Goal: Feedback & Contribution: Contribute content

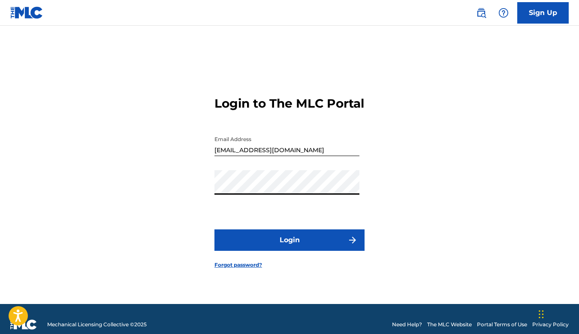
click at [214, 229] on button "Login" at bounding box center [289, 239] width 150 height 21
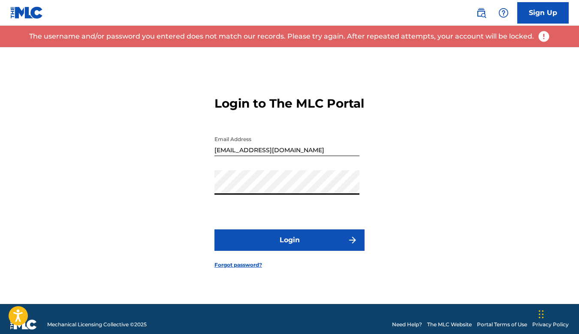
click at [214, 229] on button "Login" at bounding box center [289, 239] width 150 height 21
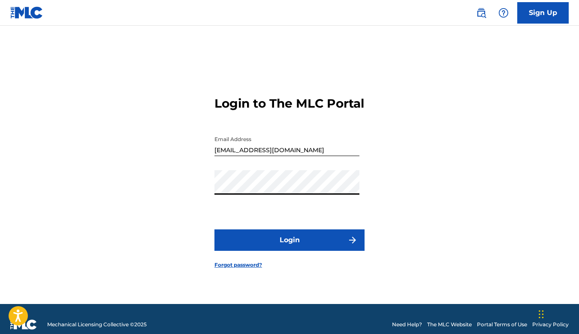
click at [214, 229] on button "Login" at bounding box center [289, 239] width 150 height 21
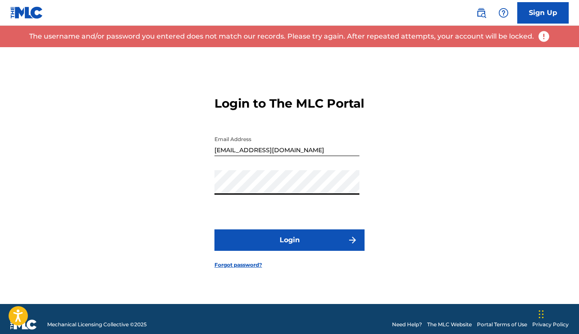
click at [208, 196] on div "Login to The MLC Portal Email Address weird2two@gmail.com Password Login Forgot…" at bounding box center [289, 175] width 579 height 257
click at [214, 229] on button "Login" at bounding box center [289, 239] width 150 height 21
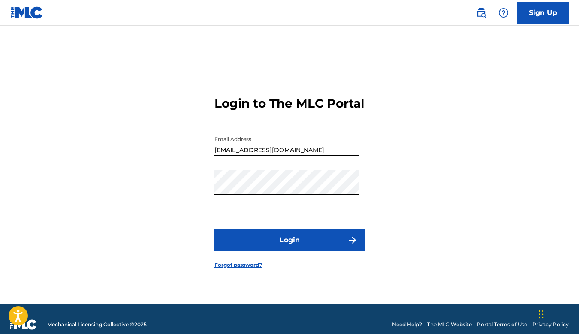
click at [231, 155] on input "weird2two@gmail.com" at bounding box center [286, 144] width 145 height 24
type input "[EMAIL_ADDRESS][DOMAIN_NAME]"
click at [214, 229] on button "Login" at bounding box center [289, 239] width 150 height 21
click at [196, 199] on div "Login to The MLC Portal Email Address weirdo2two@gmail.com Password Login Forgo…" at bounding box center [289, 175] width 579 height 257
click at [214, 229] on button "Login" at bounding box center [289, 239] width 150 height 21
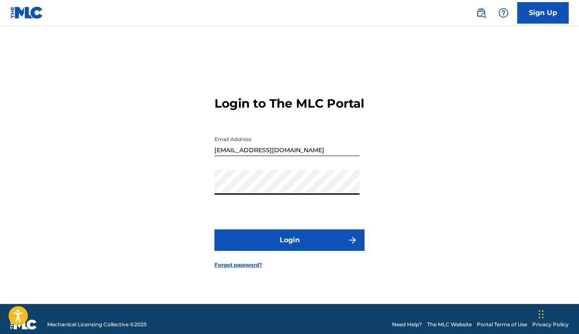
click at [214, 229] on button "Login" at bounding box center [289, 239] width 150 height 21
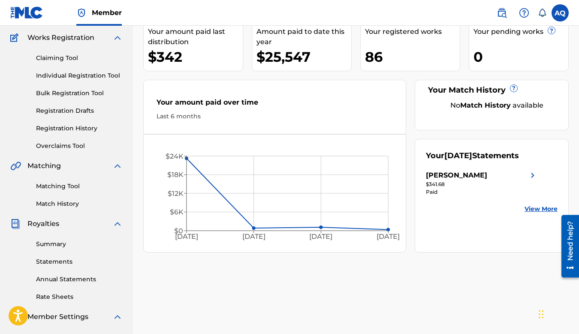
scroll to position [70, 0]
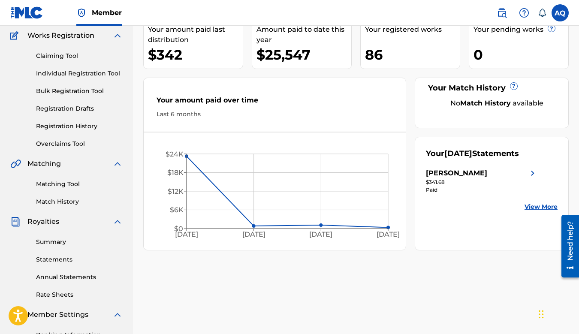
click at [71, 143] on link "Overclaims Tool" at bounding box center [79, 143] width 87 height 9
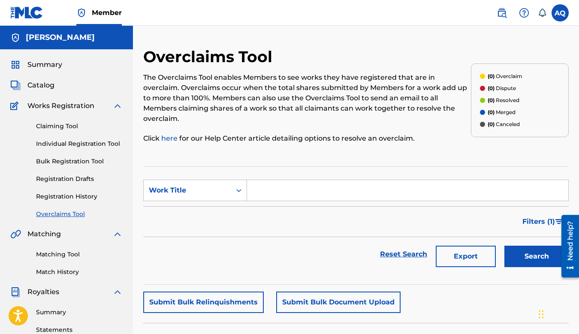
click at [66, 127] on link "Claiming Tool" at bounding box center [79, 126] width 87 height 9
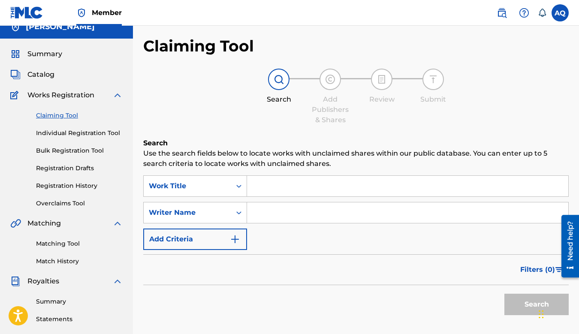
scroll to position [12, 0]
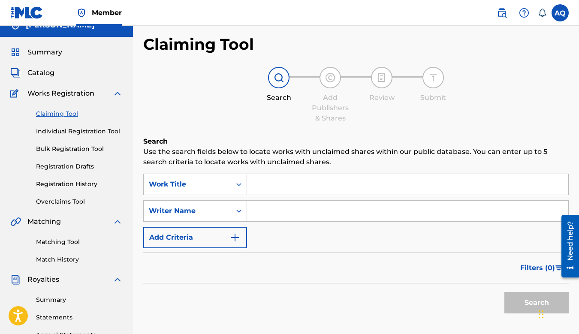
click at [270, 184] on input "Search Form" at bounding box center [407, 184] width 321 height 21
type input "#"
type input "3D"
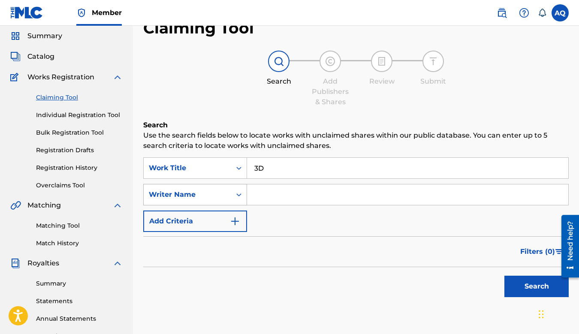
click at [229, 205] on div "Writer Name" at bounding box center [195, 194] width 104 height 21
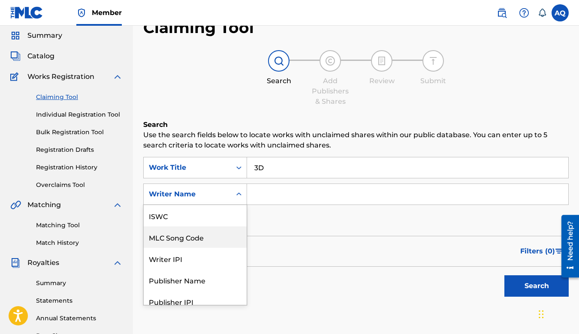
scroll to position [21, 0]
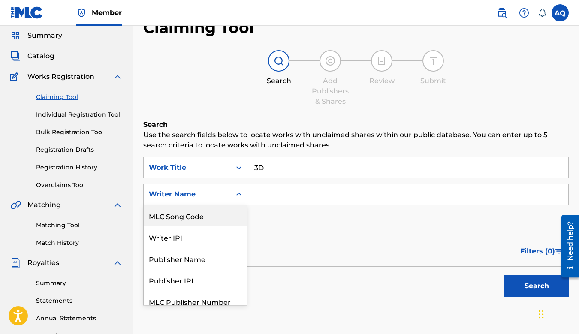
click at [262, 200] on input "Search Form" at bounding box center [407, 194] width 321 height 21
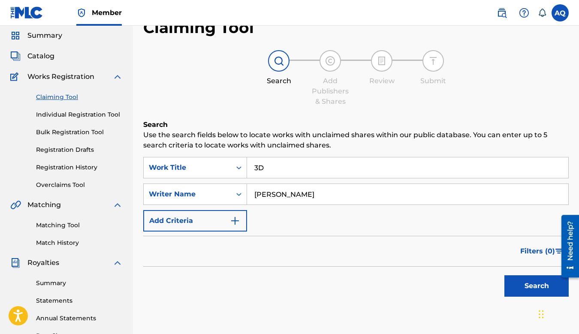
type input "Agustino Quintero"
click at [504, 275] on button "Search" at bounding box center [536, 285] width 64 height 21
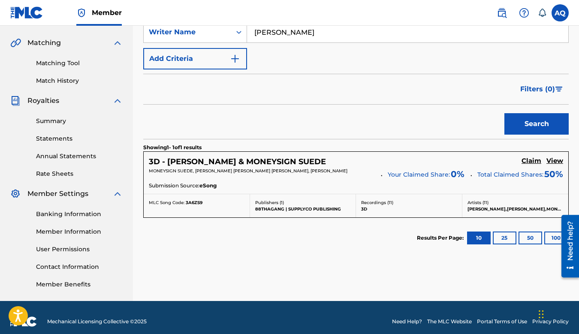
scroll to position [199, 0]
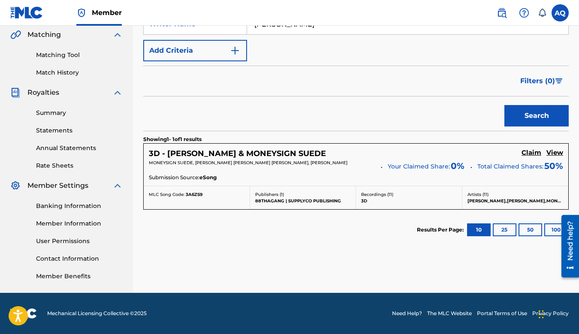
click at [532, 150] on h5 "Claim" at bounding box center [531, 153] width 20 height 8
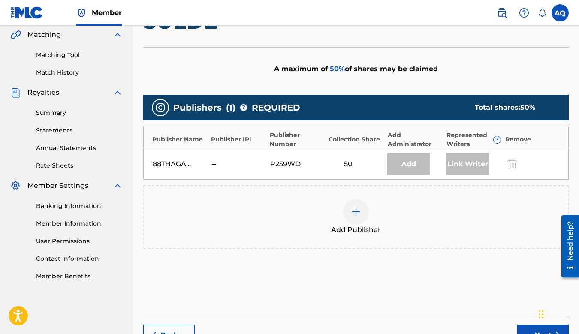
click at [354, 213] on img at bounding box center [356, 212] width 10 height 10
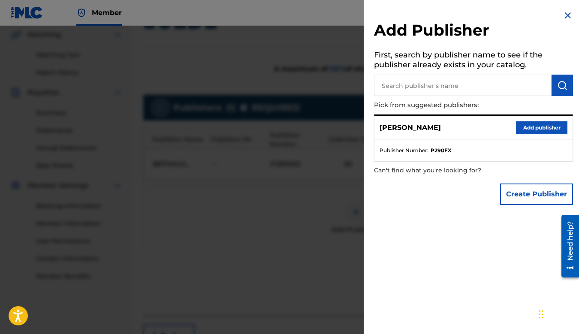
click at [530, 127] on button "Add publisher" at bounding box center [541, 127] width 51 height 13
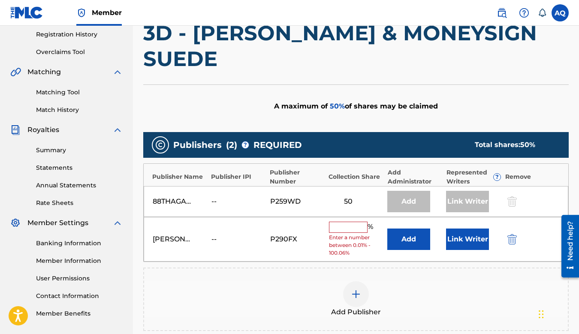
scroll to position [161, 0]
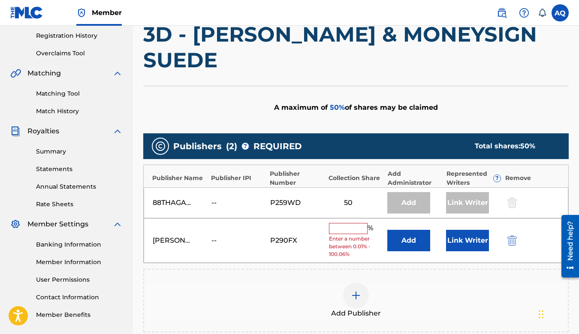
click at [341, 225] on input "text" at bounding box center [348, 228] width 39 height 11
type input "50"
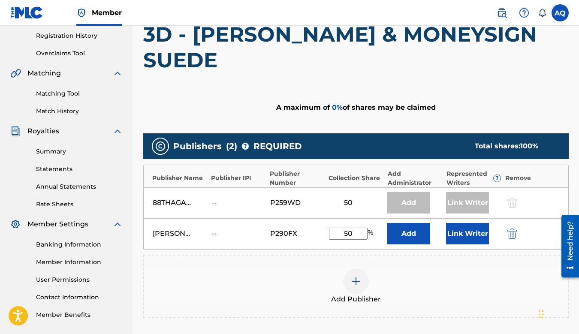
click at [275, 253] on div "Publishers ( 2 ) ? REQUIRED Total shares: 100 % Publisher Name Publisher IPI Pu…" at bounding box center [355, 225] width 425 height 185
click at [462, 238] on button "Link Writer" at bounding box center [467, 233] width 43 height 21
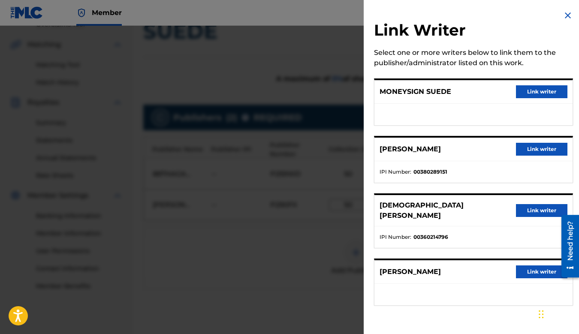
scroll to position [190, 0]
click at [565, 12] on img at bounding box center [568, 15] width 10 height 10
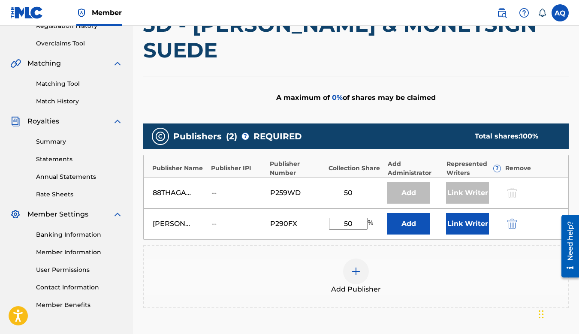
scroll to position [172, 0]
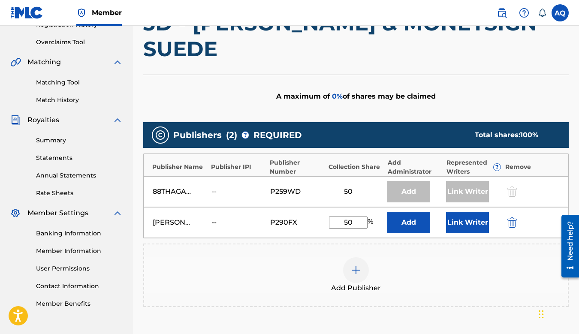
click at [64, 251] on link "Member Information" at bounding box center [79, 251] width 87 height 9
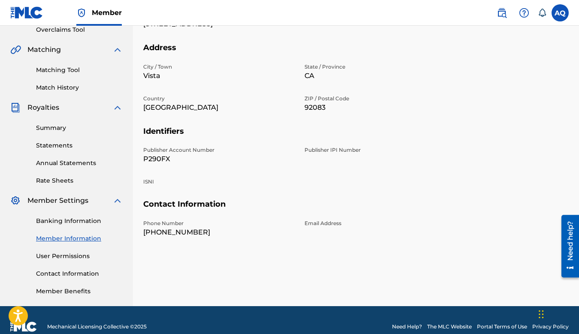
scroll to position [188, 0]
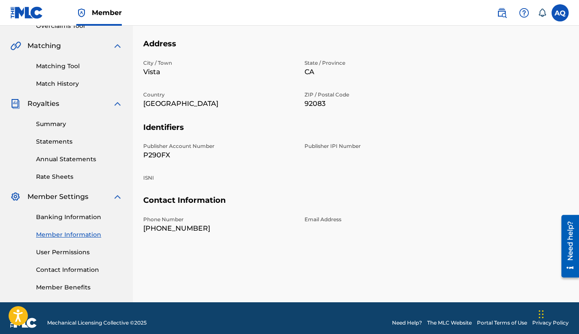
click at [66, 196] on span "Member Settings" at bounding box center [57, 197] width 61 height 10
click at [44, 219] on link "Banking Information" at bounding box center [79, 217] width 87 height 9
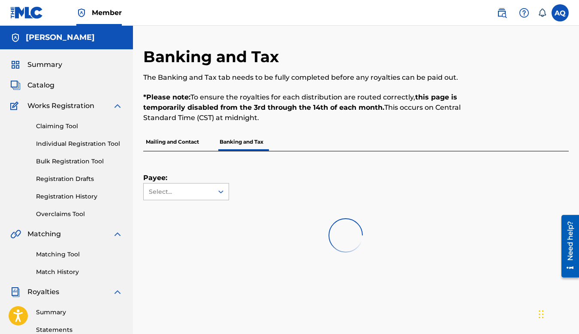
click at [181, 190] on div "Select..." at bounding box center [178, 191] width 58 height 9
click at [175, 217] on div "[PERSON_NAME]" at bounding box center [186, 210] width 85 height 21
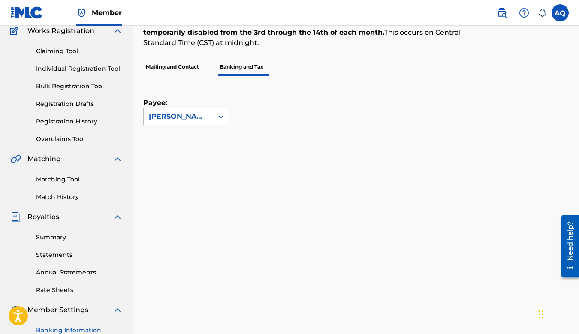
scroll to position [77, 0]
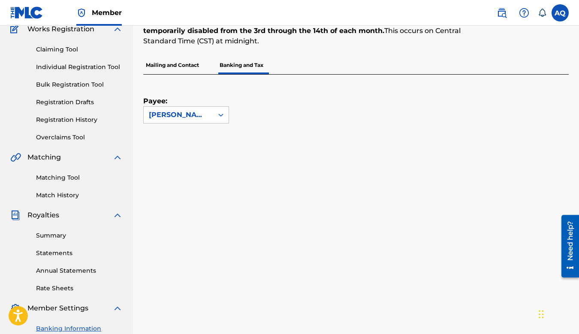
click at [55, 251] on link "Statements" at bounding box center [79, 253] width 87 height 9
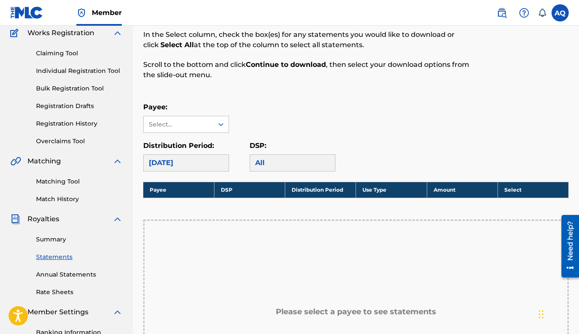
scroll to position [75, 0]
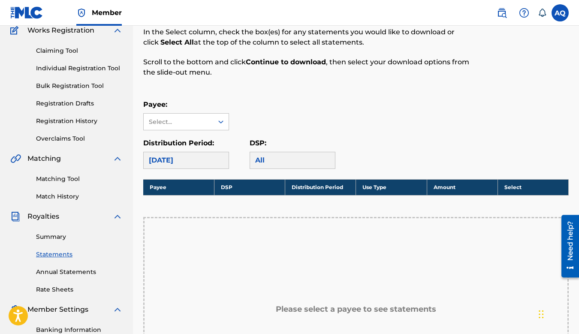
click at [57, 271] on link "Annual Statements" at bounding box center [79, 272] width 87 height 9
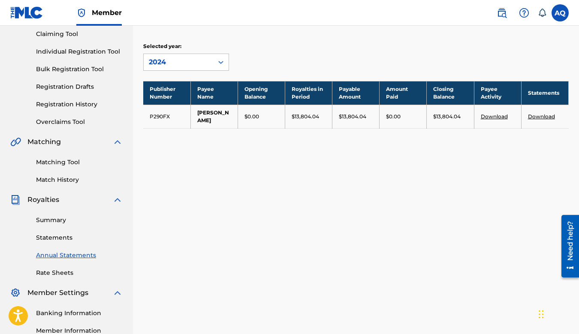
scroll to position [93, 0]
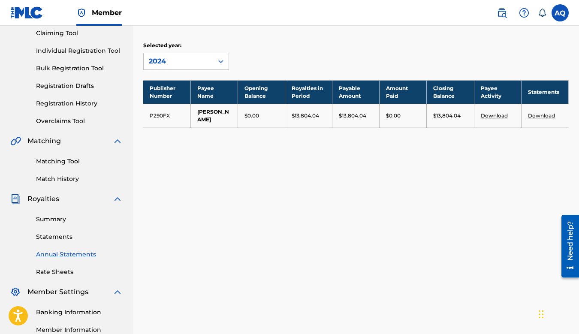
click at [56, 270] on link "Rate Sheets" at bounding box center [79, 272] width 87 height 9
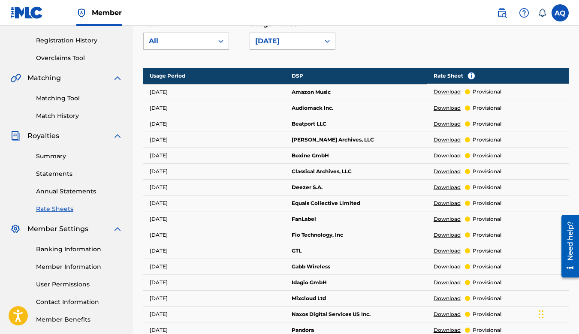
scroll to position [177, 0]
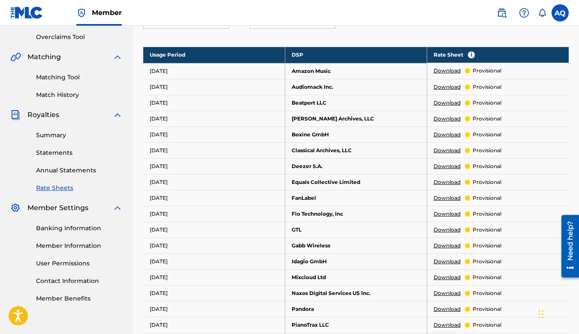
click at [73, 244] on link "Member Information" at bounding box center [79, 245] width 87 height 9
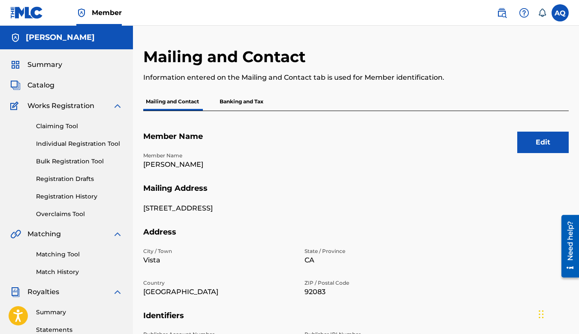
click at [535, 139] on button "Edit" at bounding box center [542, 142] width 51 height 21
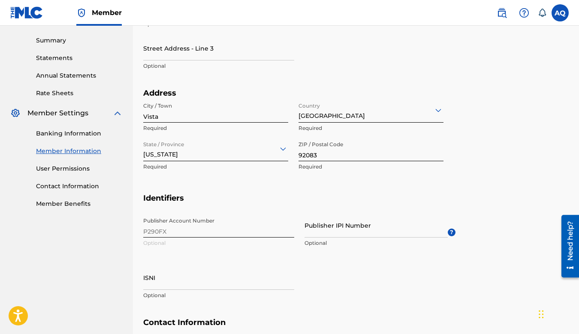
scroll to position [278, 0]
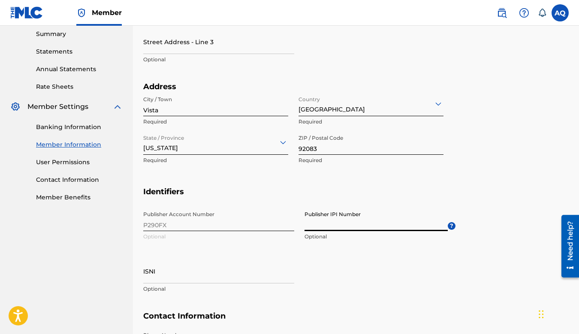
click at [333, 222] on input "Publisher IPI Number" at bounding box center [375, 219] width 143 height 24
click at [464, 182] on section "Address City / Town Vista Required Country United States Required State / Provi…" at bounding box center [355, 134] width 425 height 105
click at [172, 227] on div "Publisher Account Number P290FX Optional Publisher IPI Number Optional ? ISNI O…" at bounding box center [299, 259] width 312 height 105
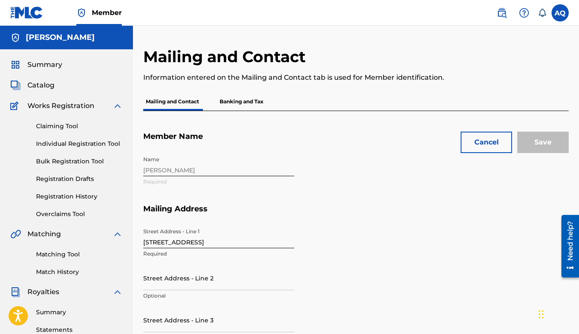
click at [55, 129] on link "Claiming Tool" at bounding box center [79, 126] width 87 height 9
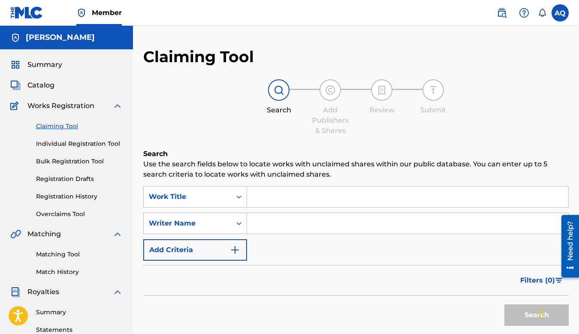
click at [275, 201] on input "Search Form" at bounding box center [407, 197] width 321 height 21
type input "3D"
click at [282, 223] on input "Search Form" at bounding box center [407, 223] width 321 height 21
type input "Agustino Quintero"
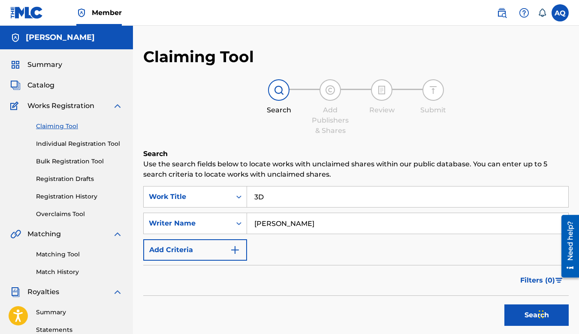
click at [533, 316] on button "Search" at bounding box center [536, 314] width 64 height 21
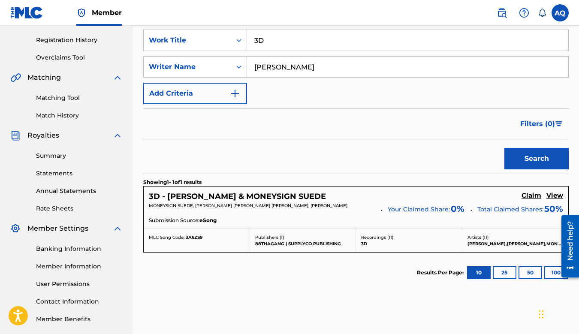
scroll to position [162, 0]
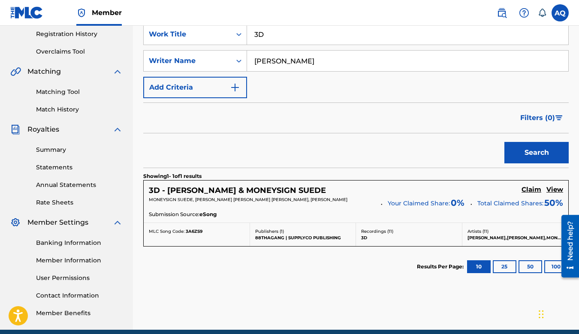
click at [533, 190] on h5 "Claim" at bounding box center [531, 190] width 20 height 8
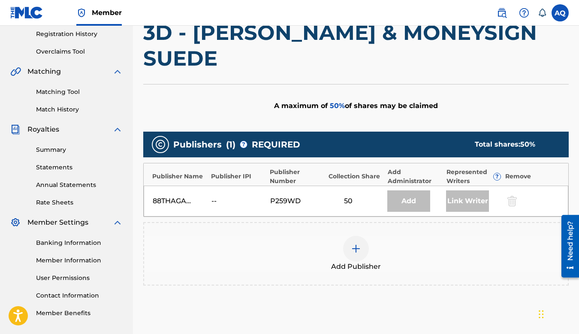
click at [515, 176] on div "Remove" at bounding box center [532, 176] width 54 height 9
click at [354, 251] on img at bounding box center [356, 249] width 10 height 10
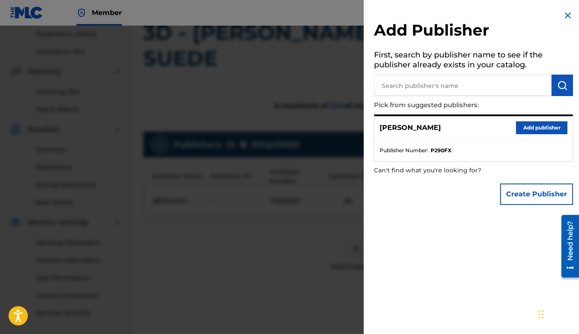
click at [536, 130] on button "Add publisher" at bounding box center [541, 127] width 51 height 13
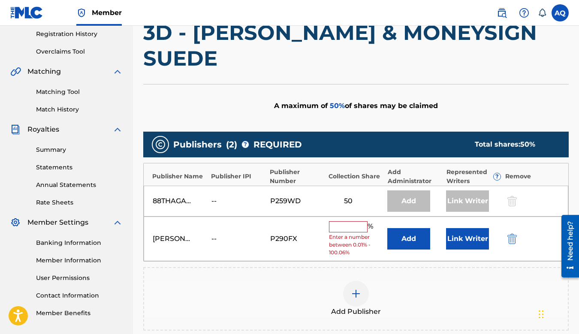
click at [345, 228] on input "text" at bounding box center [348, 226] width 39 height 11
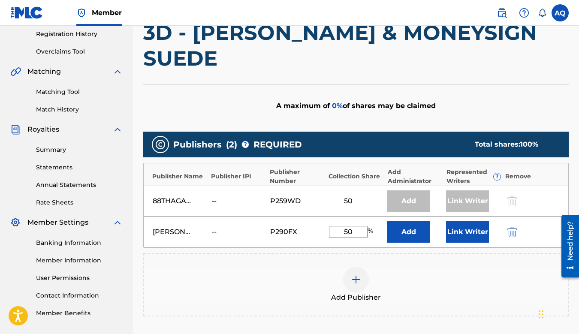
type input "50"
click at [460, 235] on button "Link Writer" at bounding box center [467, 231] width 43 height 21
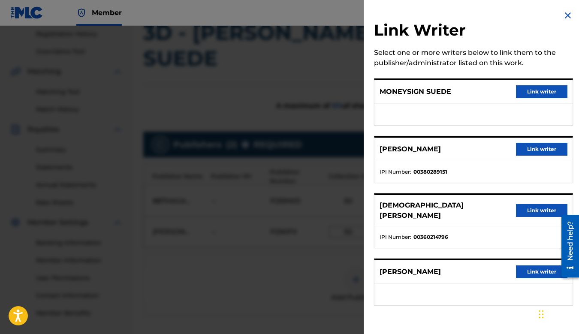
click at [527, 205] on button "Link writer" at bounding box center [541, 210] width 51 height 13
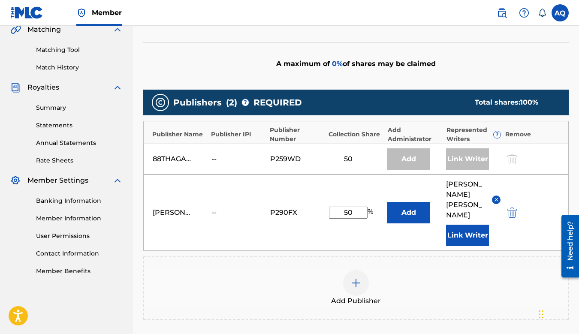
scroll to position [213, 0]
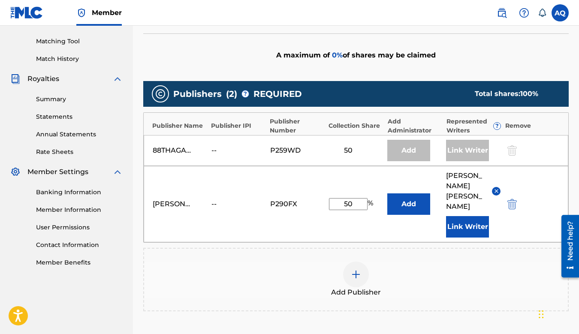
click at [402, 199] on button "Add" at bounding box center [408, 203] width 43 height 21
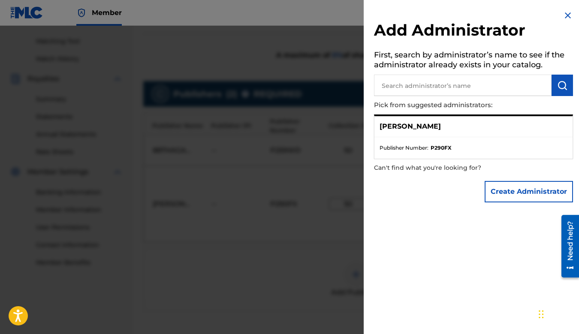
click at [320, 266] on div at bounding box center [289, 193] width 579 height 334
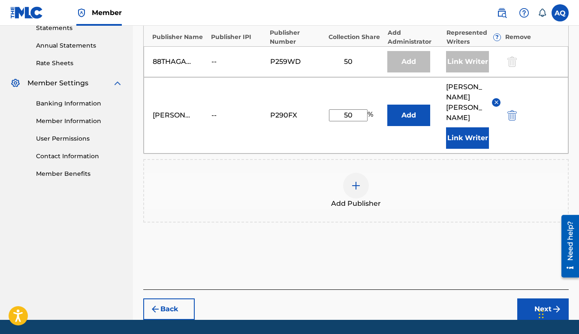
scroll to position [319, 0]
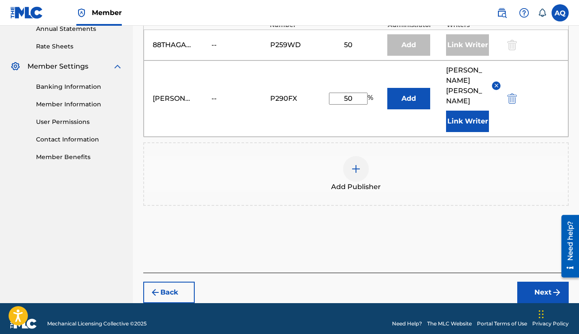
click at [526, 282] on button "Next" at bounding box center [542, 292] width 51 height 21
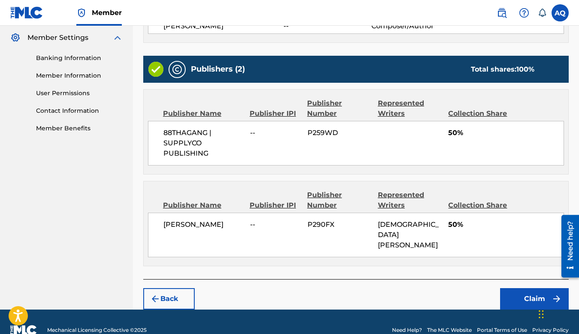
scroll to position [352, 0]
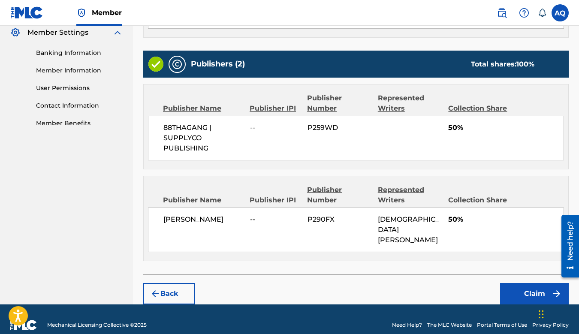
click at [528, 283] on button "Claim" at bounding box center [534, 293] width 69 height 21
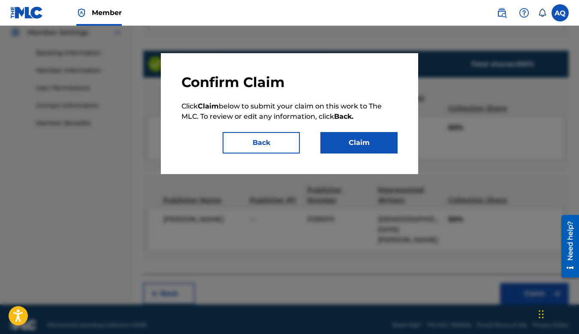
click at [376, 142] on button "Claim" at bounding box center [358, 142] width 77 height 21
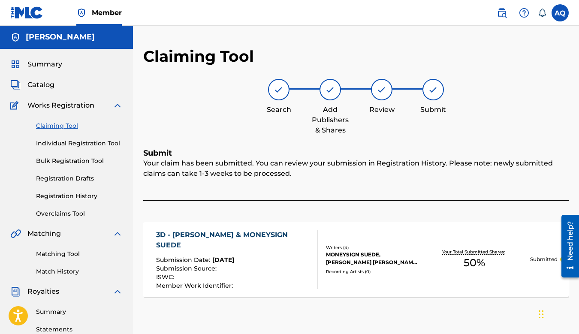
scroll to position [0, 0]
click at [55, 123] on link "Claiming Tool" at bounding box center [79, 126] width 87 height 9
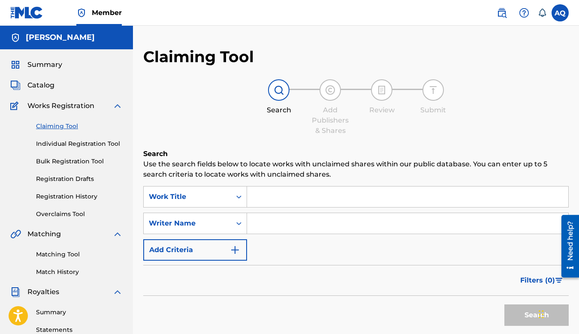
click at [261, 190] on input "Search Form" at bounding box center [407, 197] width 321 height 21
paste input "A C T R I G H T"
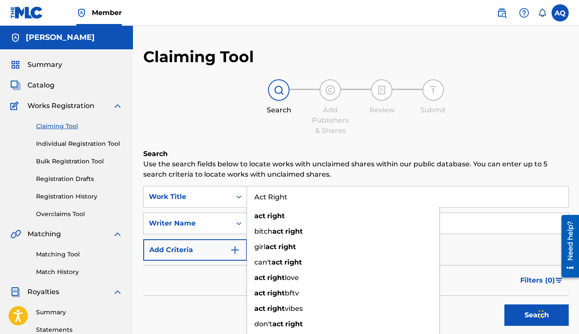
type input "Act Right"
click at [251, 159] on p "Use the search fields below to locate works with unclaimed shares within our pu…" at bounding box center [355, 169] width 425 height 21
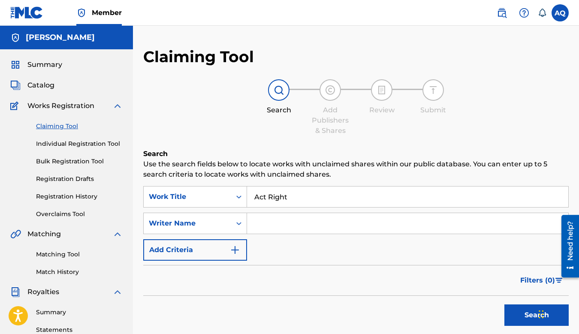
click at [262, 219] on input "Search Form" at bounding box center [407, 223] width 321 height 21
type input "Agustino Quintero"
click at [525, 312] on button "Search" at bounding box center [536, 314] width 64 height 21
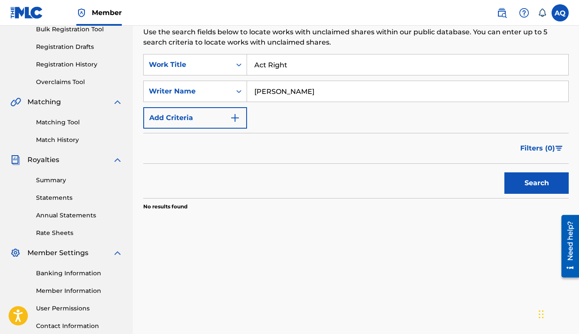
scroll to position [133, 0]
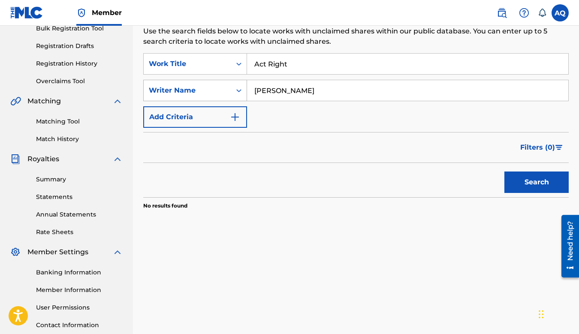
click at [219, 92] on div "Writer Name" at bounding box center [187, 90] width 77 height 10
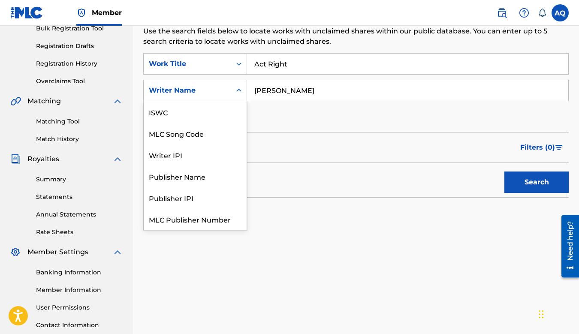
scroll to position [21, 0]
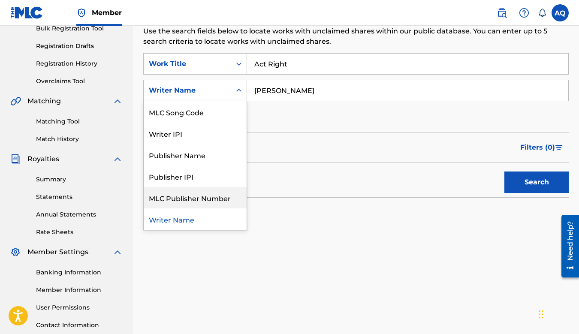
click at [192, 198] on div "MLC Publisher Number" at bounding box center [195, 197] width 103 height 21
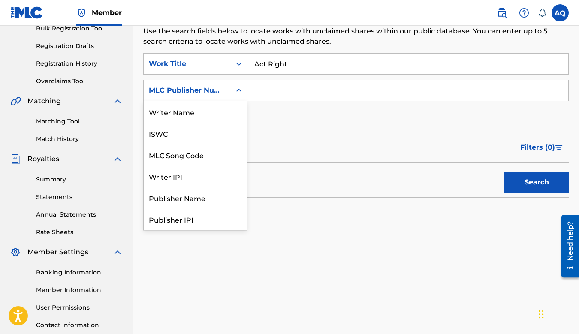
click at [227, 99] on div "MLC Publisher Number" at bounding box center [195, 90] width 104 height 21
click at [201, 160] on div "MLC Song Code" at bounding box center [195, 154] width 103 height 21
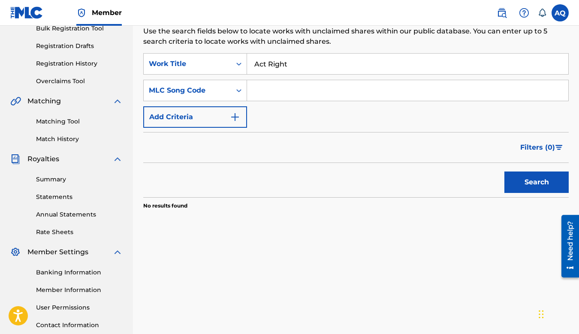
click at [282, 78] on div "SearchWithCriteriab2355a19-ba1d-40ac-b6c1-65c1be07ee49 Work Title Act Right Sea…" at bounding box center [355, 90] width 425 height 75
click at [276, 91] on input "Search Form" at bounding box center [407, 90] width 321 height 21
paste input "A D 7 M S S"
click at [504, 172] on button "Search" at bounding box center [536, 182] width 64 height 21
click at [262, 89] on input "A D 7 M S S" at bounding box center [407, 90] width 321 height 21
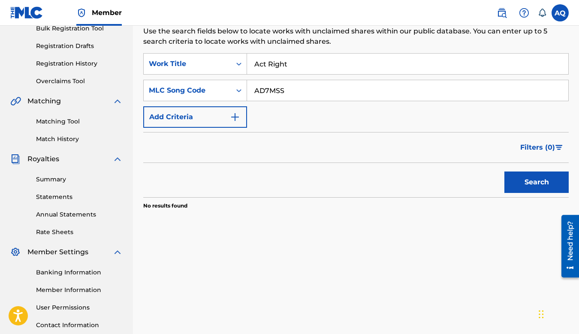
type input "AD7MSS"
click at [504, 172] on button "Search" at bounding box center [536, 182] width 64 height 21
drag, startPoint x: 301, startPoint y: 62, endPoint x: 255, endPoint y: 61, distance: 46.3
click at [255, 61] on input "Act Right" at bounding box center [407, 64] width 321 height 21
click at [504, 172] on button "Search" at bounding box center [536, 182] width 64 height 21
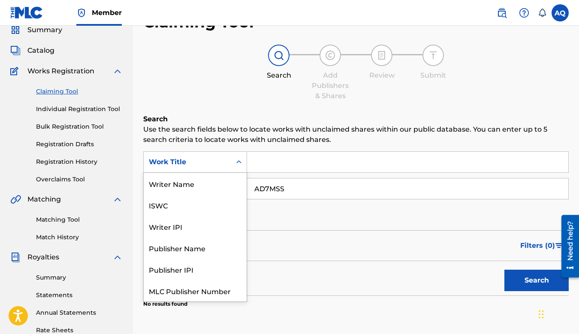
scroll to position [21, 0]
click at [227, 168] on div "Work Title" at bounding box center [187, 162] width 87 height 16
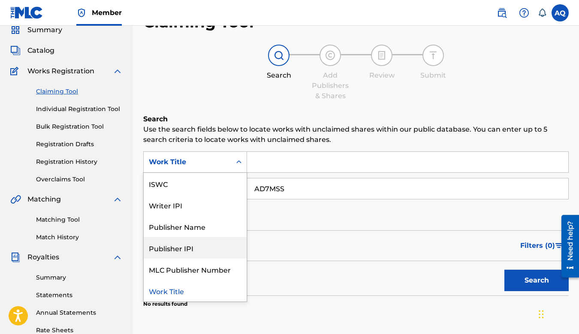
scroll to position [0, 0]
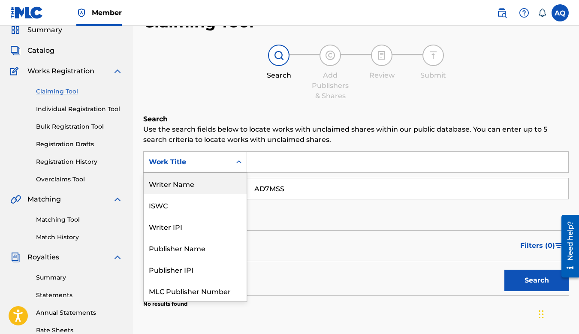
click at [229, 108] on div "Claiming Tool Search Add Publishers & Shares Review Submit Search Use the searc…" at bounding box center [355, 181] width 425 height 338
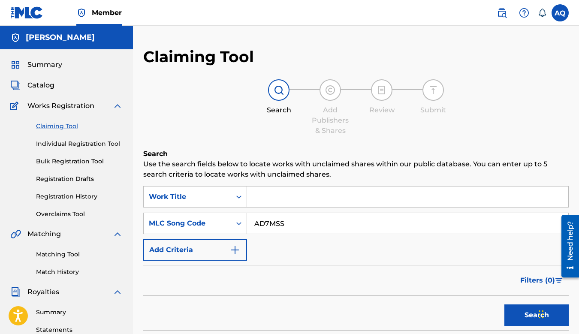
click at [269, 196] on input "Search Form" at bounding box center [407, 197] width 321 height 21
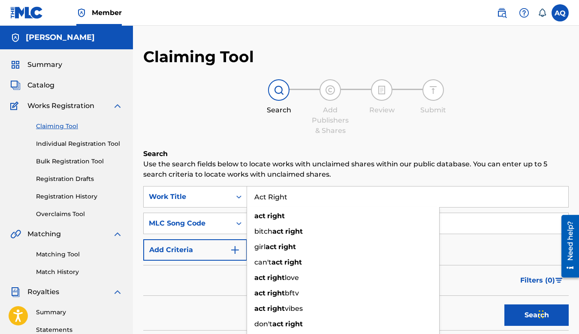
type input "Act Right"
click at [253, 144] on div "Claiming Tool Search Add Publishers & Shares Review Submit Search Use the searc…" at bounding box center [355, 216] width 425 height 338
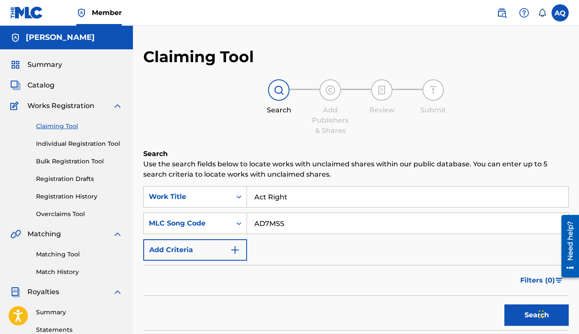
click at [520, 308] on button "Search" at bounding box center [536, 314] width 64 height 21
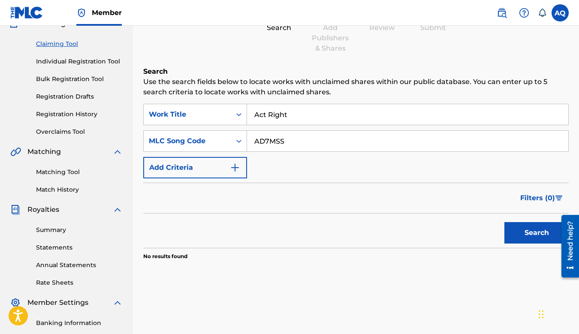
scroll to position [85, 0]
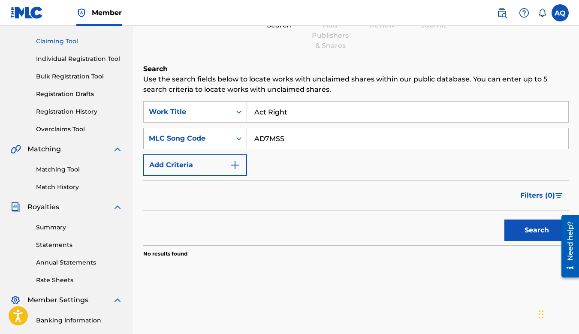
drag, startPoint x: 295, startPoint y: 139, endPoint x: 237, endPoint y: 138, distance: 57.5
click at [237, 138] on div "SearchWithCriteria17aa2061-405a-4248-80c7-3eaf55914a78 MLC Song Code AD7MSS" at bounding box center [355, 138] width 425 height 21
click at [235, 140] on icon "Search Form" at bounding box center [239, 138] width 9 height 9
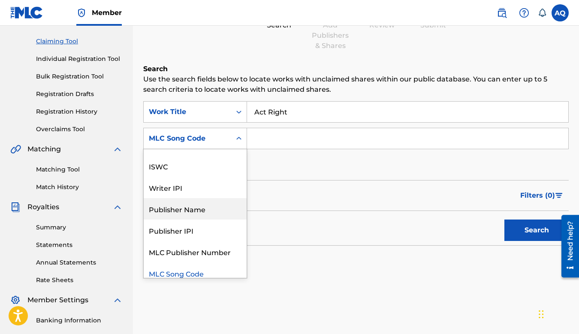
scroll to position [15, 0]
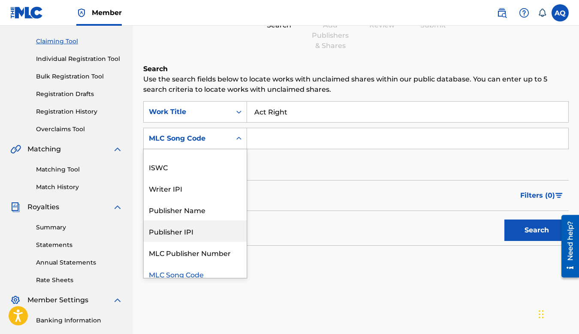
click at [196, 229] on div "Publisher IPI" at bounding box center [195, 230] width 103 height 21
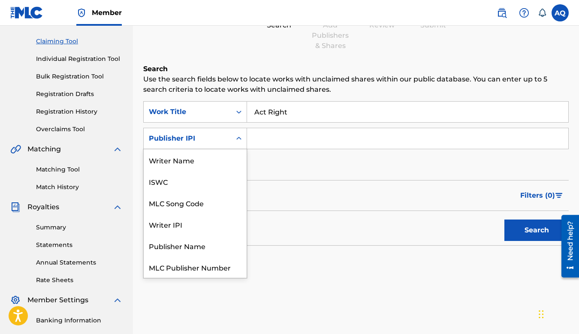
click at [217, 134] on div "Publisher IPI" at bounding box center [187, 138] width 77 height 10
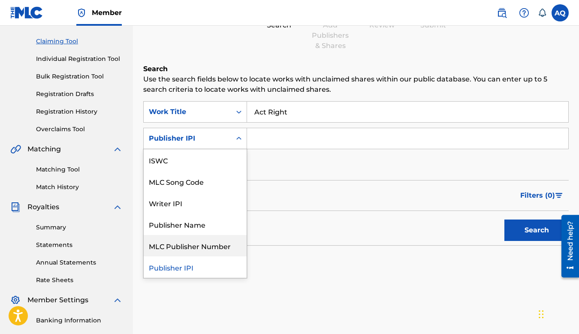
click at [196, 247] on div "MLC Publisher Number" at bounding box center [195, 245] width 103 height 21
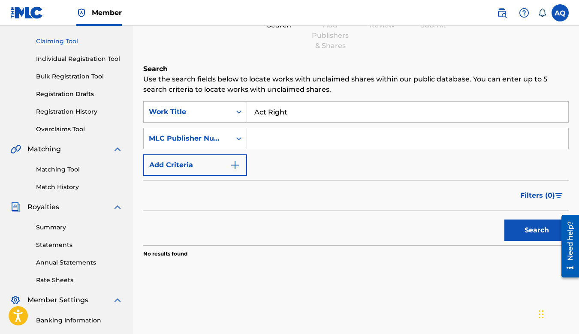
click at [263, 143] on input "Search Form" at bounding box center [407, 138] width 321 height 21
paste input "P 2 5 9 W D"
click at [504, 220] on button "Search" at bounding box center [536, 230] width 64 height 21
click at [262, 138] on input "P 2 5 9 W D" at bounding box center [407, 138] width 321 height 21
type input "P259WD"
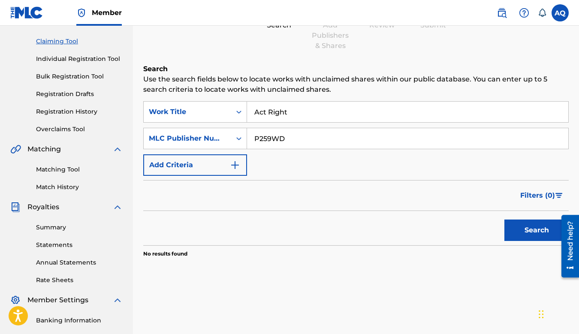
click at [504, 220] on button "Search" at bounding box center [536, 230] width 64 height 21
drag, startPoint x: 291, startPoint y: 110, endPoint x: 251, endPoint y: 111, distance: 39.9
click at [251, 112] on input "Act Right" at bounding box center [407, 112] width 321 height 21
click at [504, 220] on button "Search" at bounding box center [536, 230] width 64 height 21
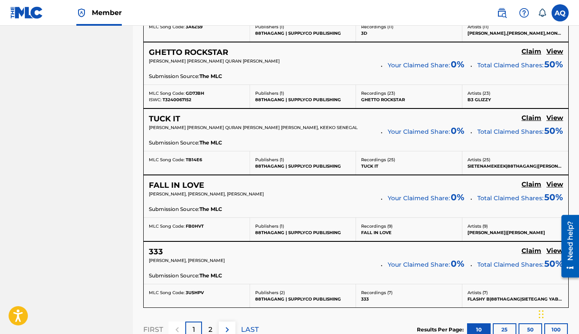
scroll to position [670, 0]
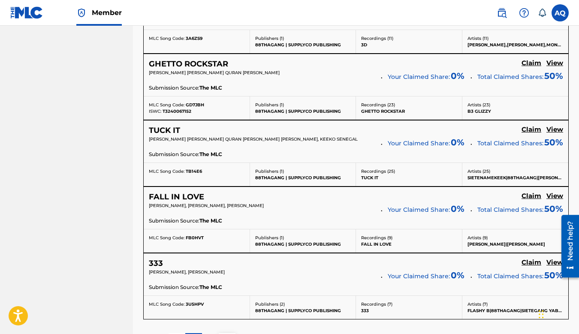
click at [527, 197] on h5 "Claim" at bounding box center [531, 196] width 20 height 8
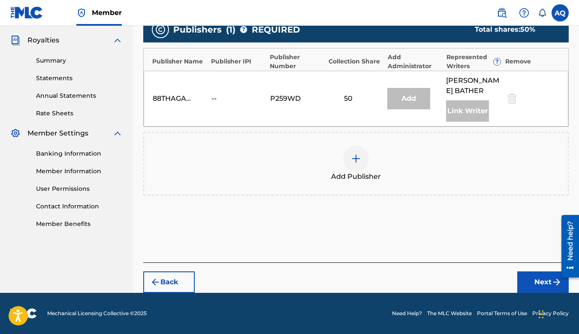
click at [353, 155] on img at bounding box center [356, 158] width 10 height 10
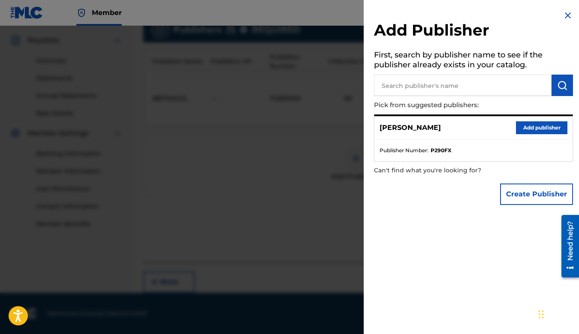
click at [531, 128] on button "Add publisher" at bounding box center [541, 127] width 51 height 13
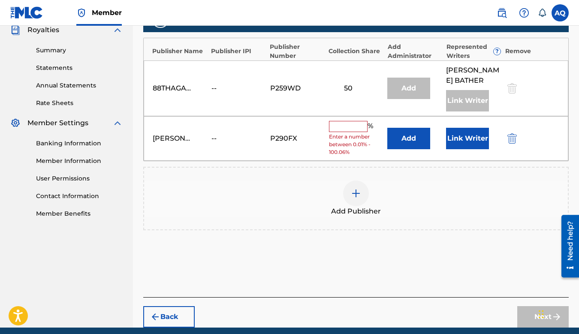
click at [342, 132] on input "text" at bounding box center [348, 126] width 39 height 11
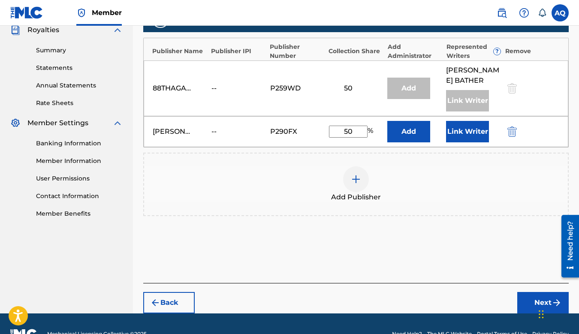
type input "50"
click at [422, 142] on button "Add" at bounding box center [408, 131] width 43 height 21
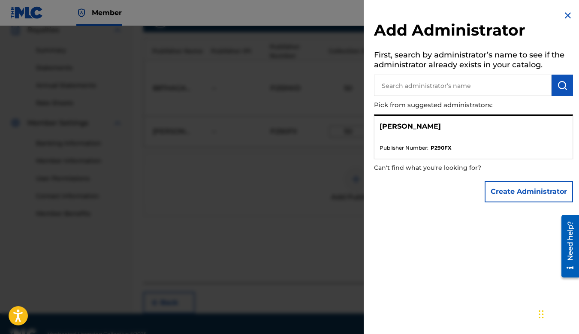
click at [265, 227] on div at bounding box center [289, 193] width 579 height 334
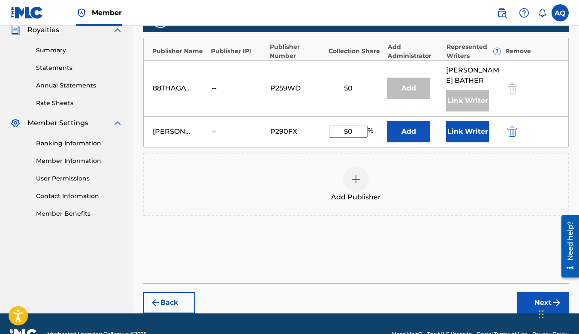
click at [461, 142] on button "Link Writer" at bounding box center [467, 131] width 43 height 21
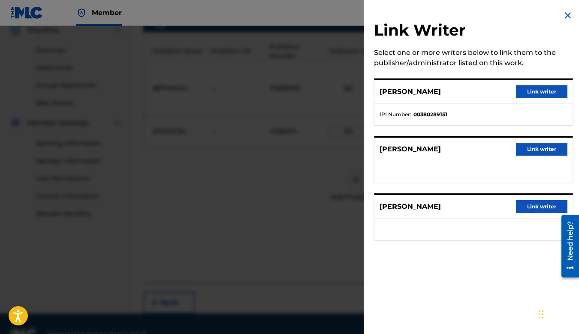
click at [527, 207] on button "Link writer" at bounding box center [541, 206] width 51 height 13
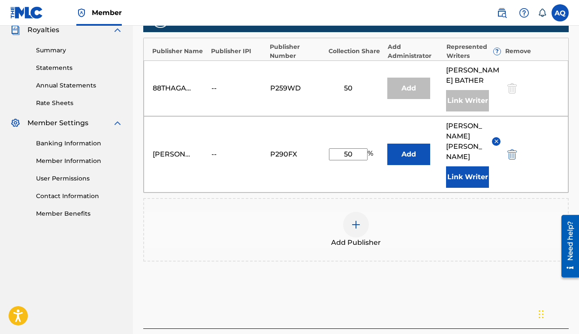
click at [496, 144] on img at bounding box center [496, 141] width 6 height 6
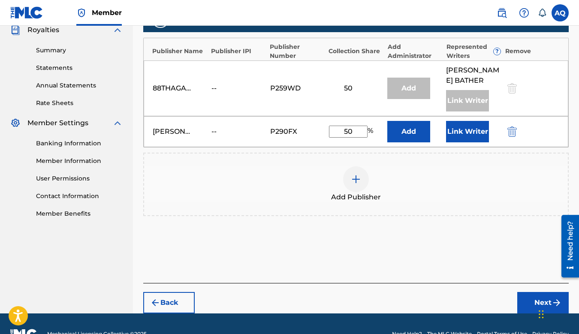
click at [461, 142] on button "Link Writer" at bounding box center [467, 131] width 43 height 21
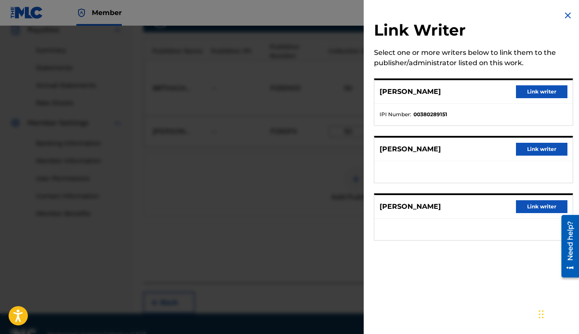
click at [564, 13] on img at bounding box center [568, 15] width 10 height 10
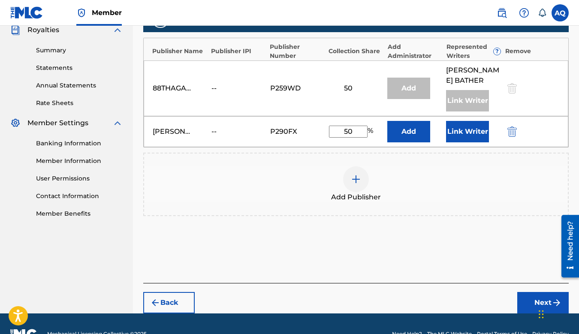
click at [453, 142] on button "Link Writer" at bounding box center [467, 131] width 43 height 21
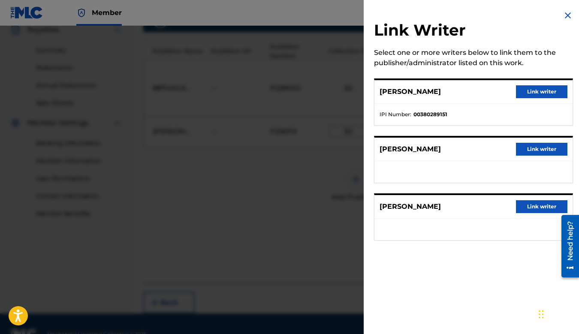
click at [520, 205] on button "Link writer" at bounding box center [541, 206] width 51 height 13
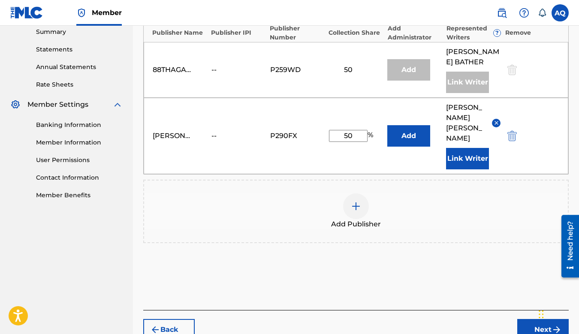
scroll to position [328, 0]
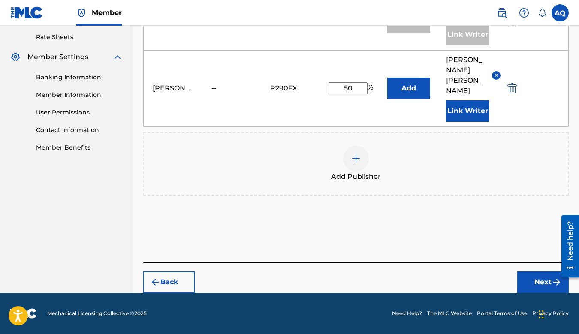
click at [523, 278] on button "Next" at bounding box center [542, 281] width 51 height 21
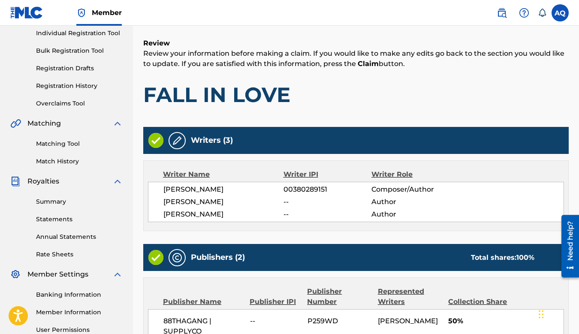
scroll to position [304, 0]
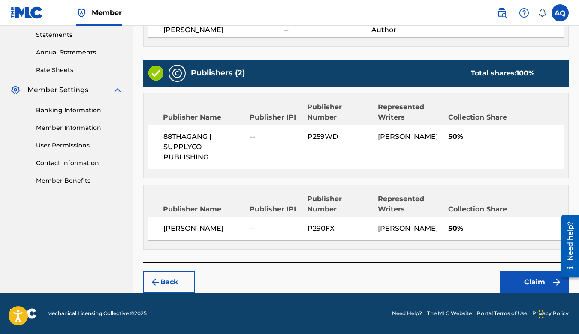
click at [530, 281] on button "Claim" at bounding box center [534, 281] width 69 height 21
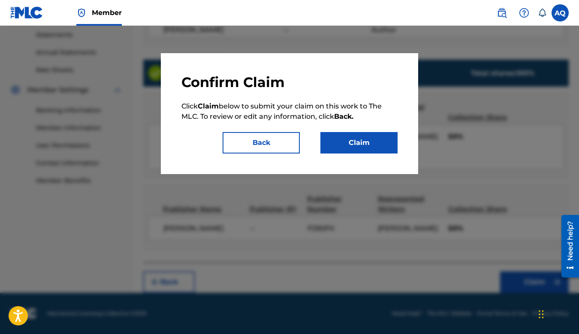
click at [381, 140] on button "Claim" at bounding box center [358, 142] width 77 height 21
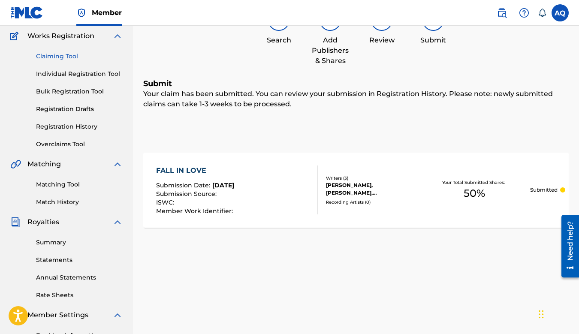
scroll to position [76, 0]
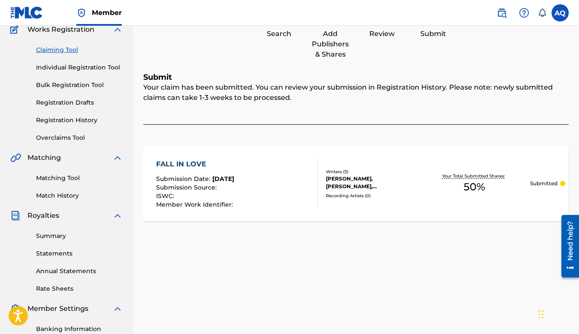
click at [69, 179] on link "Matching Tool" at bounding box center [79, 178] width 87 height 9
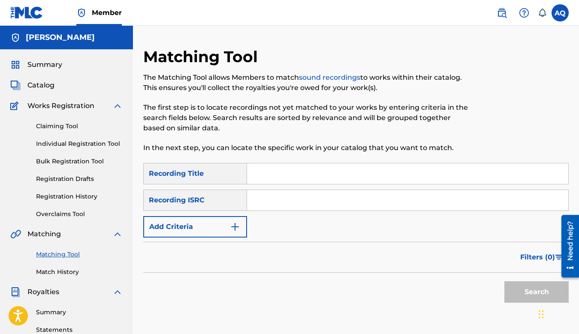
click at [264, 175] on input "Search Form" at bounding box center [407, 173] width 321 height 21
type input "3D"
click at [504, 281] on button "Search" at bounding box center [536, 291] width 64 height 21
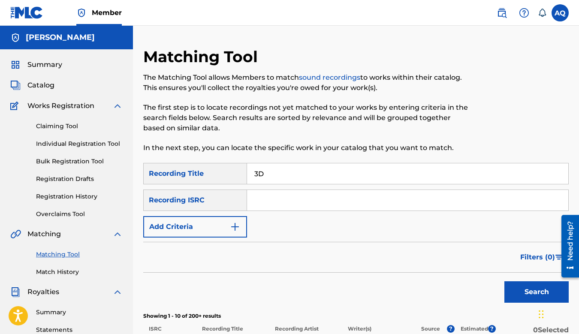
click at [72, 269] on link "Match History" at bounding box center [79, 272] width 87 height 9
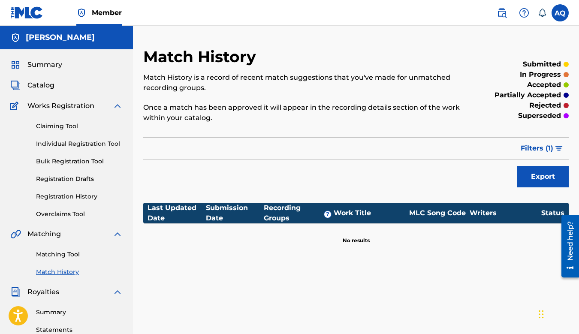
click at [42, 85] on span "Catalog" at bounding box center [40, 85] width 27 height 10
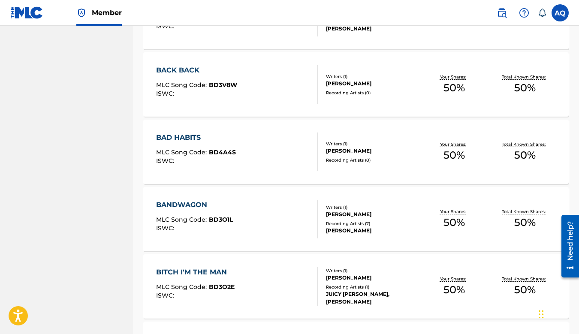
scroll to position [647, 0]
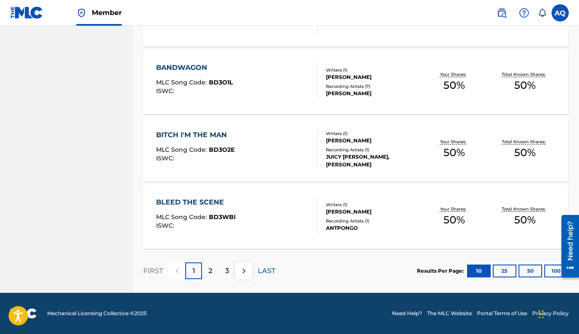
click at [213, 268] on div "2" at bounding box center [210, 270] width 17 height 17
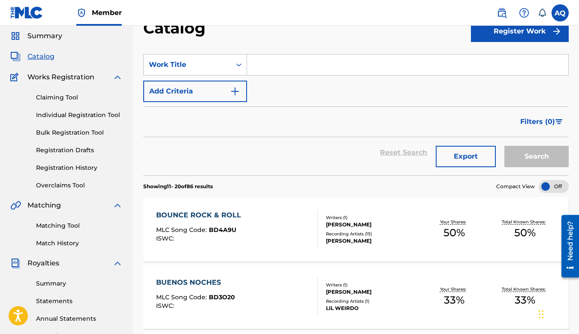
scroll to position [0, 0]
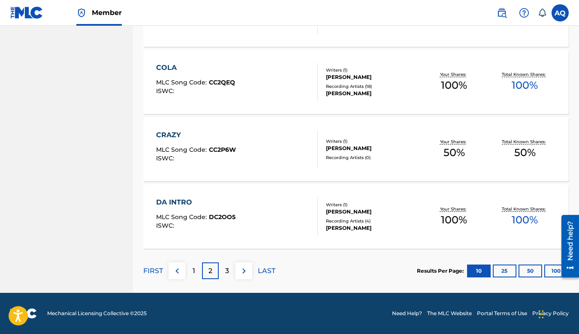
click at [193, 271] on p "1" at bounding box center [194, 271] width 3 height 10
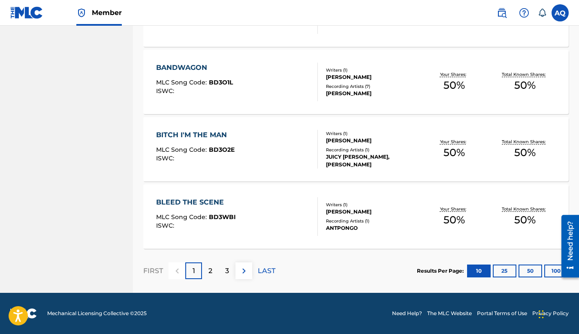
click at [226, 265] on div "3" at bounding box center [227, 270] width 17 height 17
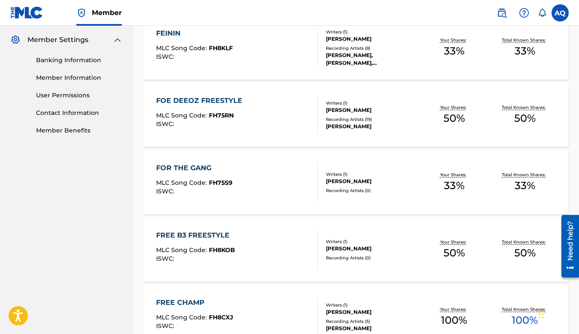
scroll to position [647, 0]
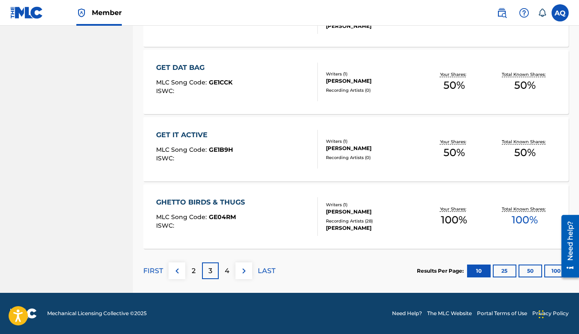
click at [228, 266] on p "4" at bounding box center [227, 271] width 5 height 10
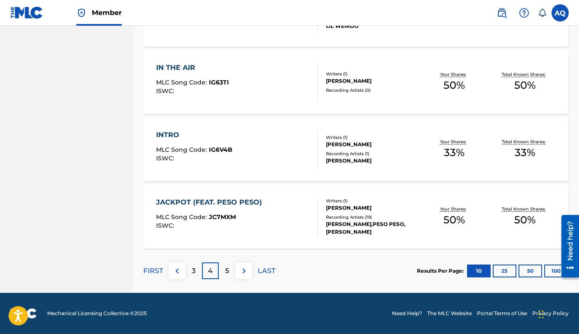
click at [224, 265] on div "5" at bounding box center [227, 270] width 17 height 17
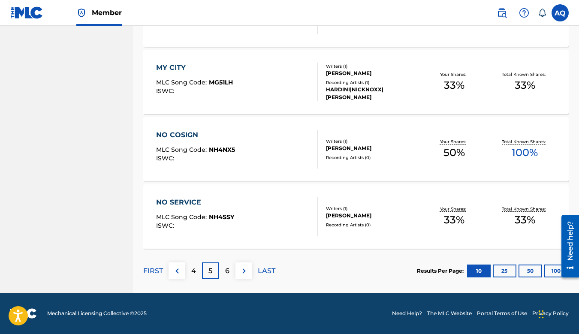
click at [185, 136] on div "NO COSIGN" at bounding box center [195, 135] width 79 height 10
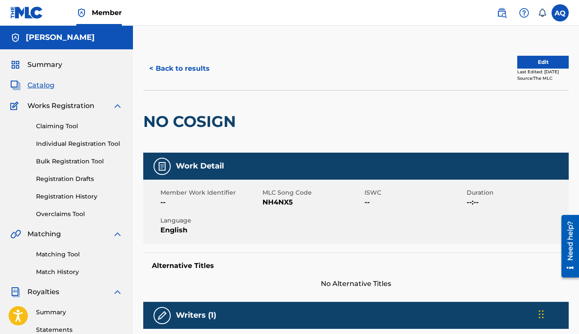
click at [195, 71] on button "< Back to results" at bounding box center [179, 68] width 72 height 21
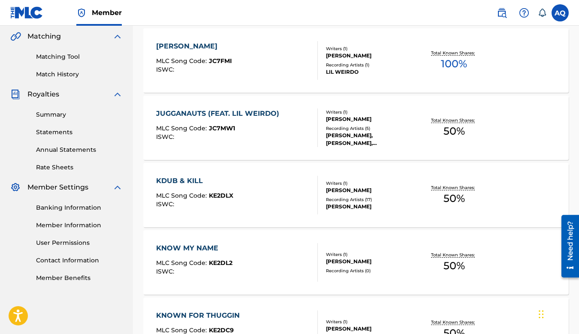
scroll to position [625, 0]
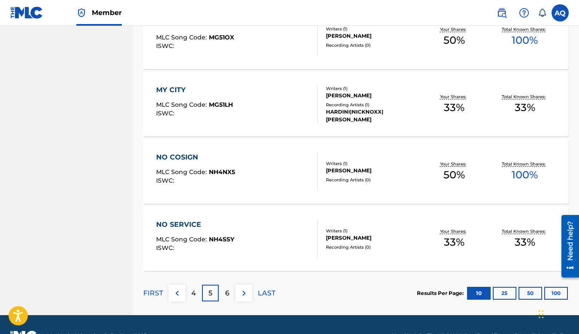
click at [178, 292] on img at bounding box center [177, 293] width 10 height 10
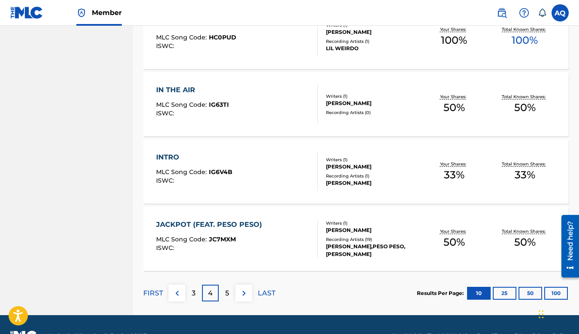
click at [178, 295] on img at bounding box center [177, 293] width 10 height 10
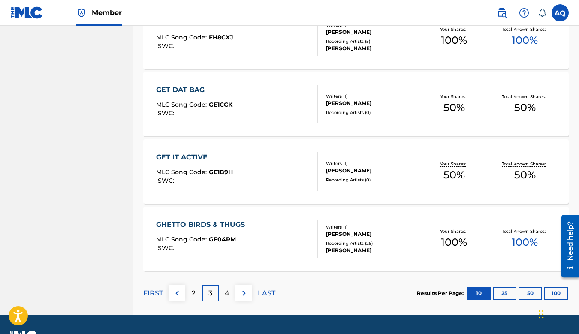
click at [178, 296] on img at bounding box center [177, 293] width 10 height 10
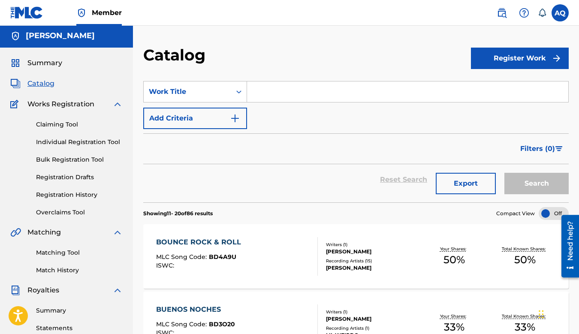
scroll to position [0, 0]
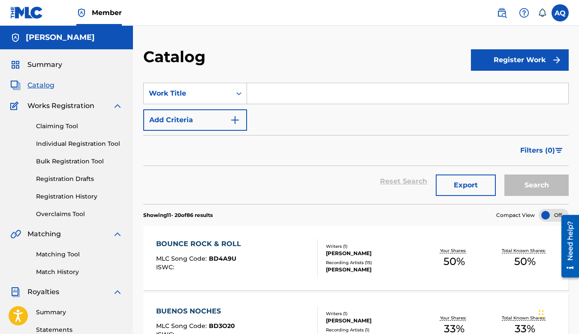
click at [279, 99] on input "Search Form" at bounding box center [407, 93] width 321 height 21
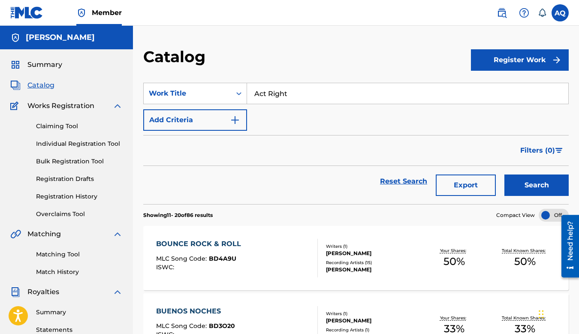
type input "Act Right"
click at [504, 175] on button "Search" at bounding box center [536, 185] width 64 height 21
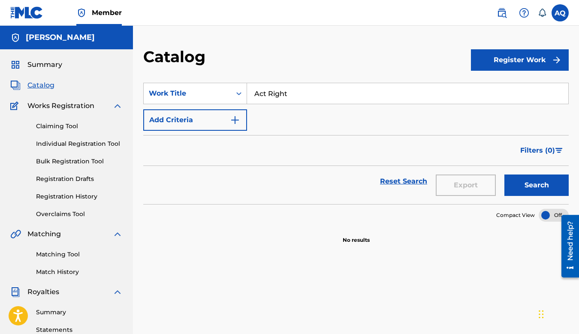
click at [508, 60] on button "Register Work" at bounding box center [520, 59] width 98 height 21
click at [495, 90] on link "Individual" at bounding box center [520, 88] width 98 height 21
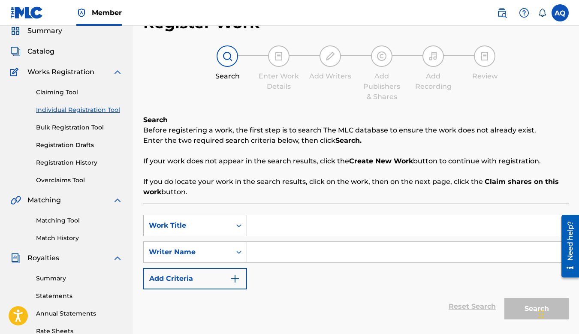
scroll to position [39, 0]
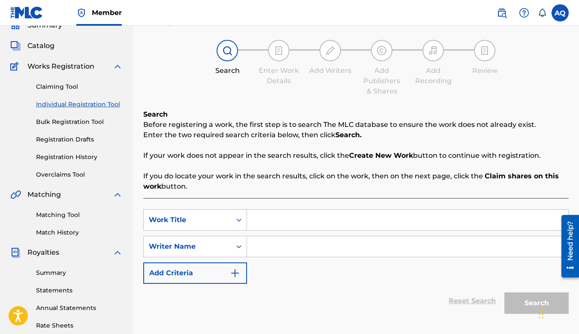
click at [262, 220] on input "Search Form" at bounding box center [407, 220] width 321 height 21
type input "Act Right"
click at [256, 247] on input "Search Form" at bounding box center [407, 246] width 321 height 21
click at [232, 243] on div "Search Form" at bounding box center [238, 246] width 15 height 15
click at [225, 275] on button "Add Criteria" at bounding box center [195, 272] width 104 height 21
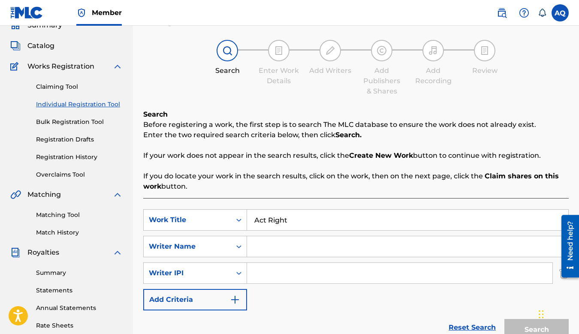
click at [225, 275] on div "Writer IPI" at bounding box center [187, 273] width 77 height 10
click at [251, 309] on div "SearchWithCriteriac14b4d42-78b7-4caf-8d60-0353279ce5e5 Work Title Act Right Sea…" at bounding box center [355, 259] width 425 height 101
click at [242, 307] on button "Add Criteria" at bounding box center [195, 299] width 104 height 21
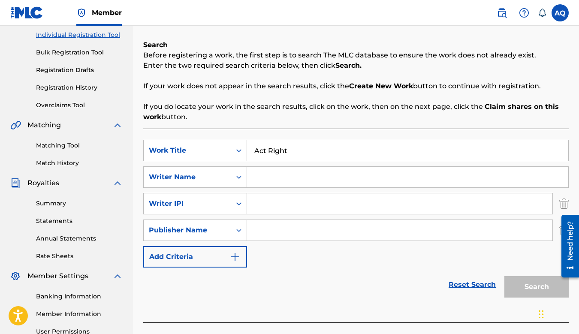
scroll to position [185, 0]
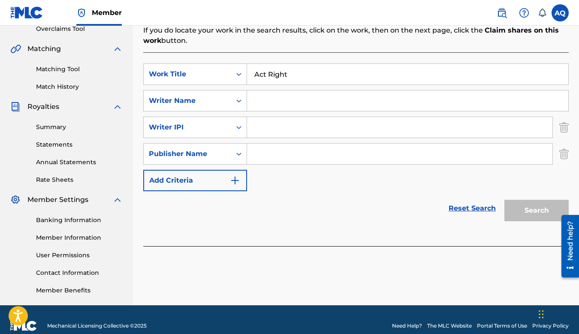
click at [234, 190] on button "Add Criteria" at bounding box center [195, 180] width 104 height 21
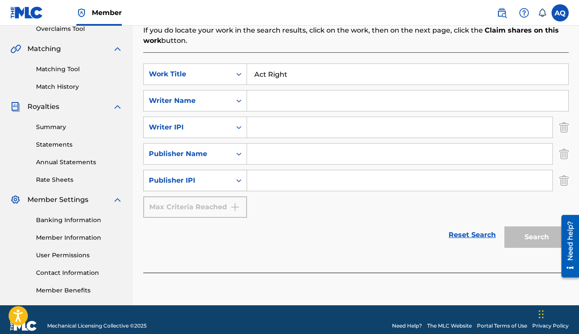
click at [228, 181] on div "Publisher IPI" at bounding box center [187, 180] width 87 height 16
click at [241, 115] on div "SearchWithCriteriac14b4d42-78b7-4caf-8d60-0353279ce5e5 Work Title Act Right Sea…" at bounding box center [355, 140] width 425 height 154
click at [235, 102] on icon "Search Form" at bounding box center [239, 100] width 9 height 9
click at [261, 102] on input "Search Form" at bounding box center [407, 100] width 321 height 21
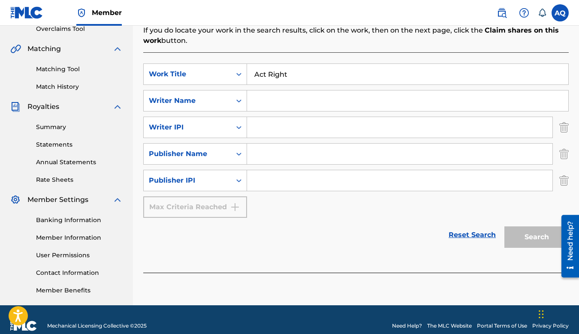
type input "a"
type input "Agustino Quintero"
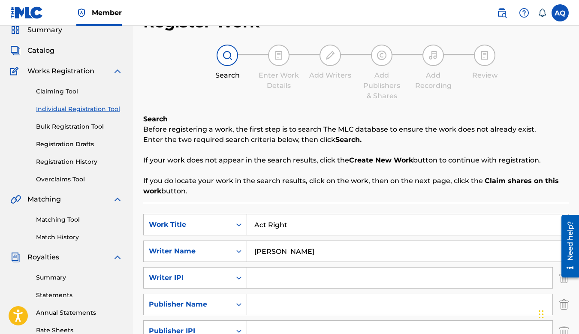
scroll to position [0, 0]
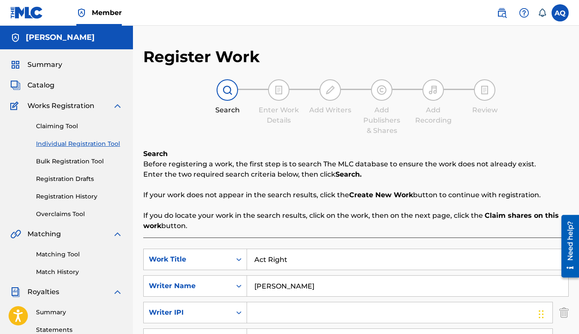
click at [42, 78] on div "Summary Catalog Works Registration Claiming Tool Individual Registration Tool B…" at bounding box center [66, 269] width 133 height 441
click at [42, 86] on span "Catalog" at bounding box center [40, 85] width 27 height 10
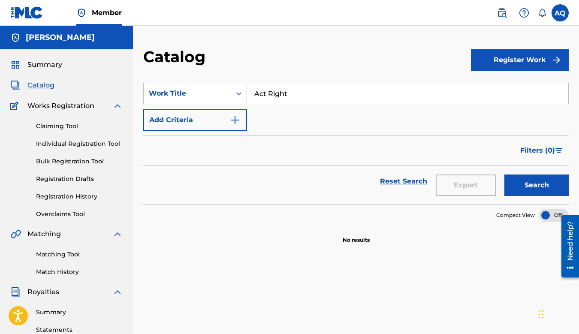
click at [523, 58] on button "Register Work" at bounding box center [520, 59] width 98 height 21
click at [503, 89] on link "Individual" at bounding box center [520, 88] width 98 height 21
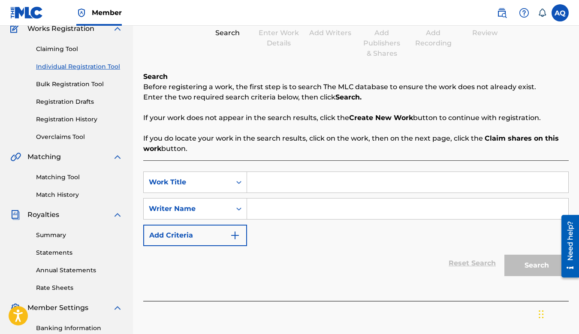
scroll to position [83, 0]
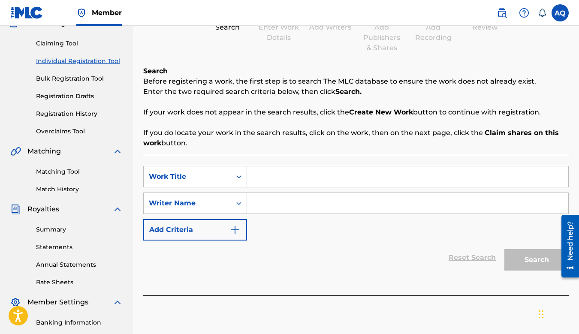
click at [311, 178] on input "Search Form" at bounding box center [407, 176] width 321 height 21
type input "Act Rigth"
click at [288, 206] on input "Search Form" at bounding box center [407, 203] width 321 height 21
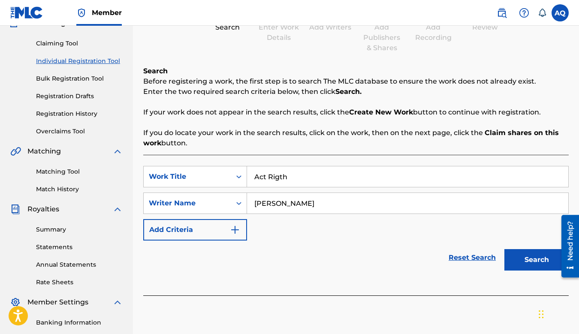
type input "Agustino Quintero"
click at [504, 249] on button "Search" at bounding box center [536, 259] width 64 height 21
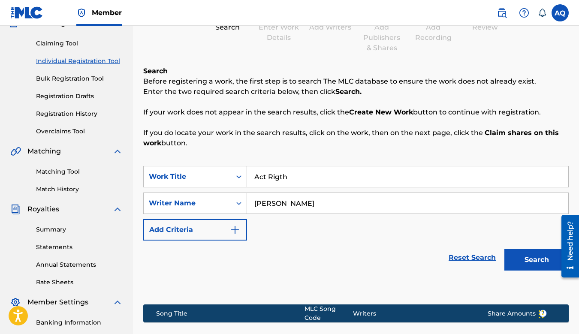
scroll to position [198, 0]
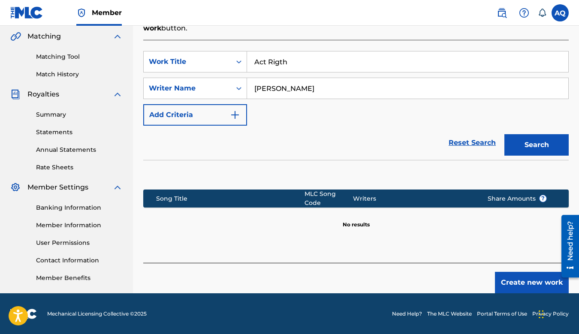
click at [527, 281] on button "Create new work" at bounding box center [532, 282] width 74 height 21
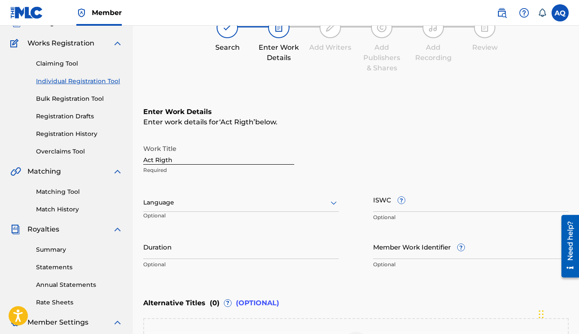
scroll to position [57, 0]
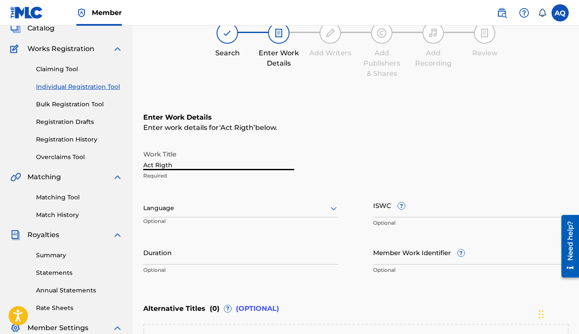
click at [201, 165] on input "Act Rigth" at bounding box center [218, 158] width 151 height 24
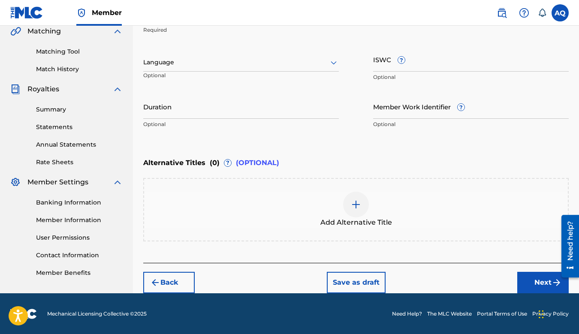
type input "Act Right"
click at [171, 282] on button "Back" at bounding box center [168, 282] width 51 height 21
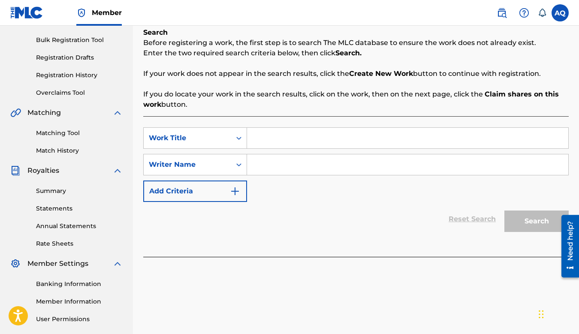
scroll to position [84, 0]
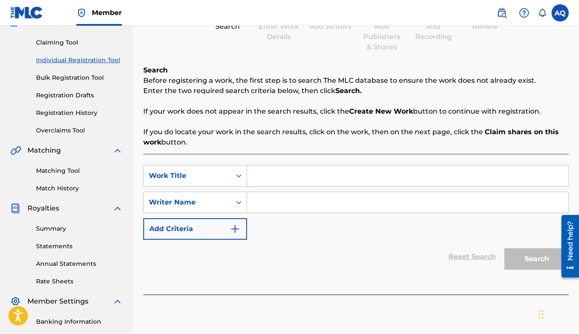
click at [275, 171] on input "Search Form" at bounding box center [407, 175] width 321 height 21
type input "Act Right"
click at [261, 205] on input "Search Form" at bounding box center [407, 202] width 321 height 21
paste input "A U G U S T I O Q U E N I T E R O"
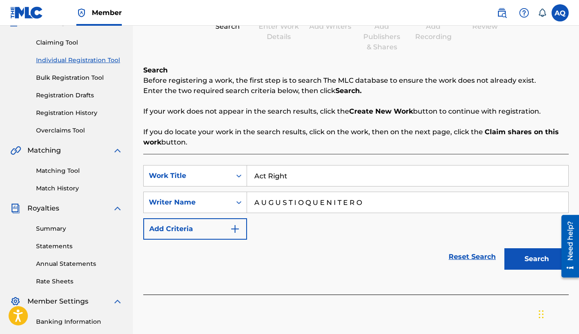
click at [260, 203] on input "A U G U S T I O Q U E N I T E R O" at bounding box center [407, 202] width 321 height 21
type input "AUGUSTIO QUENITERO"
click at [536, 252] on button "Search" at bounding box center [536, 258] width 64 height 21
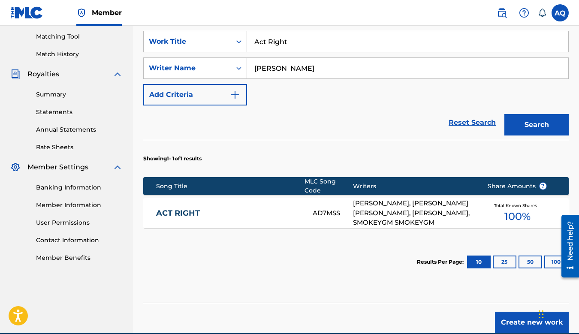
scroll to position [234, 0]
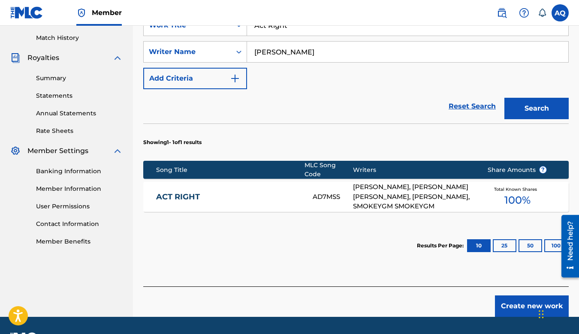
click at [177, 192] on link "ACT RIGHT" at bounding box center [228, 197] width 145 height 10
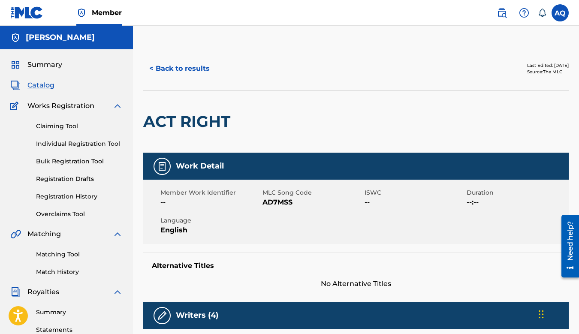
click at [66, 216] on link "Overclaims Tool" at bounding box center [79, 214] width 87 height 9
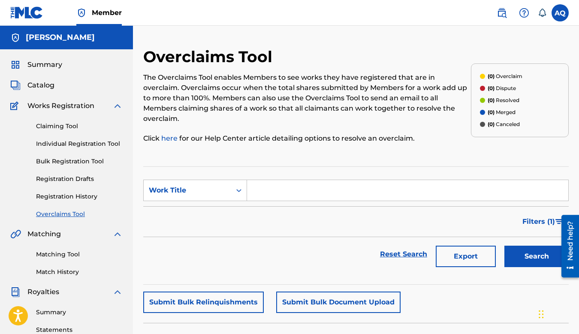
click at [264, 180] on input "Search Form" at bounding box center [407, 190] width 321 height 21
type input "Act Right"
click at [509, 246] on button "Search" at bounding box center [536, 256] width 64 height 21
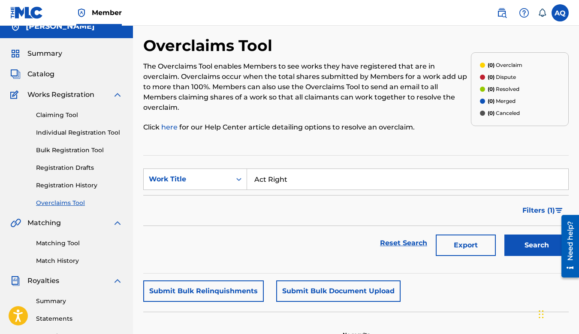
scroll to position [3, 0]
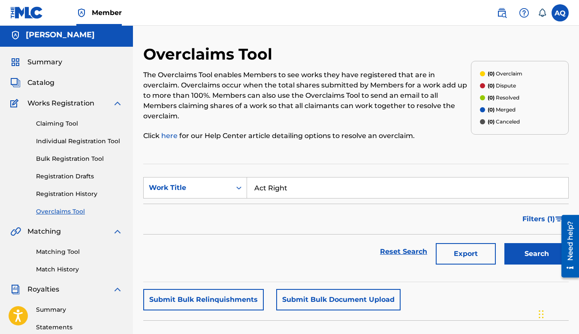
click at [69, 127] on link "Claiming Tool" at bounding box center [79, 123] width 87 height 9
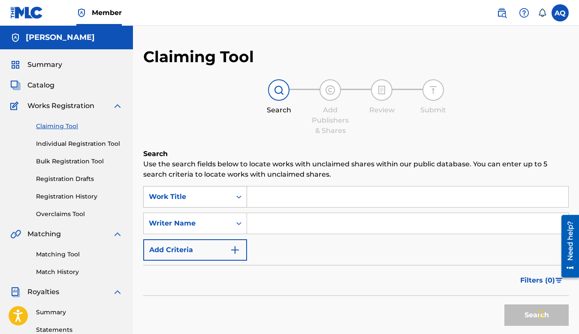
scroll to position [3, 0]
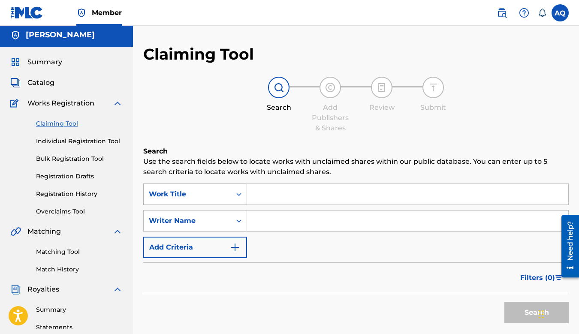
click at [217, 197] on div "Work Title" at bounding box center [187, 194] width 77 height 10
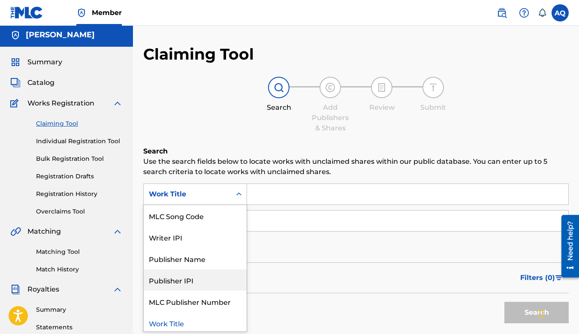
scroll to position [24, 0]
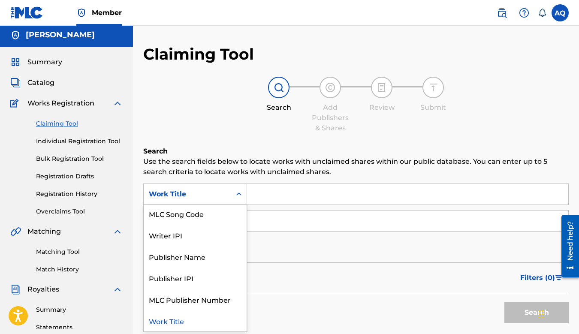
click at [186, 322] on div "Work Title" at bounding box center [195, 320] width 103 height 21
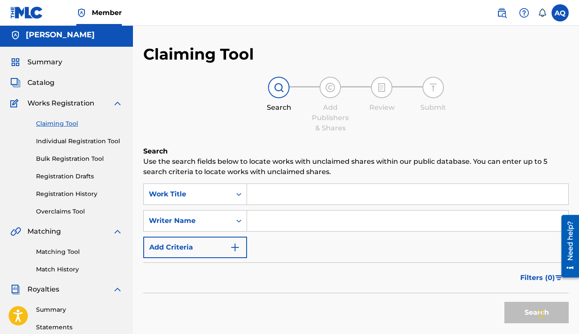
click at [278, 195] on input "Search Form" at bounding box center [407, 194] width 321 height 21
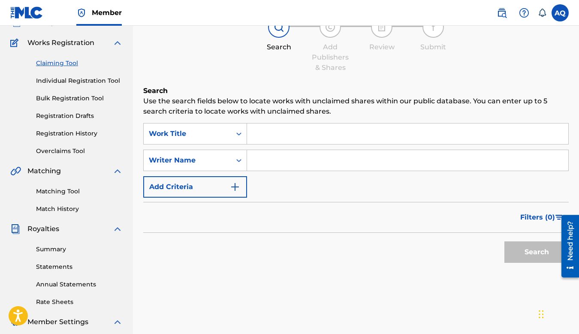
scroll to position [63, 0]
click at [78, 149] on link "Overclaims Tool" at bounding box center [79, 150] width 87 height 9
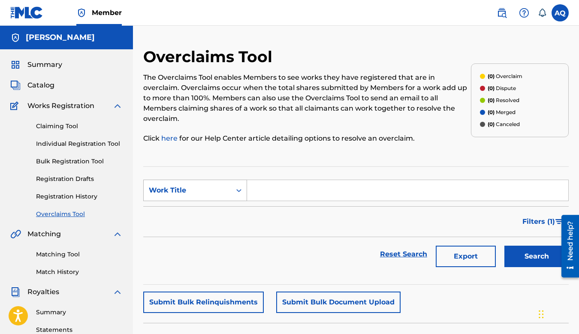
click at [233, 183] on div "Search Form" at bounding box center [238, 190] width 15 height 15
click at [66, 128] on link "Claiming Tool" at bounding box center [79, 126] width 87 height 9
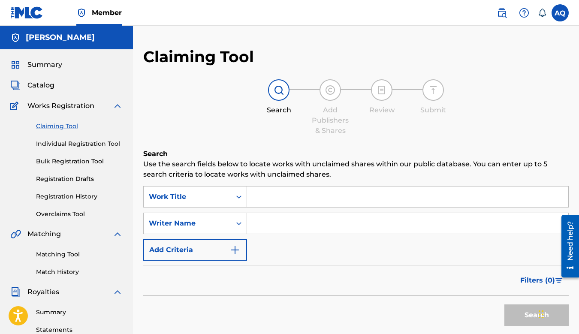
click at [278, 198] on input "Search Form" at bounding box center [407, 197] width 321 height 21
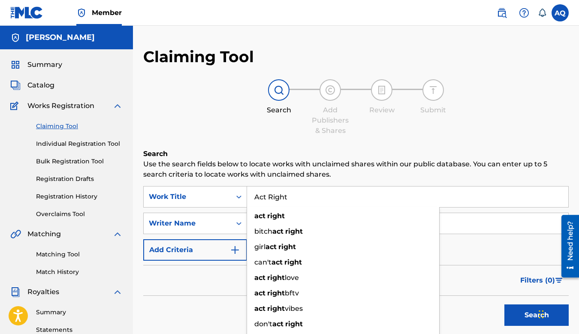
type input "Act Right"
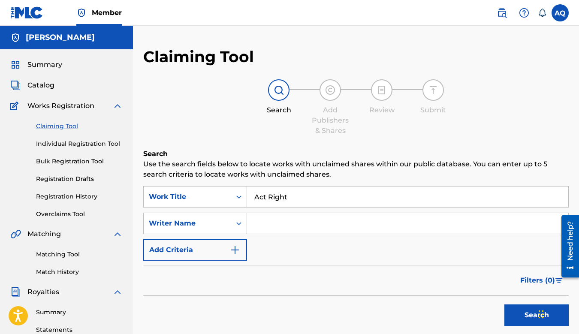
click at [240, 145] on div "Claiming Tool Search Add Publishers & Shares Review Submit Search Use the searc…" at bounding box center [355, 210] width 425 height 326
click at [281, 227] on input "Search Form" at bounding box center [407, 223] width 321 height 21
paste input "A U G U S T I O Q U E N I T E R O"
type input "A U G U S T I O Q U E N I T E R O"
click at [504, 304] on button "Search" at bounding box center [536, 314] width 64 height 21
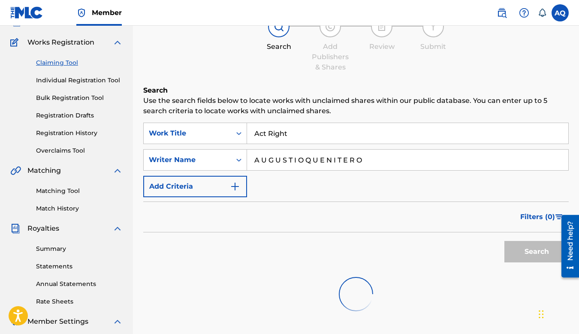
scroll to position [72, 0]
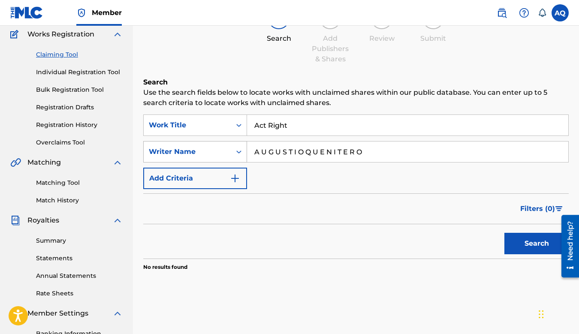
drag, startPoint x: 374, startPoint y: 148, endPoint x: 242, endPoint y: 153, distance: 132.1
click at [242, 153] on div "SearchWithCriteriae6e4e7c2-aea9-4f8a-aac7-2aa45dc0b510 Writer Name A U G U S T …" at bounding box center [355, 151] width 425 height 21
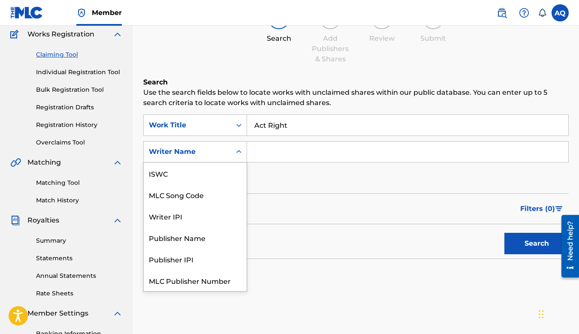
scroll to position [21, 0]
click at [217, 156] on div "Writer Name" at bounding box center [187, 152] width 77 height 10
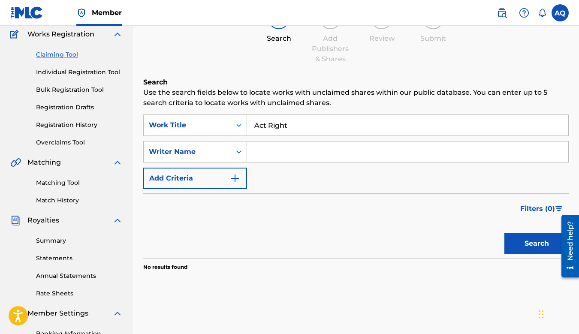
click at [276, 158] on input "Search Form" at bounding box center [407, 151] width 321 height 21
click at [504, 233] on button "Search" at bounding box center [536, 243] width 64 height 21
drag, startPoint x: 283, startPoint y: 151, endPoint x: 234, endPoint y: 148, distance: 49.4
click at [232, 149] on div "SearchWithCriteriae6e4e7c2-aea9-4f8a-aac7-2aa45dc0b510 Writer Name Ryan Bather" at bounding box center [355, 151] width 425 height 21
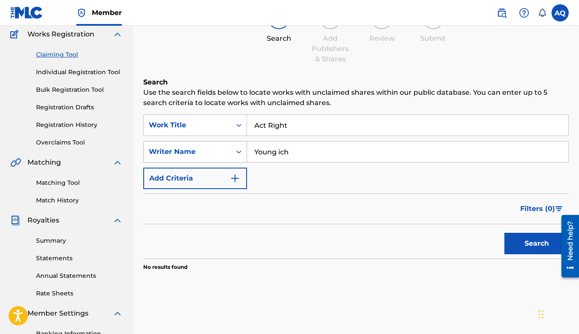
click at [504, 233] on button "Search" at bounding box center [536, 243] width 64 height 21
type input "Young Rich"
click at [504, 233] on button "Search" at bounding box center [536, 243] width 64 height 21
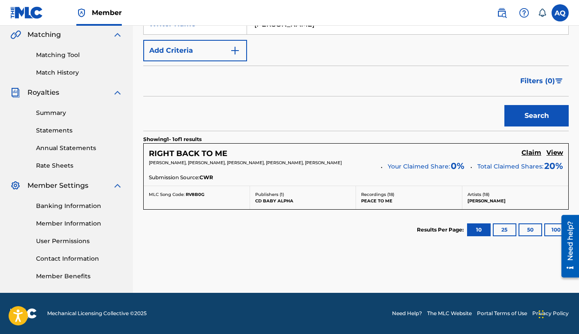
scroll to position [0, 0]
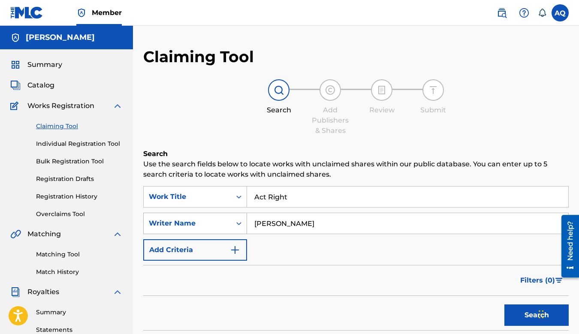
drag, startPoint x: 305, startPoint y: 223, endPoint x: 246, endPoint y: 221, distance: 58.8
click at [245, 221] on div "SearchWithCriteriae6e4e7c2-aea9-4f8a-aac7-2aa45dc0b510 Writer Name Young Rich" at bounding box center [355, 223] width 425 height 21
click at [268, 223] on input "A U G U S T I O Q U E N I T E R O" at bounding box center [407, 223] width 321 height 21
click at [504, 304] on button "Search" at bounding box center [536, 314] width 64 height 21
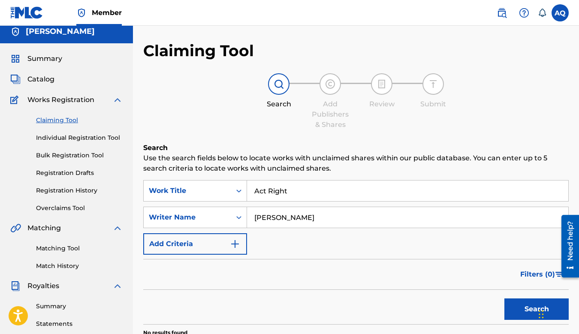
scroll to position [4, 0]
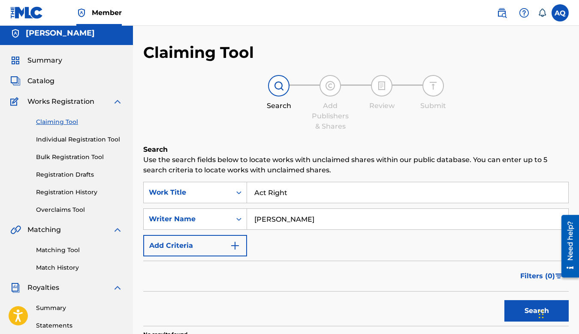
click at [306, 178] on div "Search Use the search fields below to locate works with unclaimed shares within…" at bounding box center [355, 262] width 425 height 237
click at [528, 313] on button "Search" at bounding box center [536, 310] width 64 height 21
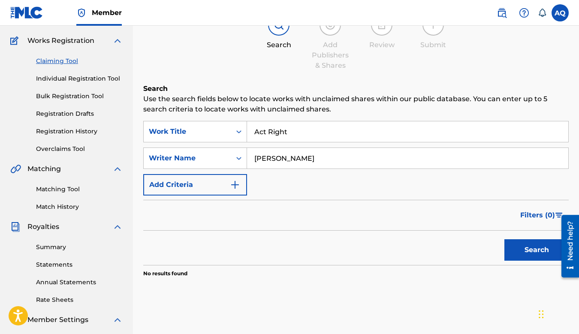
scroll to position [66, 0]
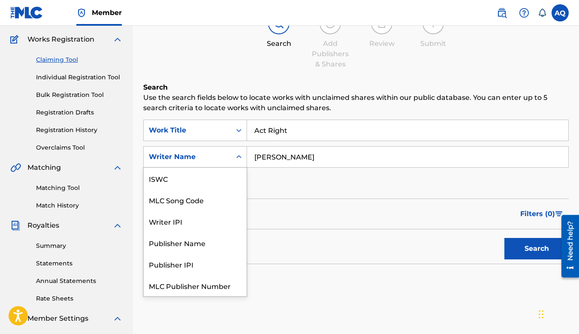
click at [229, 154] on div "Writer Name" at bounding box center [187, 157] width 87 height 16
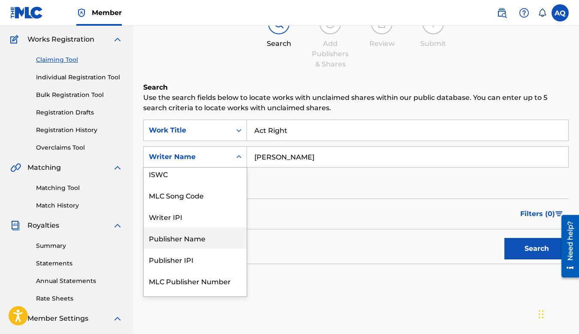
scroll to position [0, 0]
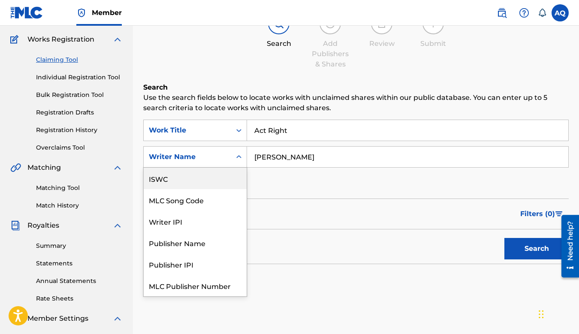
click at [344, 169] on div "SearchWithCriteriab2355a19-ba1d-40ac-b6c1-65c1be07ee49 Work Title Act Right Sea…" at bounding box center [355, 157] width 425 height 75
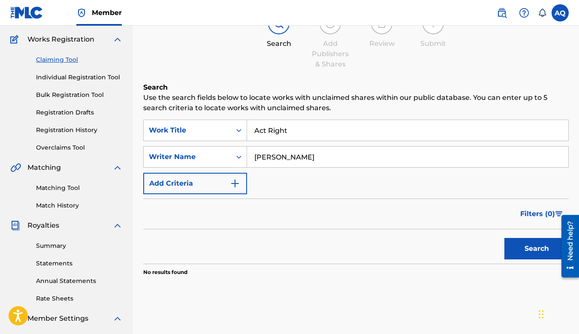
drag, startPoint x: 350, startPoint y: 156, endPoint x: 291, endPoint y: 156, distance: 58.7
click at [291, 156] on input "AUGUSTIO QUENITERO" at bounding box center [407, 157] width 321 height 21
type input "AUGUSTIO"
click at [504, 238] on button "Search" at bounding box center [536, 248] width 64 height 21
click at [80, 78] on link "Individual Registration Tool" at bounding box center [79, 77] width 87 height 9
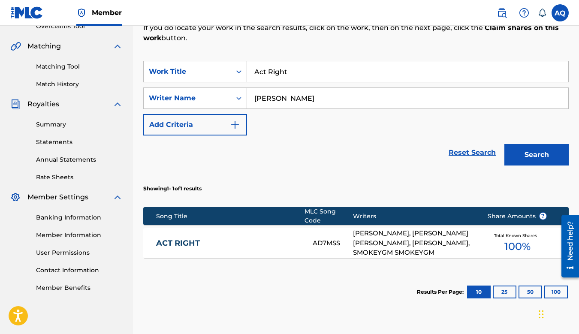
scroll to position [253, 0]
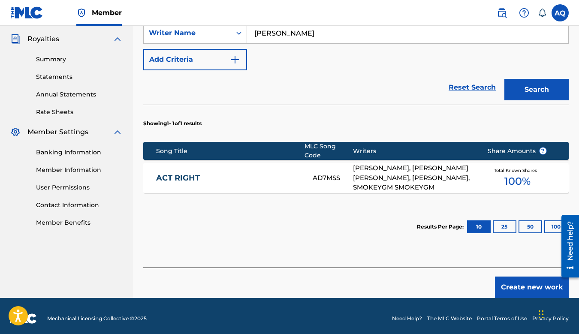
click at [513, 175] on span "100 %" at bounding box center [517, 181] width 26 height 15
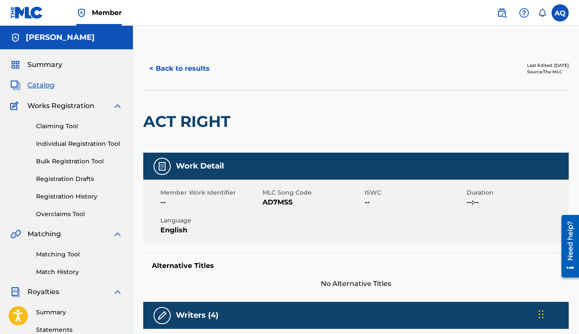
click at [80, 142] on link "Individual Registration Tool" at bounding box center [79, 143] width 87 height 9
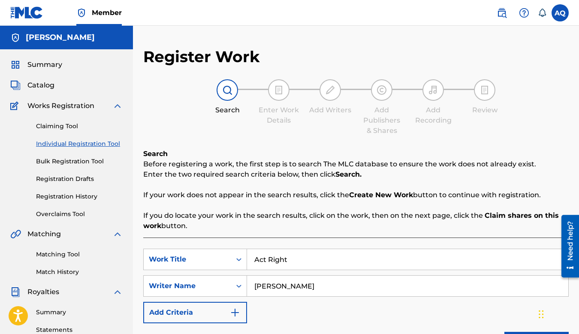
click at [60, 125] on link "Claiming Tool" at bounding box center [79, 126] width 87 height 9
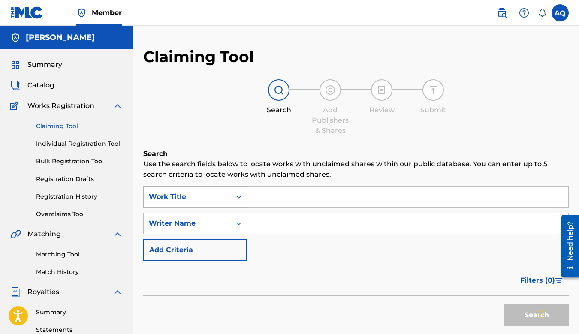
scroll to position [3, 0]
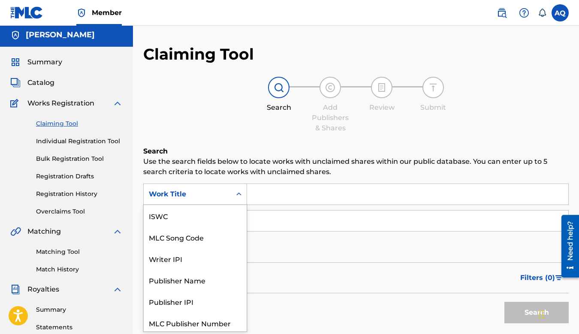
click at [235, 199] on div "Search Form" at bounding box center [238, 194] width 15 height 15
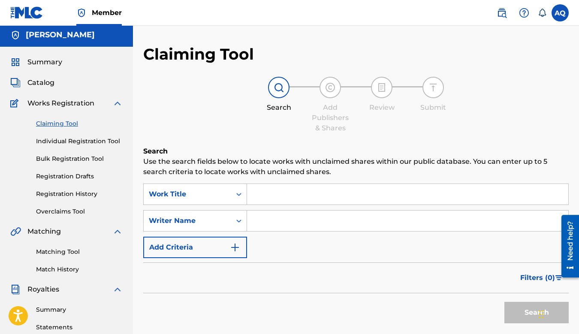
click at [235, 199] on div "Search Form" at bounding box center [238, 194] width 15 height 15
click at [272, 202] on input "Search Form" at bounding box center [407, 194] width 321 height 21
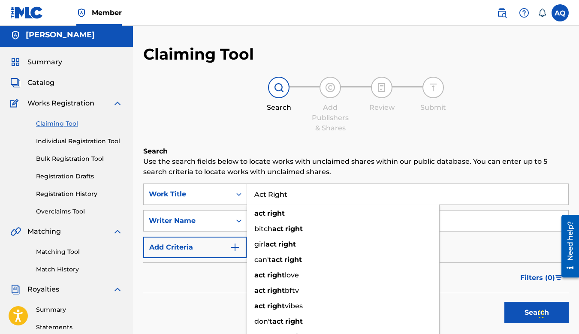
type input "Act Right"
click at [249, 132] on div "Search Add Publishers & Shares Review Submit" at bounding box center [355, 105] width 425 height 57
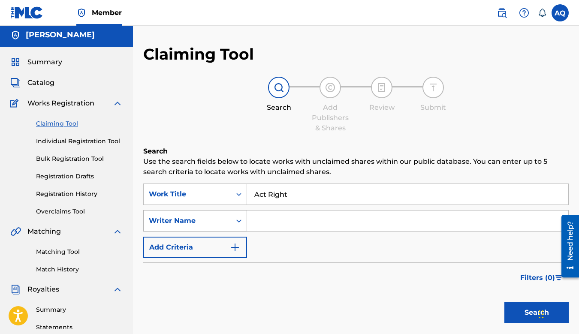
scroll to position [29, 0]
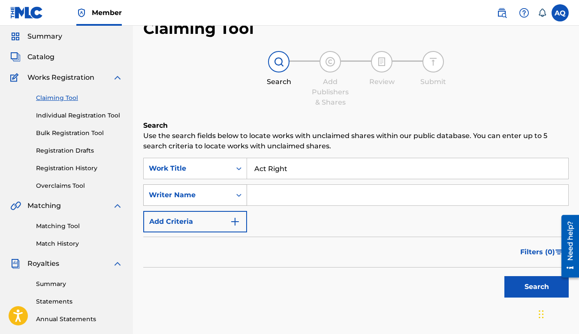
click at [232, 206] on div "Writer Name" at bounding box center [195, 194] width 104 height 21
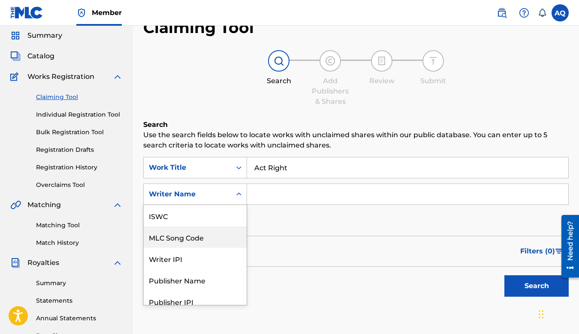
scroll to position [21, 0]
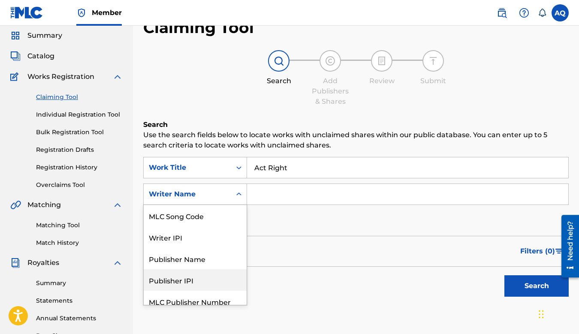
click at [203, 278] on div "Publisher IPI" at bounding box center [195, 279] width 103 height 21
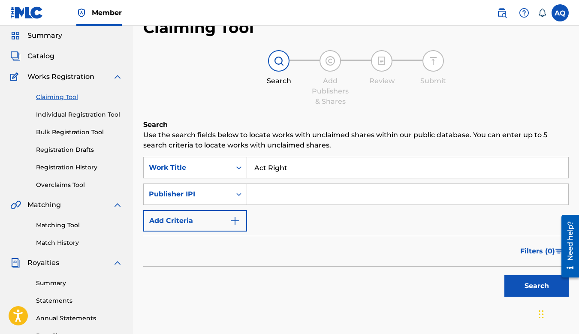
click at [264, 191] on input "Search Form" at bounding box center [407, 194] width 321 height 21
paste input "P 2 5 9 W D"
click at [263, 193] on input "P 2 5 9 W D" at bounding box center [407, 194] width 321 height 21
type input "P259WD"
click at [504, 275] on button "Search" at bounding box center [536, 285] width 64 height 21
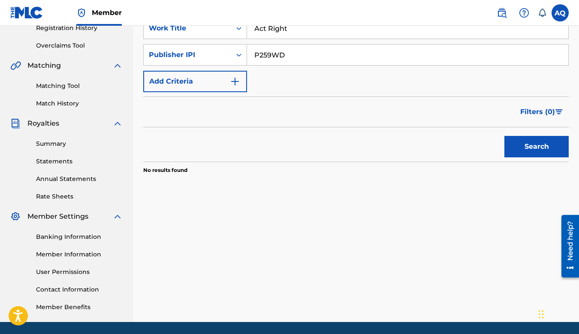
scroll to position [198, 0]
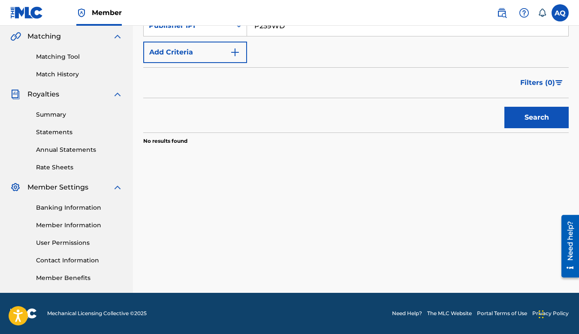
click at [295, 163] on div "Search Use the search fields below to locate works with unclaimed shares within…" at bounding box center [355, 69] width 425 height 237
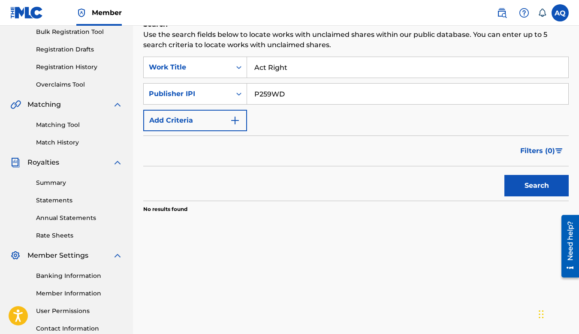
scroll to position [0, 0]
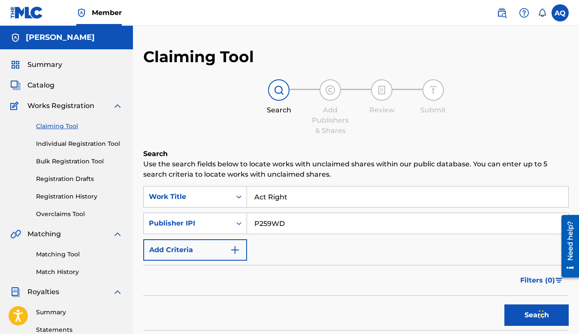
click at [42, 156] on div "Claiming Tool Individual Registration Tool Bulk Registration Tool Registration …" at bounding box center [66, 165] width 112 height 108
click at [42, 64] on span "Summary" at bounding box center [44, 65] width 35 height 10
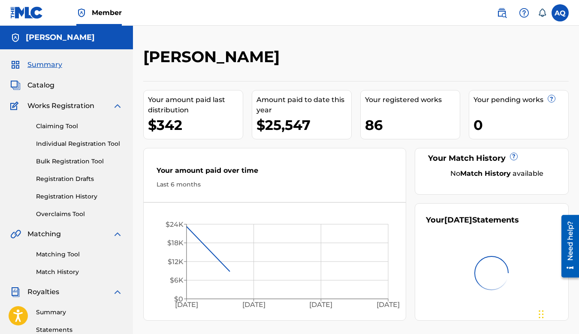
click at [44, 89] on span "Catalog" at bounding box center [40, 85] width 27 height 10
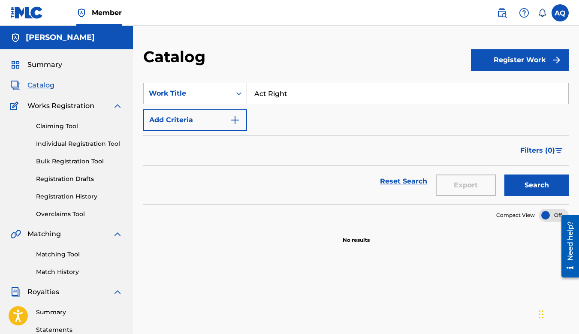
click at [500, 58] on button "Register Work" at bounding box center [520, 59] width 98 height 21
click at [482, 90] on link "Individual" at bounding box center [520, 88] width 98 height 21
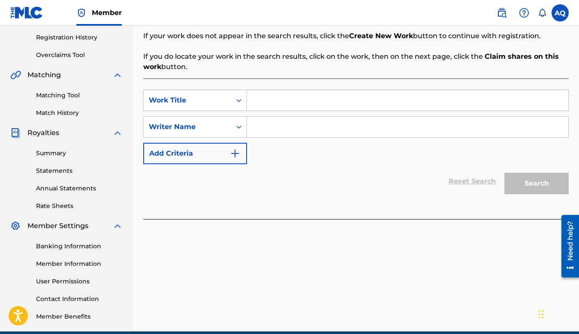
scroll to position [132, 0]
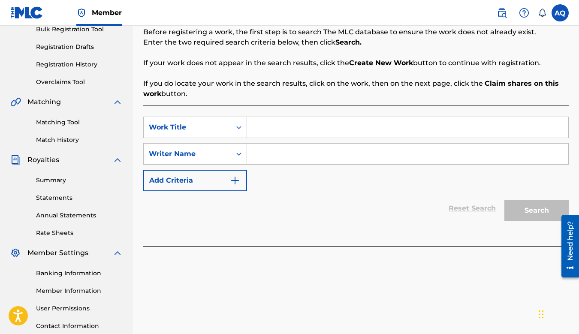
click at [277, 123] on input "Search Form" at bounding box center [407, 127] width 321 height 21
type input "Act Right"
click at [279, 155] on input "Search Form" at bounding box center [407, 154] width 321 height 21
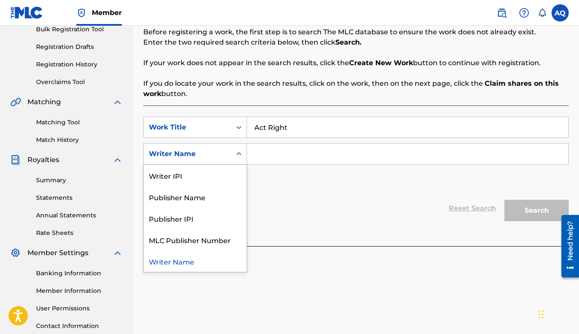
click at [223, 159] on div "Writer Name" at bounding box center [187, 154] width 87 height 16
click at [211, 220] on div "Publisher IPI" at bounding box center [195, 218] width 103 height 21
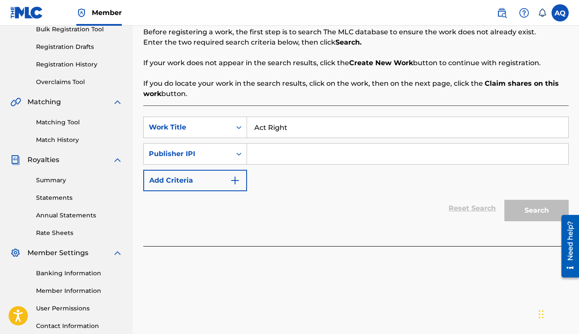
click at [275, 160] on input "Search Form" at bounding box center [407, 154] width 321 height 21
paste input "P 2 5 9 W D"
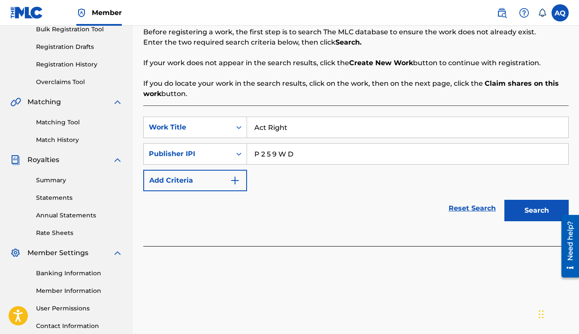
click at [261, 152] on input "P 2 5 9 W D" at bounding box center [407, 154] width 321 height 21
type input "P259WD"
click at [521, 211] on button "Search" at bounding box center [536, 210] width 64 height 21
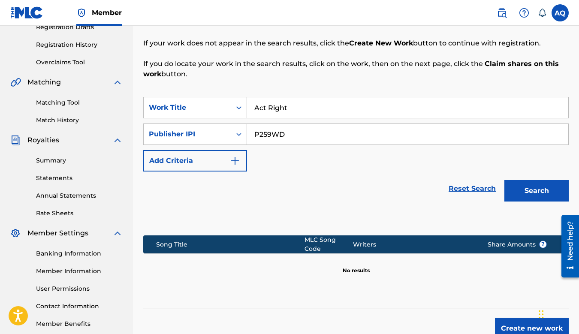
scroll to position [198, 0]
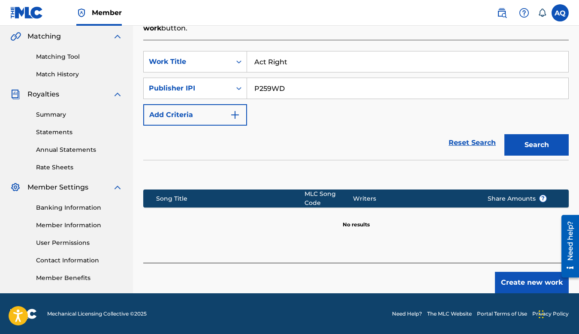
click at [512, 277] on button "Create new work" at bounding box center [532, 282] width 74 height 21
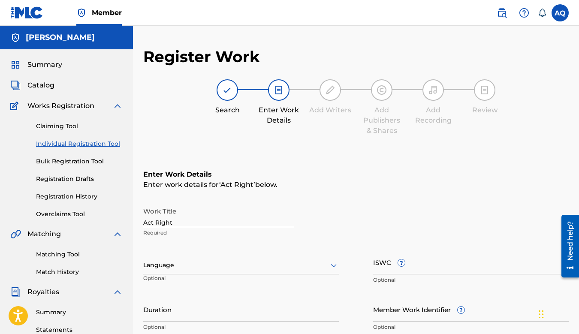
scroll to position [49, 0]
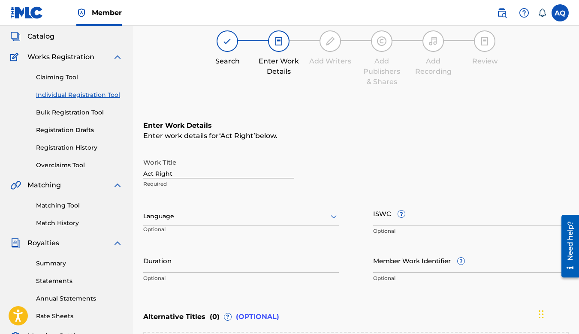
click at [192, 219] on div at bounding box center [241, 216] width 196 height 11
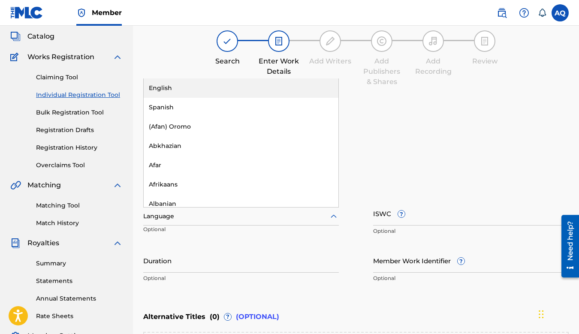
click at [211, 91] on div "English" at bounding box center [241, 87] width 195 height 19
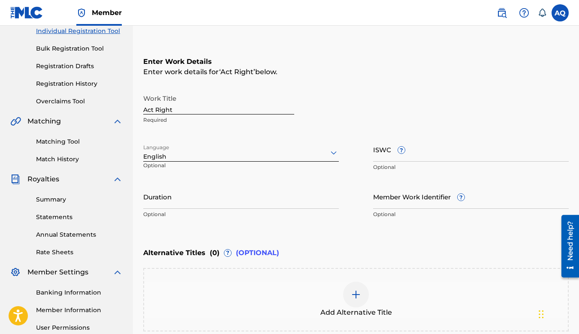
scroll to position [114, 0]
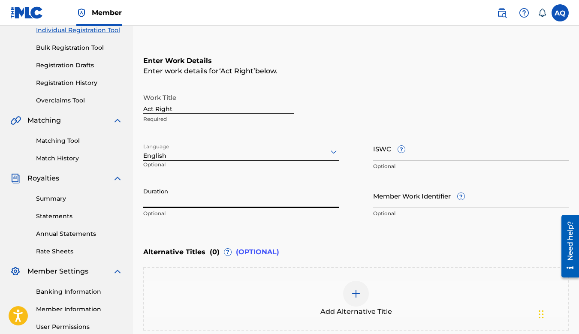
click at [225, 198] on input "Duration" at bounding box center [241, 196] width 196 height 24
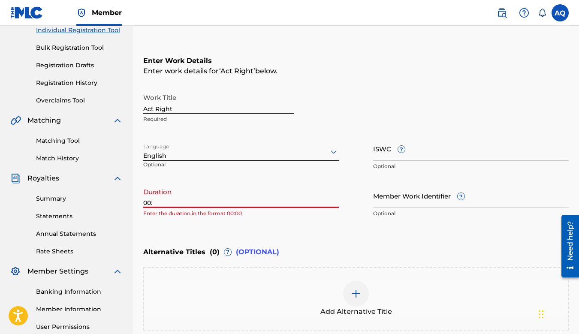
paste input "01:54"
click at [260, 234] on div "Enter Work Details Enter work details for ‘ Act Right ’ below. Work Title Act R…" at bounding box center [355, 139] width 425 height 208
drag, startPoint x: 155, startPoint y: 202, endPoint x: 140, endPoint y: 202, distance: 14.6
click at [140, 202] on div "Register Work Search Enter Work Details Add Writers Add Publishers & Shares Add…" at bounding box center [356, 158] width 446 height 449
click at [154, 208] on div "Duration 00:01:54 Enter the duration in the format 00:00" at bounding box center [241, 203] width 196 height 39
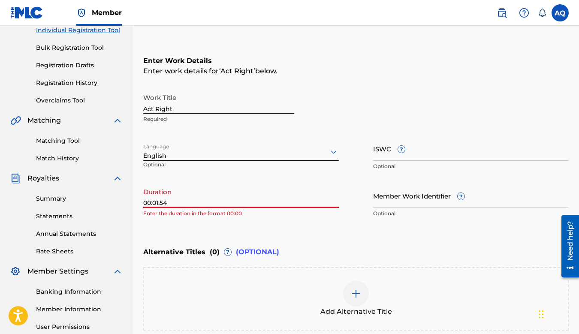
drag, startPoint x: 153, startPoint y: 203, endPoint x: 138, endPoint y: 203, distance: 15.0
click at [138, 203] on div "Register Work Search Enter Work Details Add Writers Add Publishers & Shares Add…" at bounding box center [356, 158] width 446 height 449
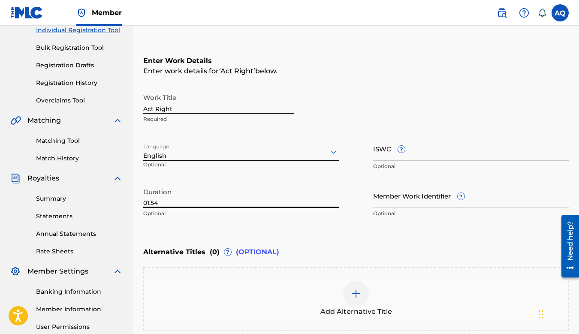
type input "01:54"
click at [202, 227] on div "Enter Work Details Enter work details for ‘ Act Right ’ below. Work Title Act R…" at bounding box center [355, 139] width 425 height 208
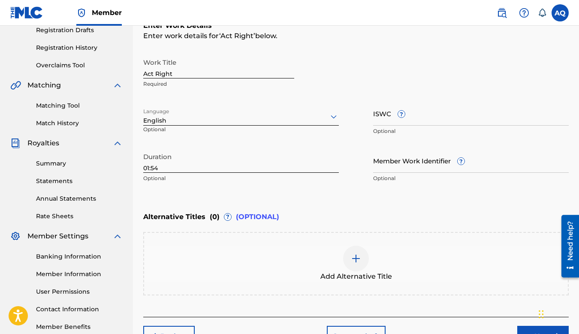
scroll to position [163, 0]
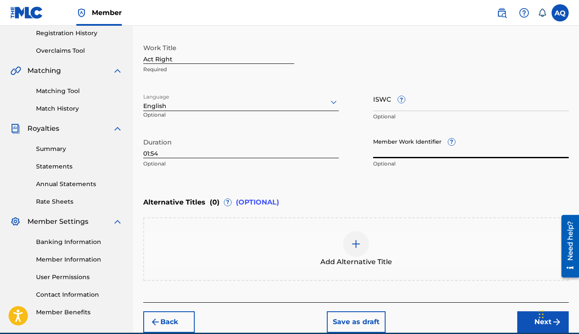
click at [415, 149] on input "Member Work Identifier ?" at bounding box center [471, 146] width 196 height 24
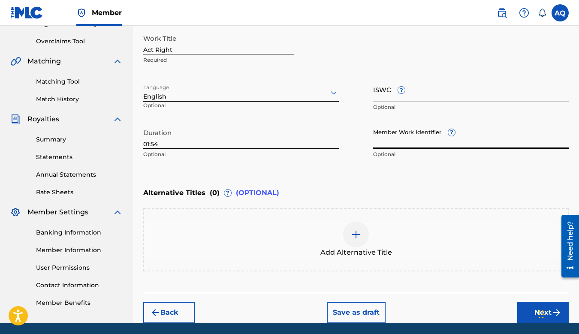
scroll to position [203, 0]
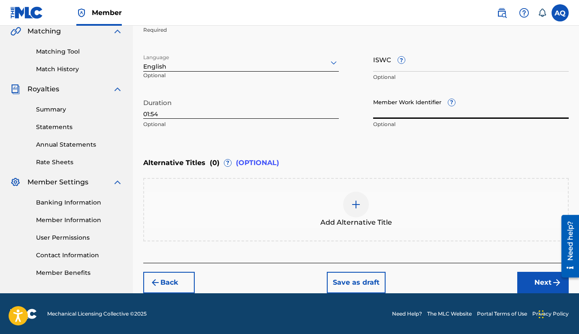
click at [365, 202] on div at bounding box center [356, 205] width 26 height 26
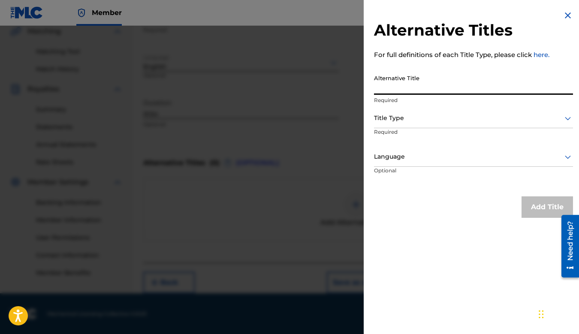
click at [402, 88] on input "Alternative Title" at bounding box center [473, 82] width 199 height 24
type input "ACT RIGHT"
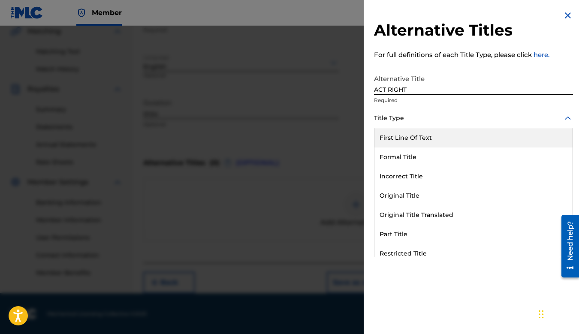
click at [412, 117] on div at bounding box center [473, 118] width 199 height 11
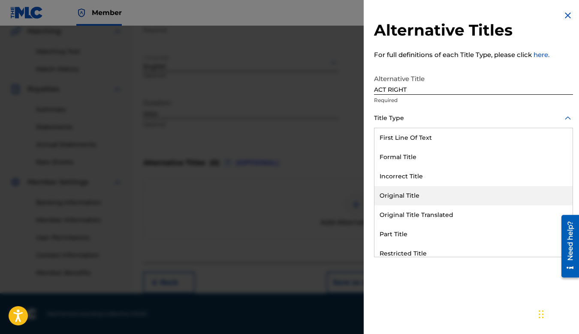
click at [417, 196] on div "Original Title" at bounding box center [473, 195] width 198 height 19
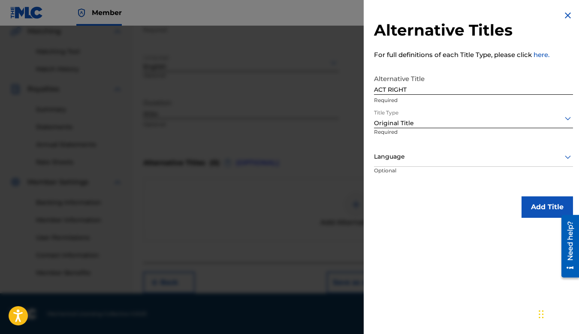
click at [534, 203] on button "Add Title" at bounding box center [546, 206] width 51 height 21
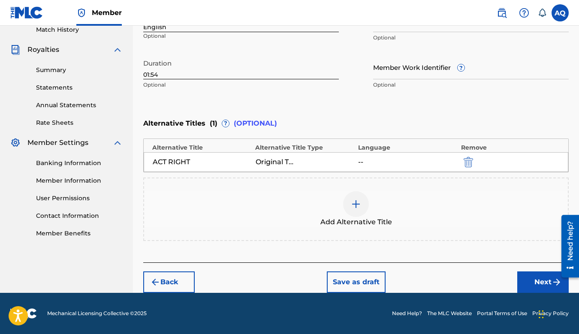
click at [555, 283] on img "submit" at bounding box center [556, 282] width 10 height 10
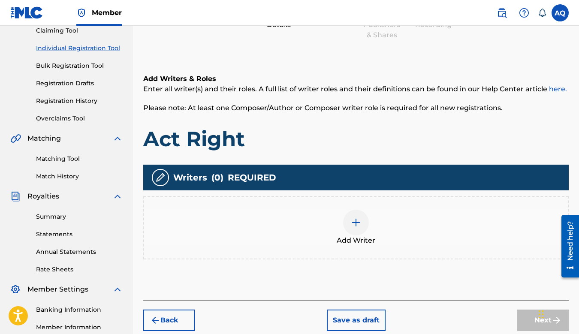
scroll to position [117, 0]
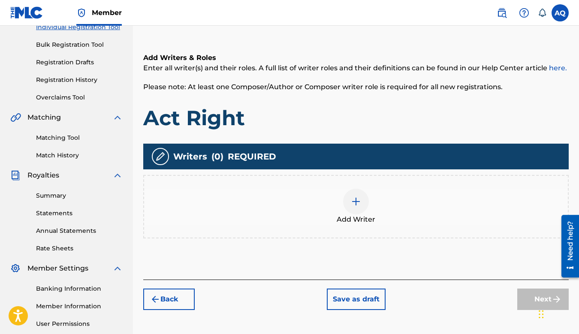
click at [352, 203] on img at bounding box center [356, 201] width 10 height 10
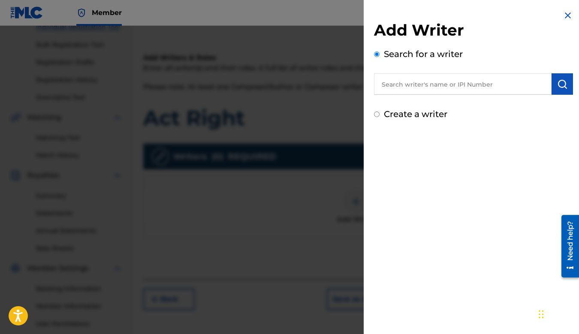
click at [409, 88] on input "text" at bounding box center [463, 83] width 178 height 21
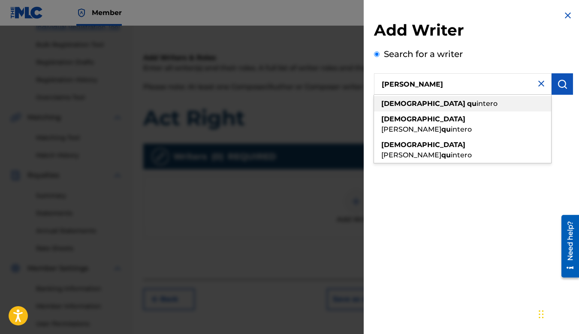
click at [467, 102] on strong "qu" at bounding box center [471, 103] width 9 height 8
type input "agustino quintero"
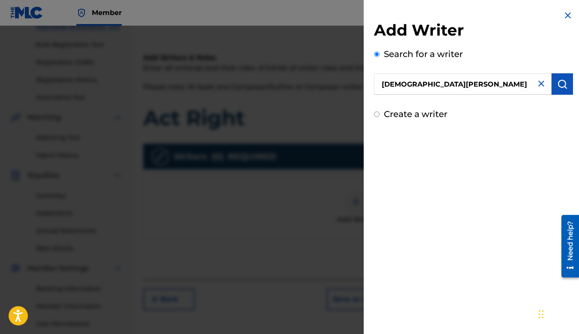
click at [560, 82] on img "submit" at bounding box center [562, 84] width 10 height 10
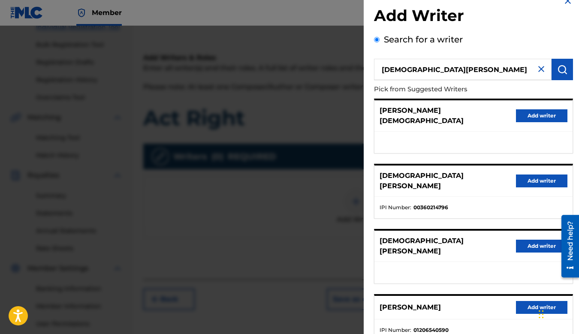
scroll to position [18, 0]
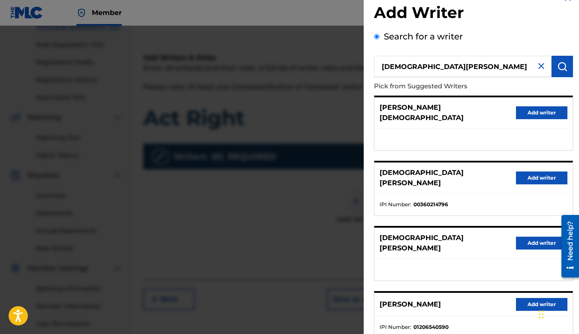
click at [545, 172] on button "Add writer" at bounding box center [541, 178] width 51 height 13
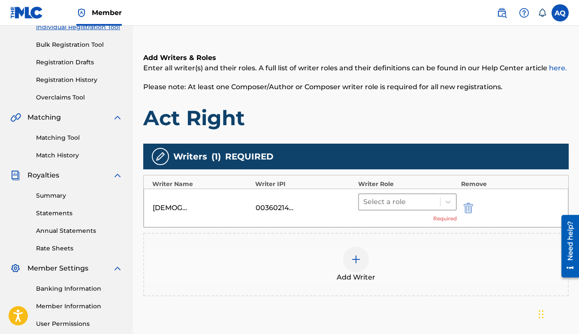
click at [407, 203] on div at bounding box center [399, 202] width 72 height 12
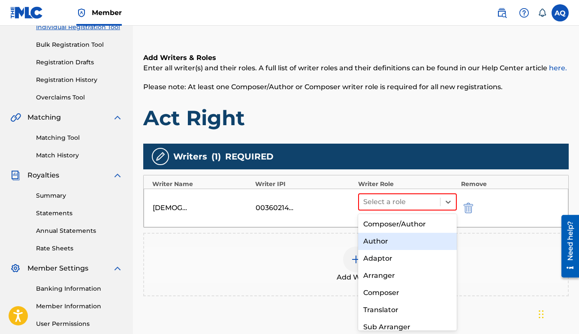
click at [392, 240] on div "Author" at bounding box center [407, 241] width 99 height 17
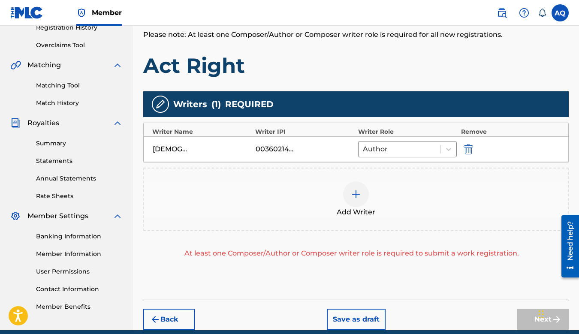
scroll to position [206, 0]
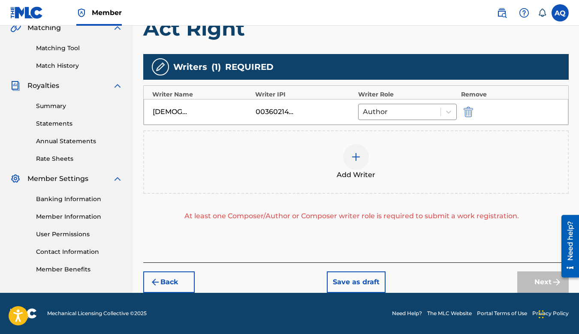
click at [357, 162] on div at bounding box center [356, 157] width 26 height 26
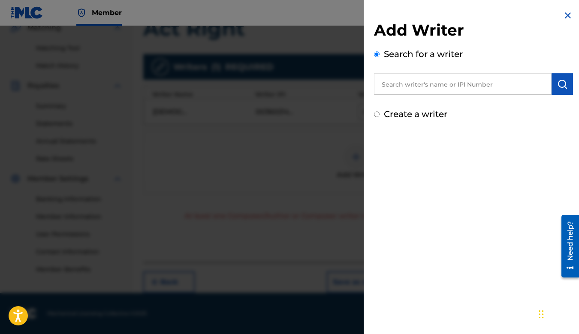
click at [376, 114] on input "Create a writer" at bounding box center [377, 114] width 6 height 6
radio input "false"
radio input "true"
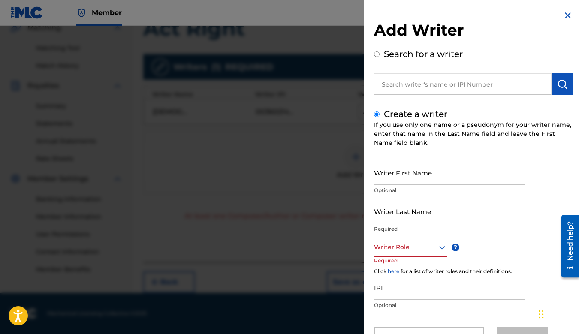
click at [377, 57] on input "Search for a writer" at bounding box center [377, 54] width 6 height 6
radio input "true"
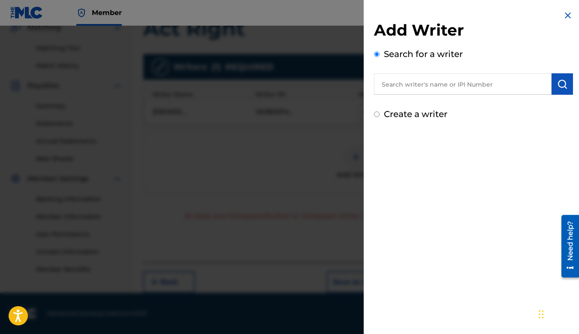
click at [394, 81] on input "text" at bounding box center [463, 83] width 178 height 21
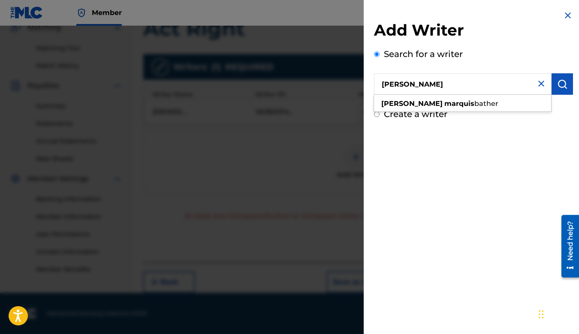
click at [409, 110] on div "ryan marquis bather" at bounding box center [462, 103] width 177 height 15
type input "ryan marquis bather"
click at [558, 83] on img "submit" at bounding box center [562, 84] width 10 height 10
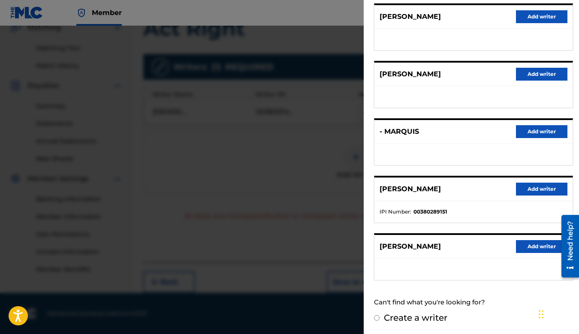
scroll to position [110, 0]
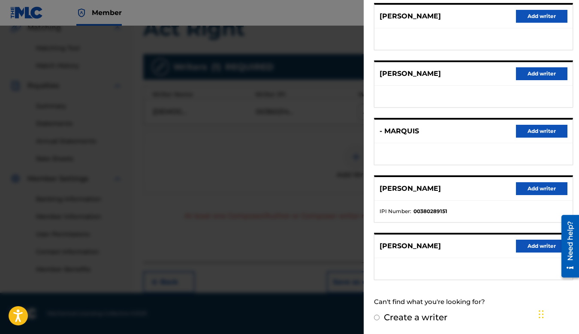
click at [522, 186] on button "Add writer" at bounding box center [541, 188] width 51 height 13
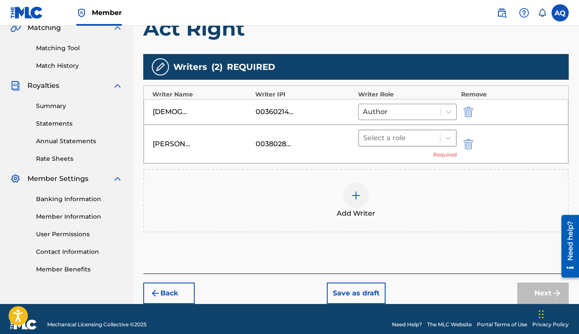
click at [415, 134] on div at bounding box center [399, 138] width 72 height 12
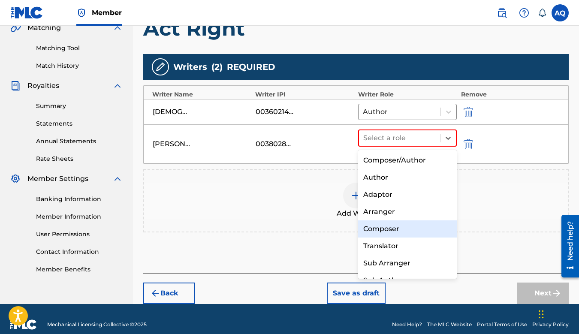
click at [382, 227] on div "Composer" at bounding box center [407, 228] width 99 height 17
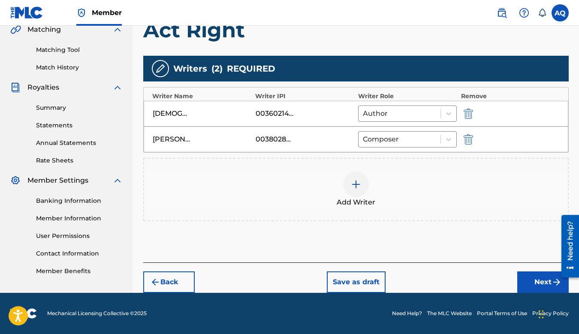
click at [362, 185] on div at bounding box center [356, 185] width 26 height 26
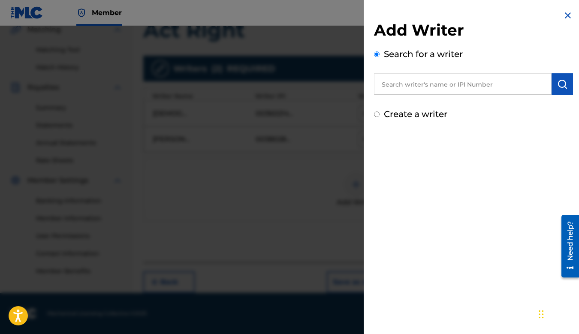
click at [383, 93] on input "text" at bounding box center [463, 83] width 178 height 21
click at [376, 116] on input "Create a writer" at bounding box center [377, 114] width 6 height 6
radio input "false"
radio input "true"
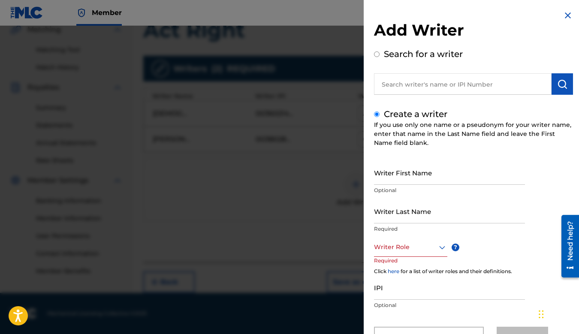
scroll to position [37, 0]
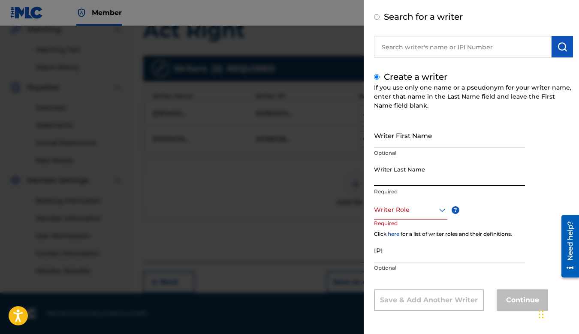
click at [413, 180] on input "Writer Last Name" at bounding box center [449, 174] width 151 height 24
click at [416, 208] on div at bounding box center [410, 210] width 73 height 11
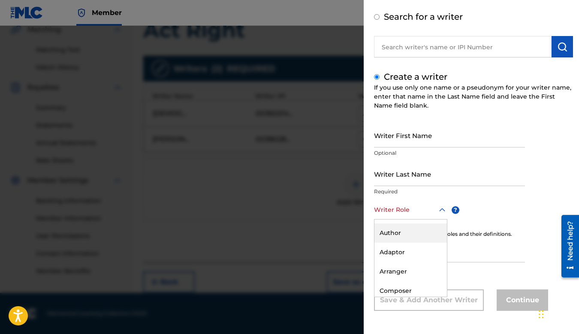
scroll to position [0, 0]
click at [404, 180] on input "Writer Last Name" at bounding box center [449, 174] width 151 height 24
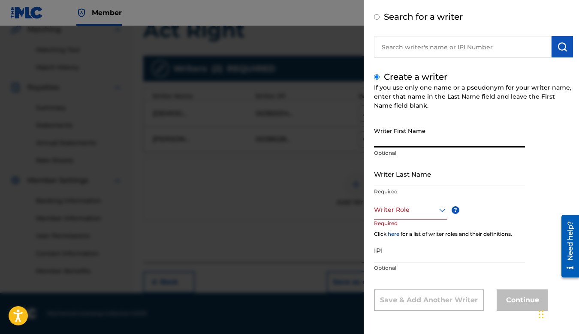
click at [400, 138] on input "Writer First Name" at bounding box center [449, 135] width 151 height 24
type input "Young"
click at [391, 174] on input "Writer Last Name" at bounding box center [449, 174] width 151 height 24
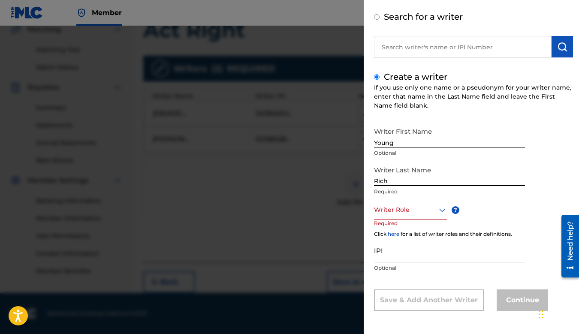
type input "Rich"
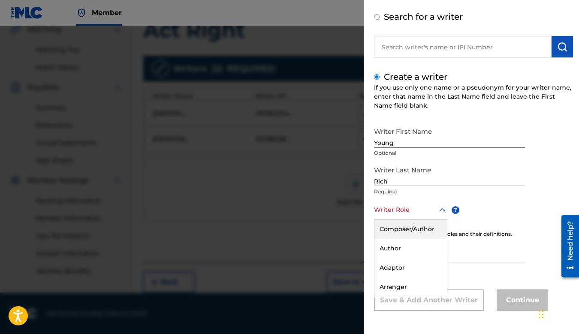
scroll to position [37, 0]
click at [403, 211] on div at bounding box center [410, 210] width 73 height 11
click at [401, 246] on div "Author" at bounding box center [410, 248] width 72 height 19
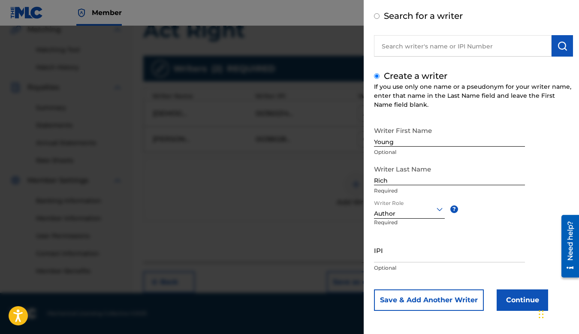
click at [517, 297] on button "Continue" at bounding box center [521, 299] width 51 height 21
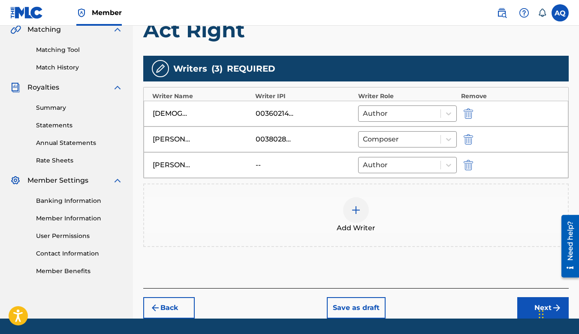
click at [353, 198] on div at bounding box center [356, 210] width 26 height 26
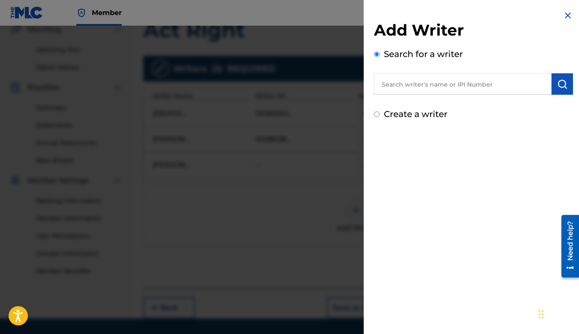
click at [377, 114] on input "Create a writer" at bounding box center [377, 114] width 6 height 6
radio input "false"
radio input "true"
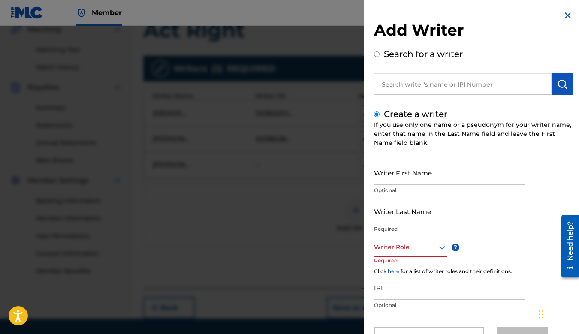
click at [387, 175] on input "Writer First Name" at bounding box center [449, 172] width 151 height 24
type input "Smokey"
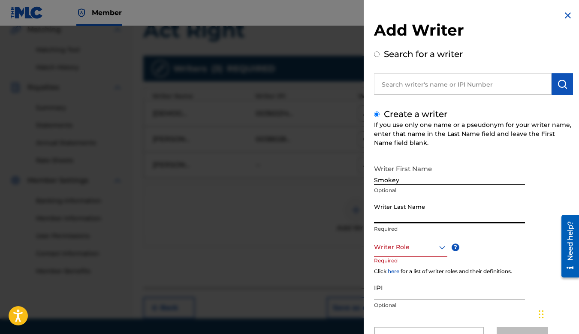
click at [393, 213] on input "Writer Last Name" at bounding box center [449, 211] width 151 height 24
type input "GM"
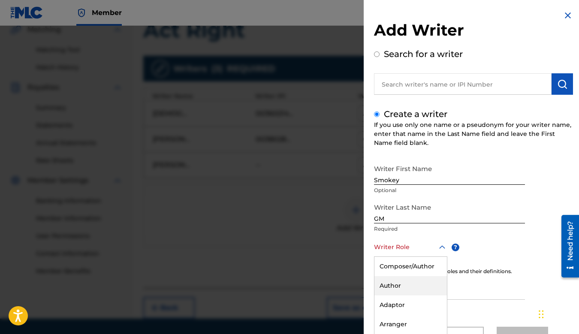
scroll to position [37, 0]
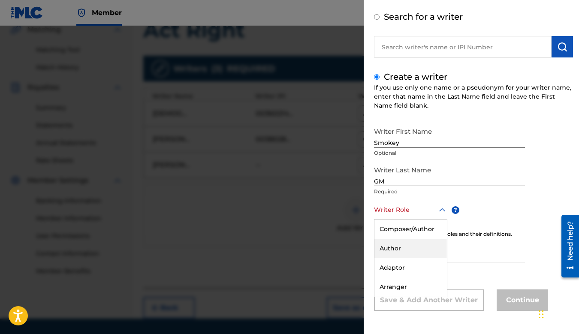
click at [406, 220] on div "Author, 2 of 8. 8 results available. Use Up and Down to choose options, press E…" at bounding box center [410, 209] width 73 height 19
click at [403, 252] on div "Author" at bounding box center [410, 248] width 72 height 19
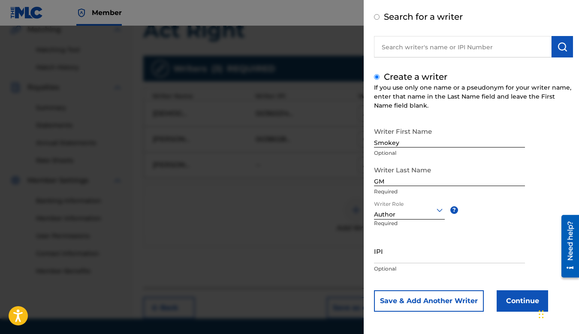
click at [509, 303] on button "Continue" at bounding box center [521, 300] width 51 height 21
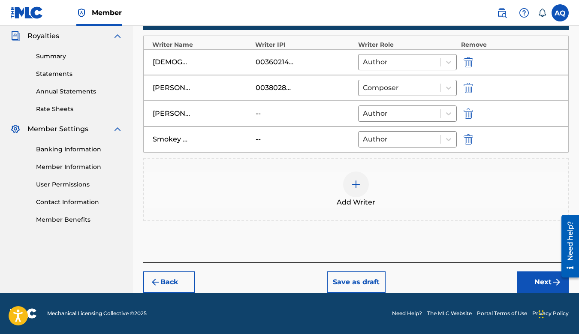
click at [536, 285] on button "Next" at bounding box center [542, 281] width 51 height 21
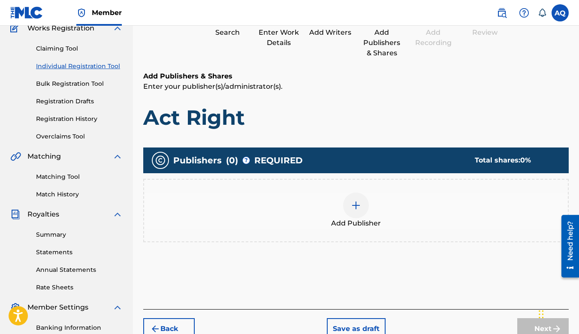
scroll to position [96, 0]
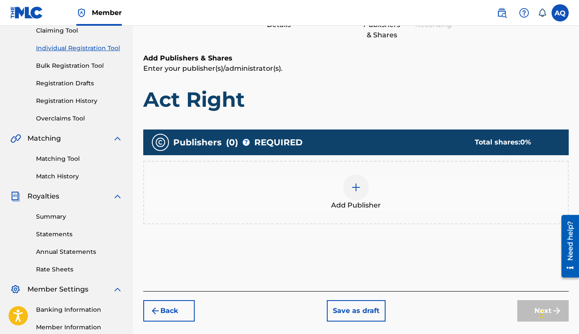
click at [351, 180] on div at bounding box center [356, 188] width 26 height 26
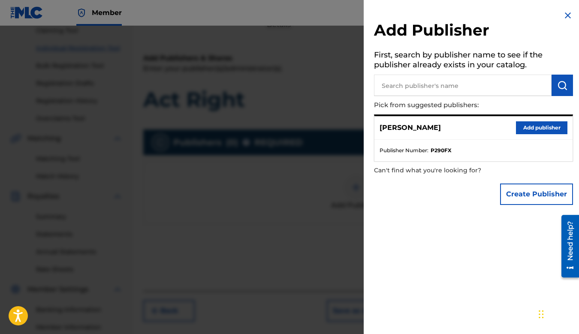
click at [522, 129] on button "Add publisher" at bounding box center [541, 127] width 51 height 13
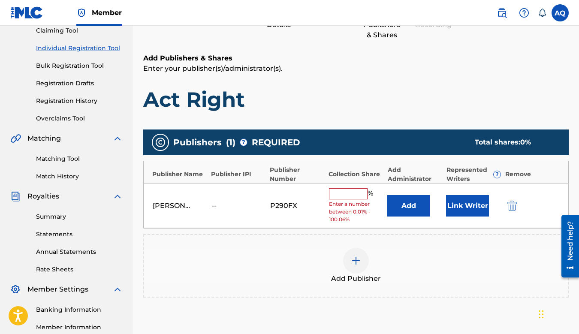
click at [351, 195] on input "text" at bounding box center [348, 193] width 39 height 11
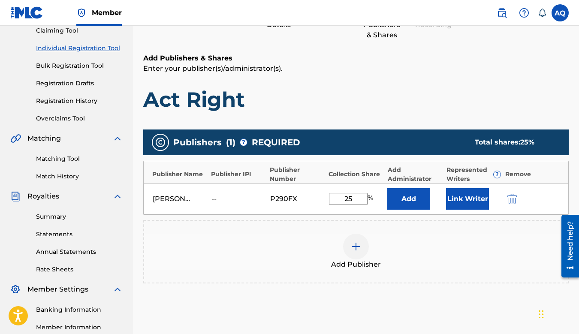
type input "25"
click at [474, 202] on button "Link Writer" at bounding box center [467, 198] width 43 height 21
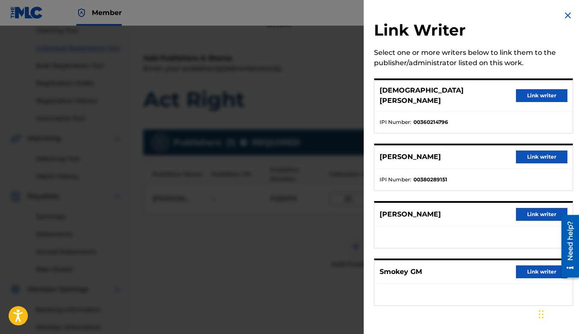
click at [533, 92] on button "Link writer" at bounding box center [541, 95] width 51 height 13
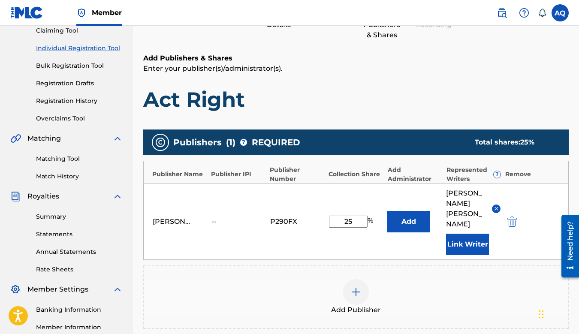
click at [357, 279] on div at bounding box center [356, 292] width 26 height 26
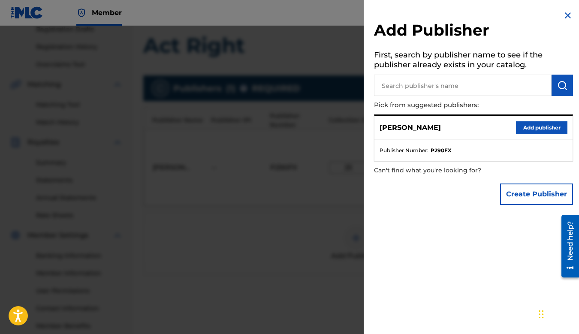
scroll to position [151, 0]
click at [521, 193] on button "Create Publisher" at bounding box center [536, 194] width 73 height 21
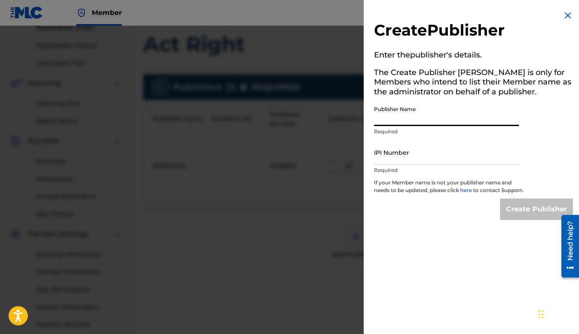
click at [425, 117] on input "Publisher Name" at bounding box center [446, 114] width 145 height 24
click at [567, 16] on img at bounding box center [568, 15] width 10 height 10
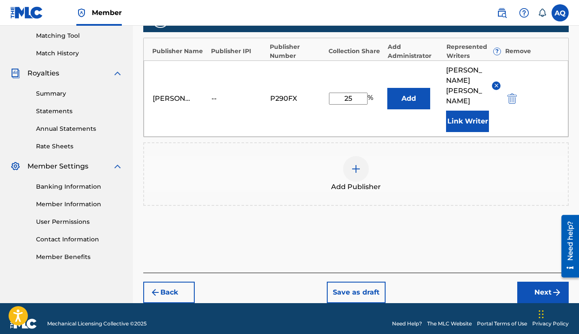
scroll to position [190, 0]
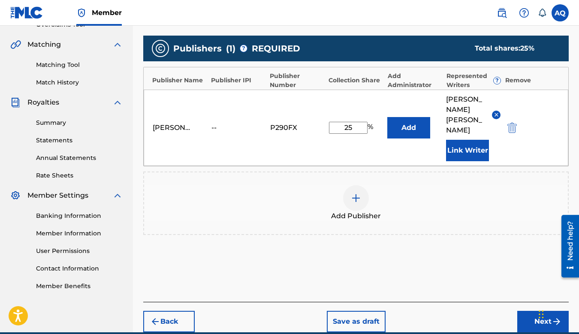
click at [361, 189] on div at bounding box center [356, 198] width 26 height 26
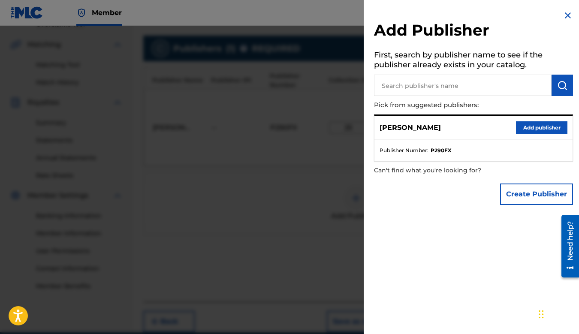
click at [421, 86] on input "text" at bounding box center [463, 85] width 178 height 21
type input "88thagang"
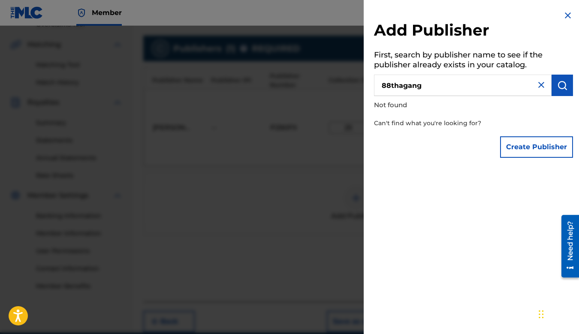
drag, startPoint x: 435, startPoint y: 87, endPoint x: 383, endPoint y: 88, distance: 52.3
click at [383, 88] on input "88thagang" at bounding box center [463, 85] width 178 height 21
type input "88THAGANG"
click at [523, 143] on button "Create Publisher" at bounding box center [536, 146] width 73 height 21
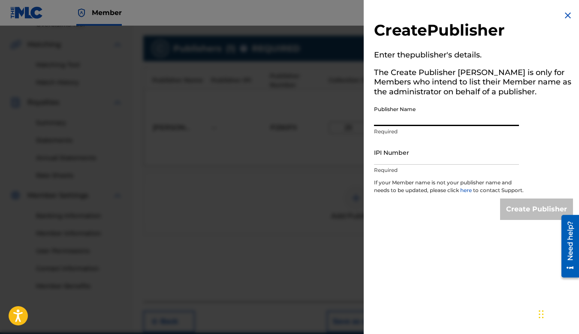
click at [403, 120] on input "Publisher Name" at bounding box center [446, 114] width 145 height 24
type input "88THAGANG"
click at [563, 10] on img at bounding box center [568, 15] width 10 height 10
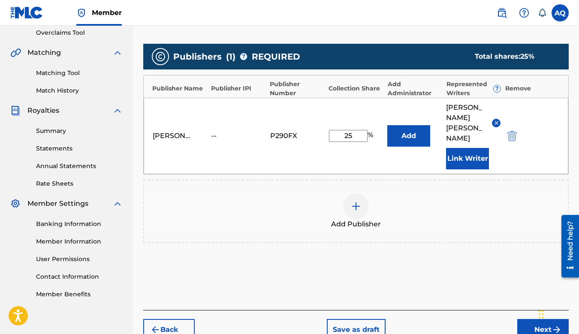
scroll to position [178, 0]
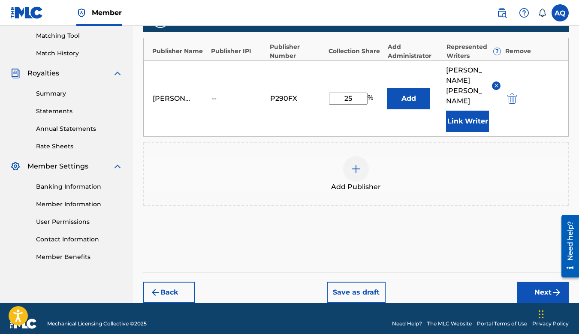
click at [538, 282] on button "Next" at bounding box center [542, 292] width 51 height 21
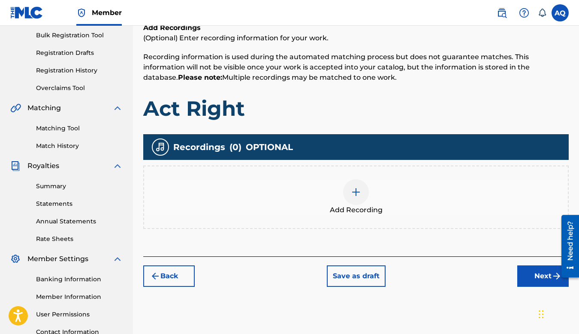
scroll to position [134, 0]
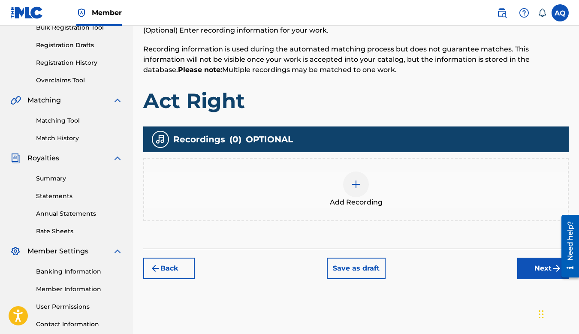
click at [354, 185] on img at bounding box center [356, 184] width 10 height 10
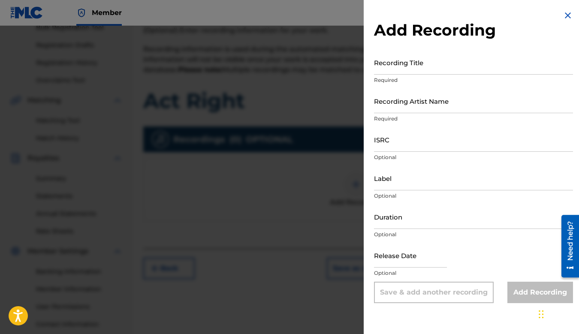
click at [409, 72] on input "Recording Title" at bounding box center [473, 62] width 199 height 24
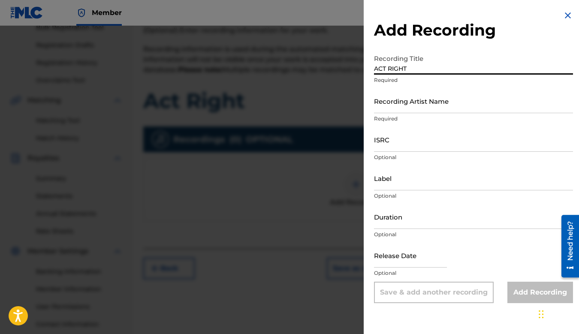
type input "ACT RIGHT"
click at [425, 110] on input "Recording Artist Name" at bounding box center [473, 101] width 199 height 24
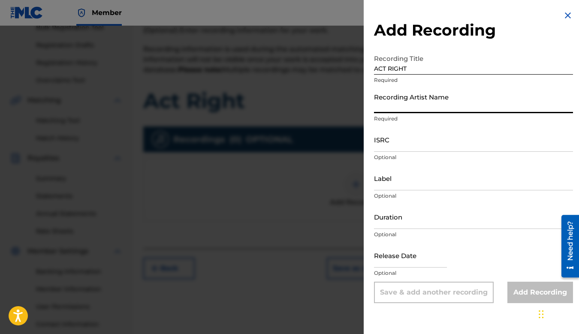
paste input "88thagang, SmokeyGM, Lil Weirdo, Young Rich"
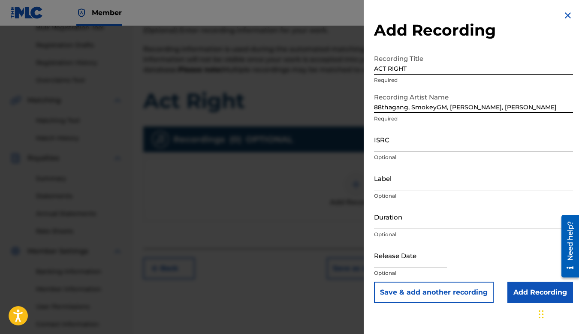
type input "88thagang, SmokeyGM, Lil Weirdo, Young Rich"
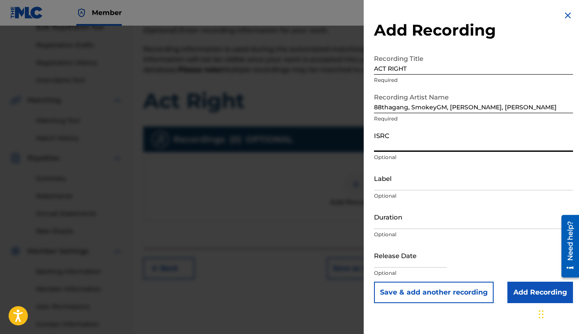
click at [415, 138] on input "ISRC" at bounding box center [473, 139] width 199 height 24
paste input "QZNMU2072807"
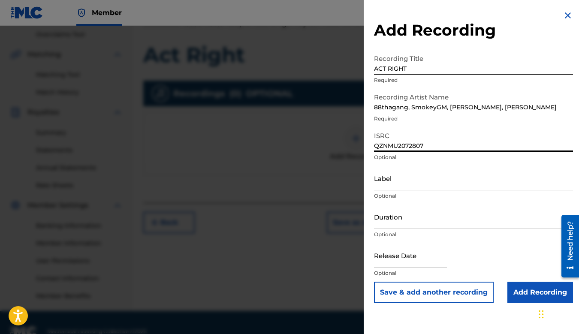
scroll to position [181, 0]
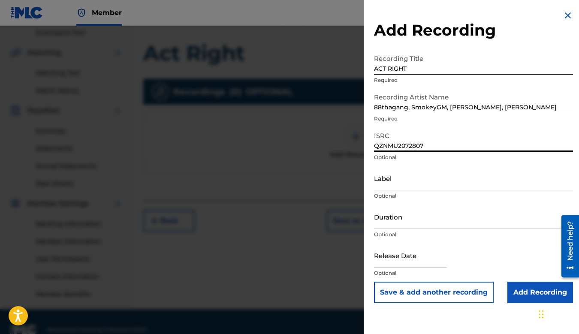
type input "QZNMU2072807"
click at [398, 224] on input "Duration" at bounding box center [473, 217] width 199 height 24
click at [394, 258] on input "text" at bounding box center [410, 255] width 73 height 24
select select "7"
select select "2025"
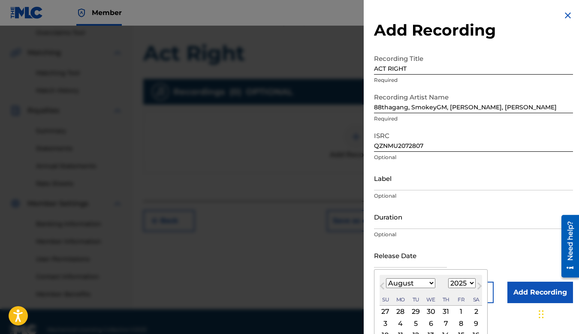
paste input "9th November 2020"
type input "9th November 2020"
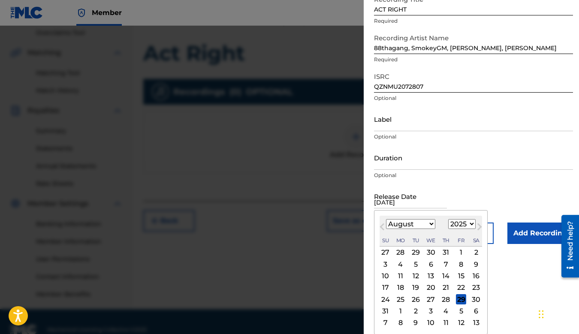
drag, startPoint x: 437, startPoint y: 200, endPoint x: 367, endPoint y: 202, distance: 69.9
click at [367, 202] on div "Add Recording Recording Title ACT RIGHT Required Recording Artist Name 88thagan…" at bounding box center [474, 97] width 220 height 313
type input "N"
click at [461, 226] on select "1899 1900 1901 1902 1903 1904 1905 1906 1907 1908 1909 1910 1911 1912 1913 1914…" at bounding box center [461, 224] width 27 height 10
select select "2020"
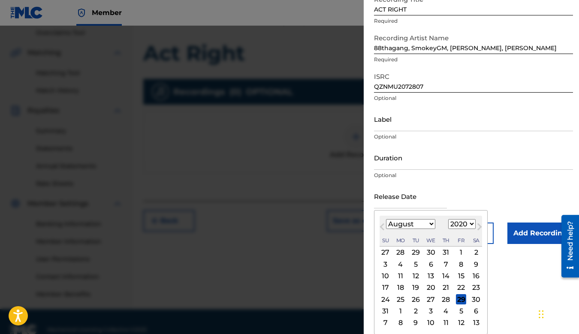
click at [448, 219] on select "1899 1900 1901 1902 1903 1904 1905 1906 1907 1908 1909 1910 1911 1912 1913 1914…" at bounding box center [461, 224] width 27 height 10
click at [413, 225] on select "January February March April May June July August September October November De…" at bounding box center [410, 224] width 49 height 10
select select "10"
click at [386, 229] on select "January February March April May June July August September October November De…" at bounding box center [410, 224] width 49 height 10
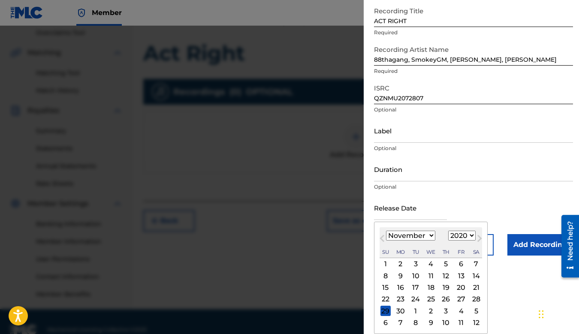
click at [400, 275] on div "9" at bounding box center [400, 276] width 10 height 10
type input "November 9 2020"
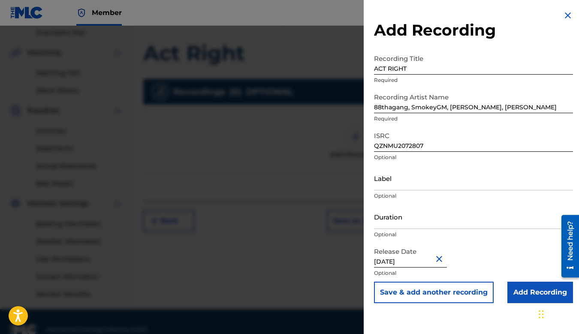
click at [521, 293] on input "Add Recording" at bounding box center [540, 292] width 66 height 21
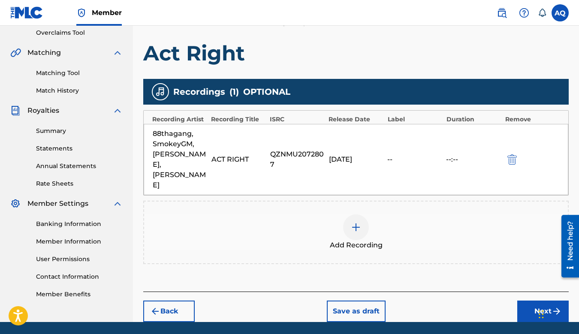
scroll to position [198, 0]
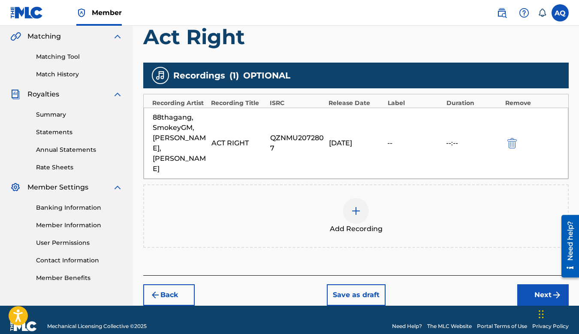
click at [205, 123] on div "88thagang, SmokeyGM, Lil Weirdo, Young Rich" at bounding box center [180, 143] width 54 height 62
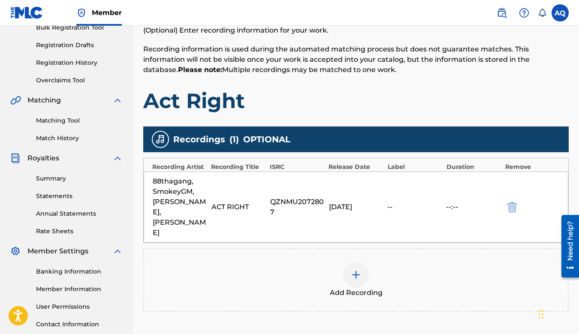
scroll to position [154, 0]
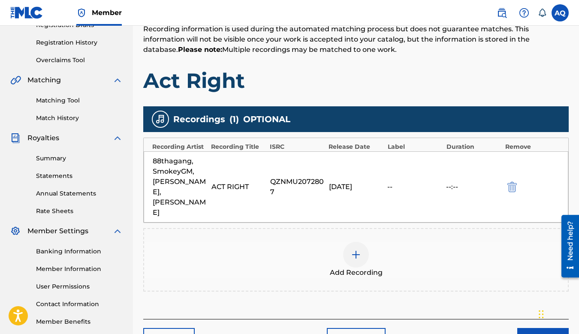
click at [316, 157] on div "88thagang, SmokeyGM, Lil Weirdo, Young Rich ACT RIGHT QZNMU2072807 11/09/2020 -…" at bounding box center [356, 186] width 424 height 71
click at [510, 182] on img "submit" at bounding box center [511, 187] width 9 height 10
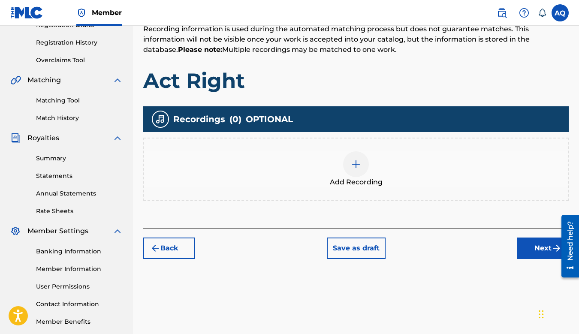
click at [361, 169] on img at bounding box center [356, 164] width 10 height 10
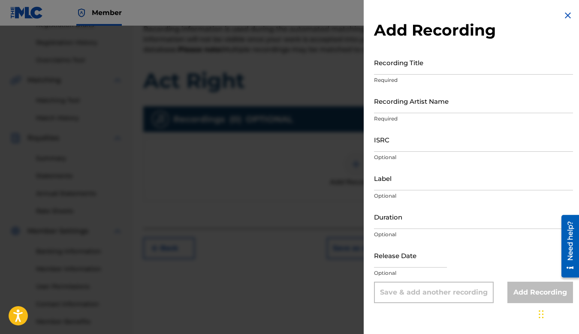
click at [388, 255] on input "text" at bounding box center [410, 255] width 73 height 24
select select "7"
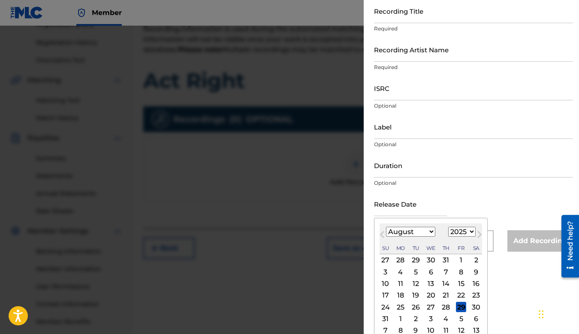
scroll to position [59, 0]
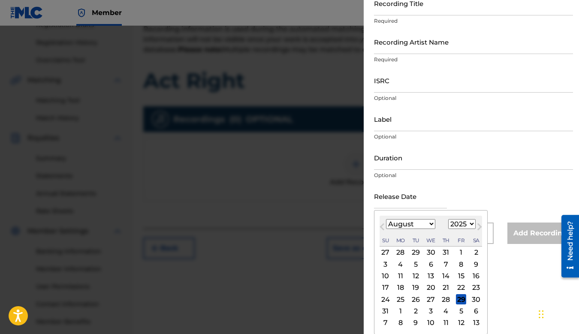
click at [455, 223] on select "1899 1900 1901 1902 1903 1904 1905 1906 1907 1908 1909 1910 1911 1912 1913 1914…" at bounding box center [461, 224] width 27 height 10
select select "2020"
click at [448, 219] on select "1899 1900 1901 1902 1903 1904 1905 1906 1907 1908 1909 1910 1911 1912 1913 1914…" at bounding box center [461, 224] width 27 height 10
click at [411, 223] on select "January February March April May June July August September October November De…" at bounding box center [410, 224] width 49 height 10
select select "10"
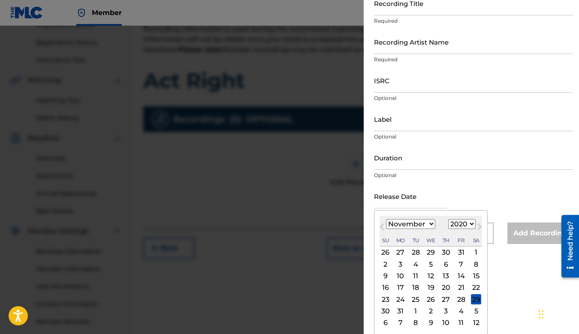
click at [386, 229] on select "January February March April May June July August September October November De…" at bounding box center [410, 224] width 49 height 10
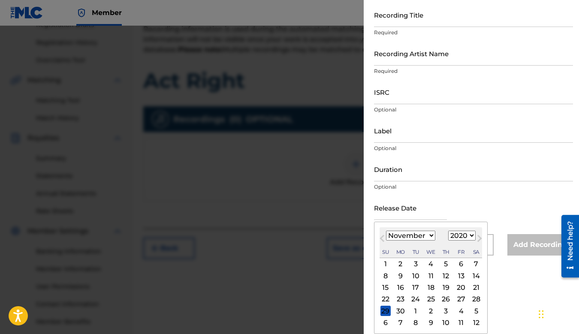
click at [400, 278] on div "9" at bounding box center [400, 276] width 10 height 10
type input "November 9 2020"
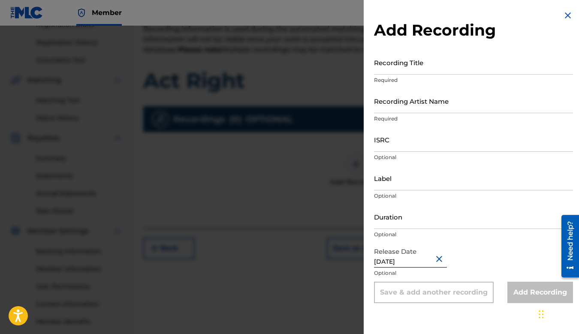
click at [425, 223] on input "Duration" at bounding box center [473, 217] width 199 height 24
click at [403, 262] on input "November 9 2020" at bounding box center [410, 255] width 73 height 24
select select "10"
select select "2020"
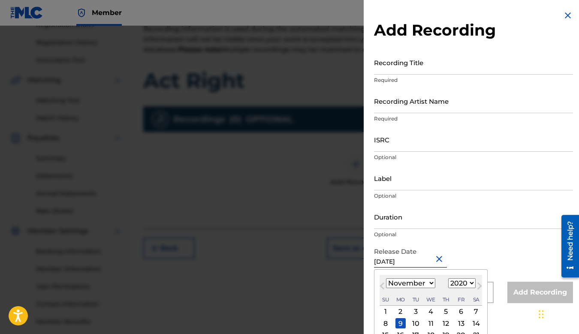
click at [448, 238] on p "Optional" at bounding box center [473, 235] width 199 height 8
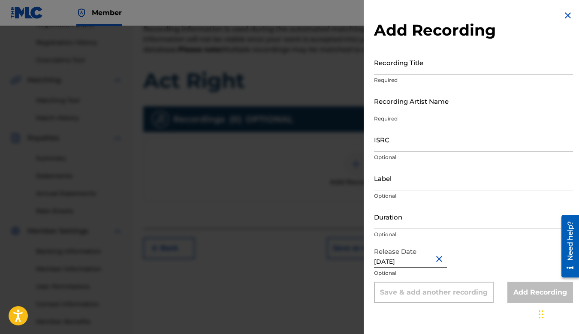
click at [404, 222] on input "Duration" at bounding box center [473, 217] width 199 height 24
paste input "01:54"
type input "01:54"
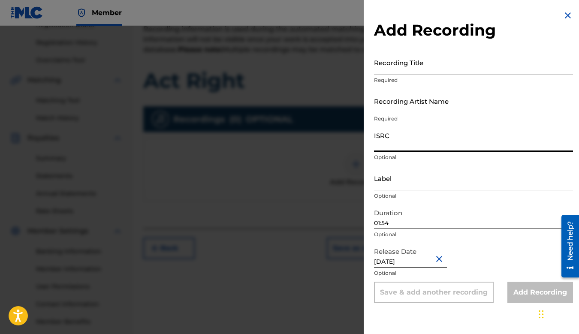
click at [393, 146] on input "ISRC" at bounding box center [473, 139] width 199 height 24
click at [398, 143] on input "ISRC" at bounding box center [473, 139] width 199 height 24
type input "QZNMU2072807"
click at [413, 105] on input "Recording Artist Name" at bounding box center [473, 101] width 199 height 24
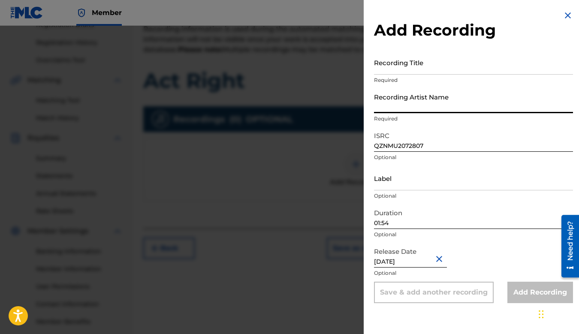
paste input "88thagang, SmokeyGM, Lil Weirdo, Young Rich"
type input "88thagang, SmokeyGM, Lil Weirdo, Young Rich"
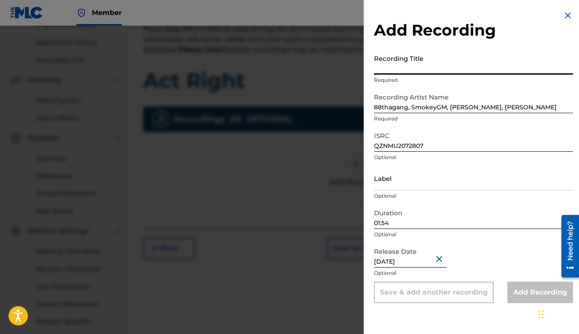
click at [427, 68] on input "Recording Title" at bounding box center [473, 62] width 199 height 24
paste input "Name ACT RIGHT"
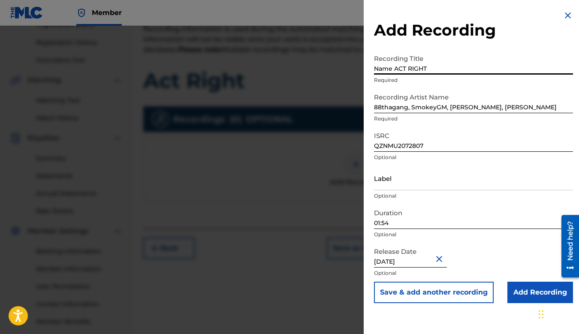
drag, startPoint x: 397, startPoint y: 68, endPoint x: 364, endPoint y: 66, distance: 33.1
click at [364, 66] on div "Add Recording Recording Title Name ACT RIGHT Required Recording Artist Name 88t…" at bounding box center [474, 156] width 220 height 313
type input "ACT RIGHT"
click at [525, 290] on input "Add Recording" at bounding box center [540, 292] width 66 height 21
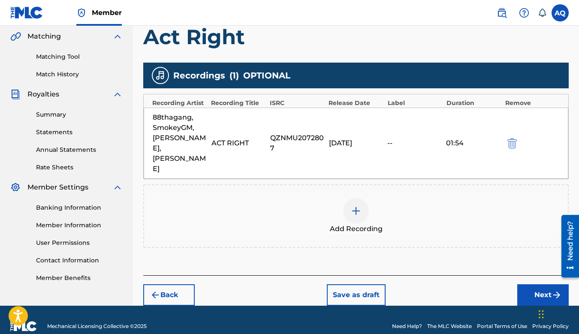
click at [533, 284] on button "Next" at bounding box center [542, 294] width 51 height 21
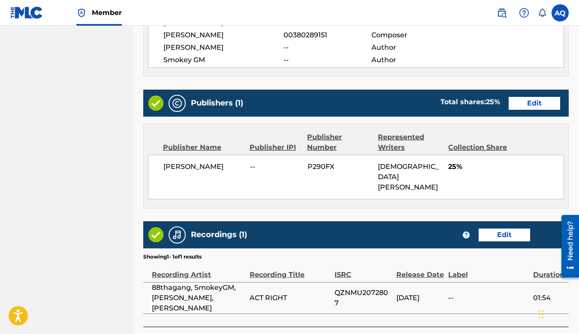
scroll to position [486, 0]
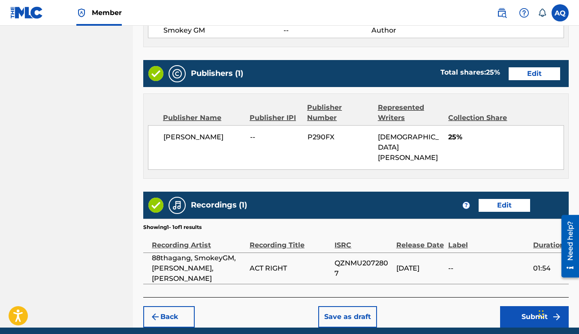
click at [530, 67] on button "Edit" at bounding box center [534, 73] width 51 height 13
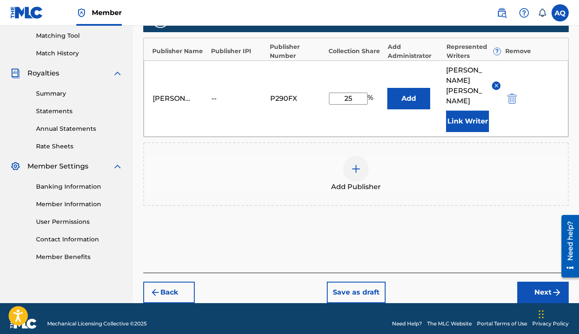
click at [356, 164] on img at bounding box center [356, 169] width 10 height 10
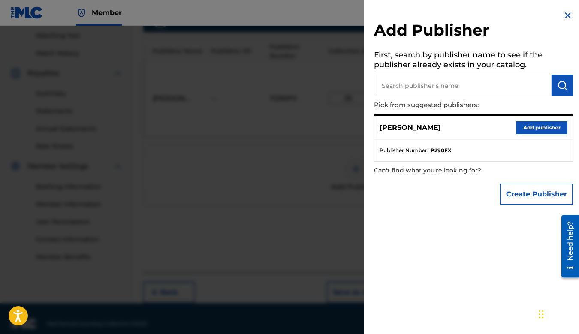
click at [445, 85] on input "text" at bounding box center [463, 85] width 178 height 21
click at [522, 199] on button "Create Publisher" at bounding box center [536, 194] width 73 height 21
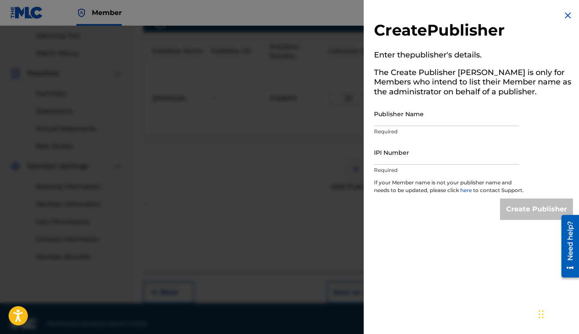
click at [391, 156] on input "IPI Number" at bounding box center [446, 152] width 145 height 24
paste input "01204383685"
type input "01204383685"
click at [421, 120] on input "Publisher Name" at bounding box center [446, 114] width 145 height 24
paste input "88THAGANG SUPPLY CO PUBLISHING"
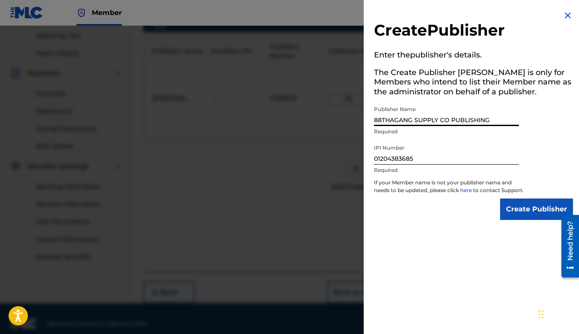
type input "88THAGANG SUPPLY CO PUBLISHING"
click at [519, 220] on input "Create Publisher" at bounding box center [536, 209] width 73 height 21
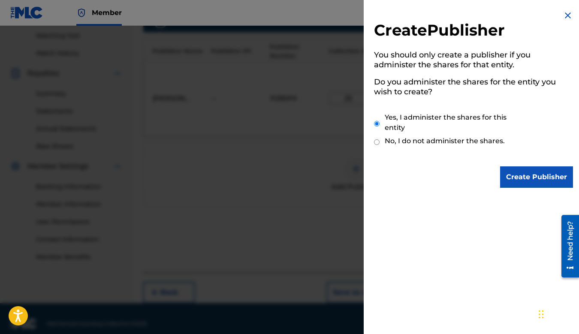
click at [517, 176] on input "Create Publisher" at bounding box center [536, 176] width 73 height 21
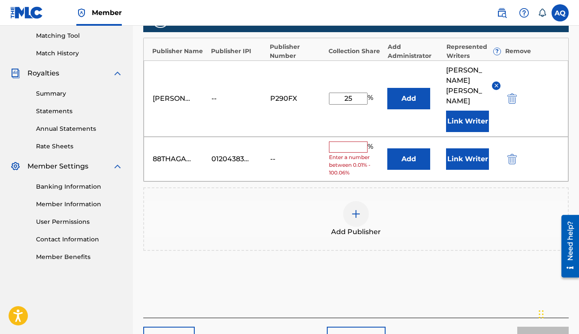
click at [334, 141] on input "text" at bounding box center [348, 146] width 39 height 11
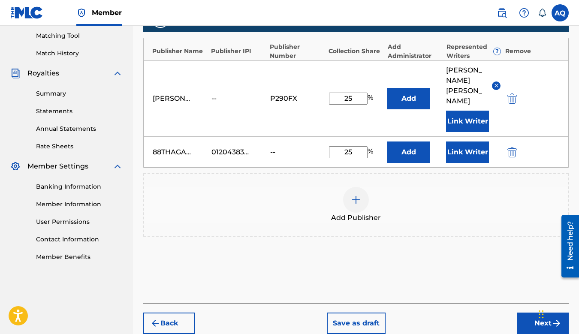
type input "25"
click at [269, 189] on div "Add Publisher" at bounding box center [356, 205] width 424 height 36
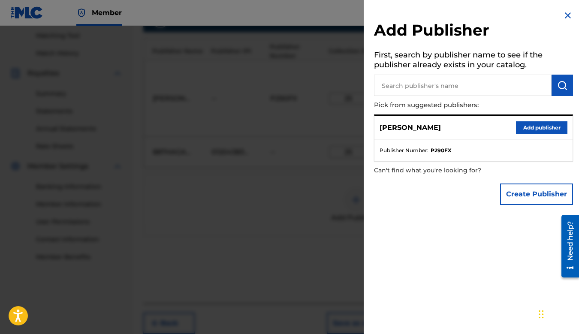
click at [515, 193] on button "Create Publisher" at bounding box center [536, 194] width 73 height 21
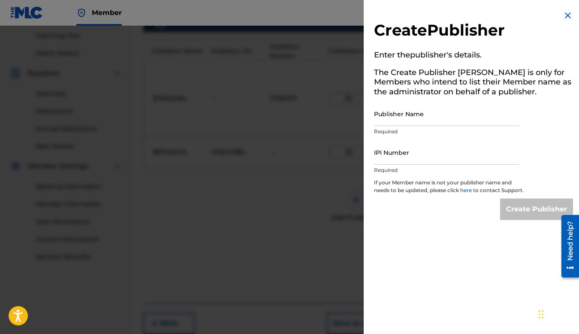
click at [563, 15] on img at bounding box center [568, 15] width 10 height 10
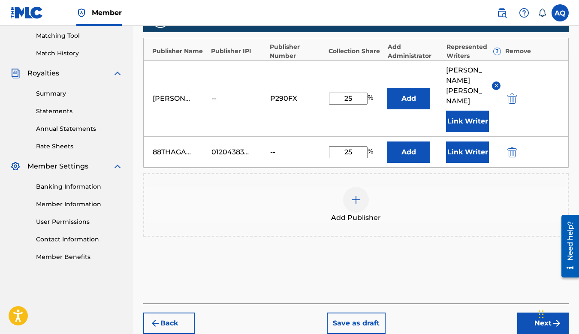
click at [467, 219] on div "Add Publisher" at bounding box center [355, 204] width 425 height 63
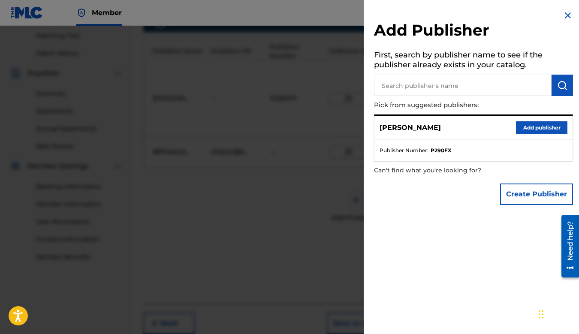
click at [563, 16] on img at bounding box center [568, 15] width 10 height 10
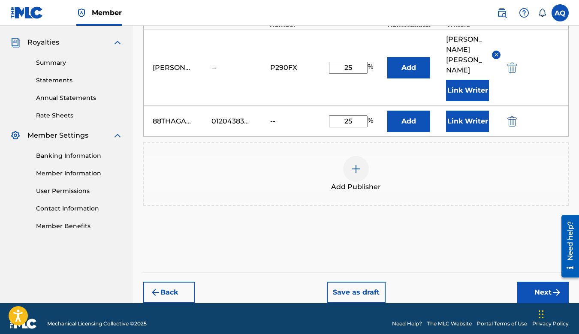
click at [542, 283] on button "Next" at bounding box center [542, 292] width 51 height 21
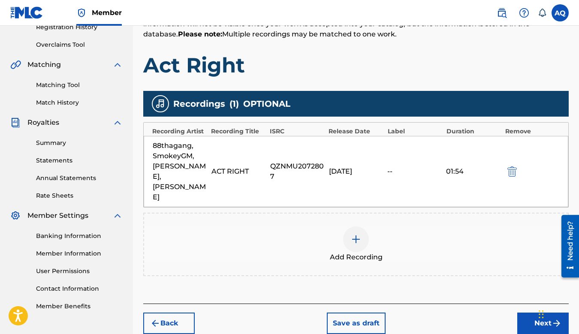
scroll to position [198, 0]
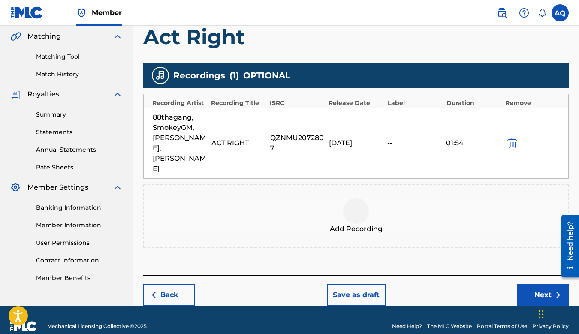
click at [531, 284] on button "Next" at bounding box center [542, 294] width 51 height 21
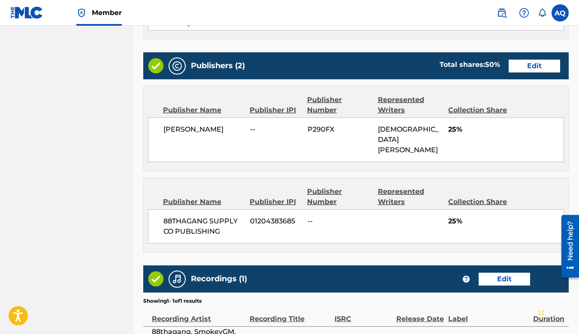
scroll to position [581, 0]
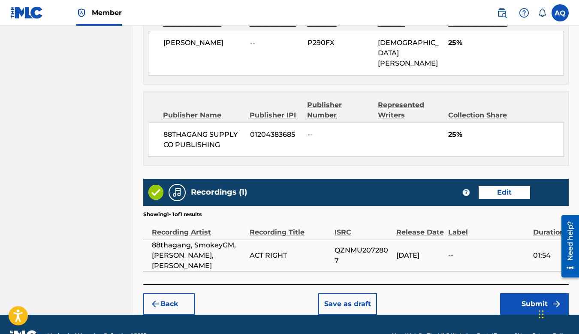
click at [524, 293] on button "Submit" at bounding box center [534, 303] width 69 height 21
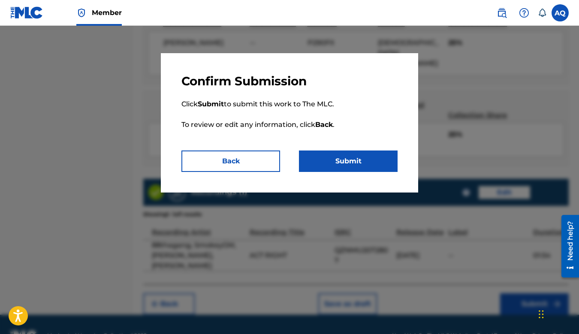
click at [352, 158] on button "Submit" at bounding box center [348, 160] width 99 height 21
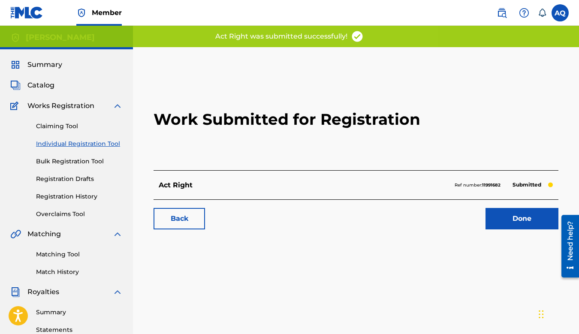
click at [510, 216] on link "Done" at bounding box center [521, 218] width 73 height 21
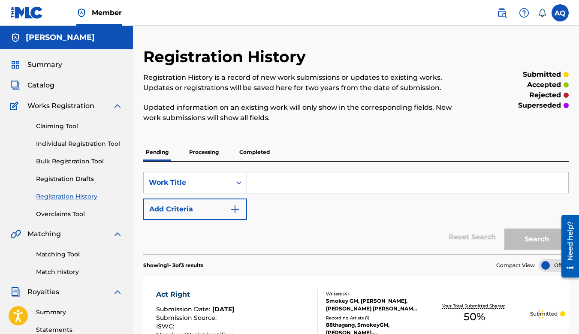
click at [61, 123] on link "Claiming Tool" at bounding box center [79, 126] width 87 height 9
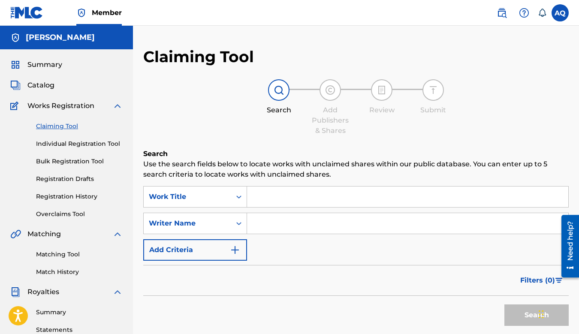
click at [64, 141] on link "Individual Registration Tool" at bounding box center [79, 143] width 87 height 9
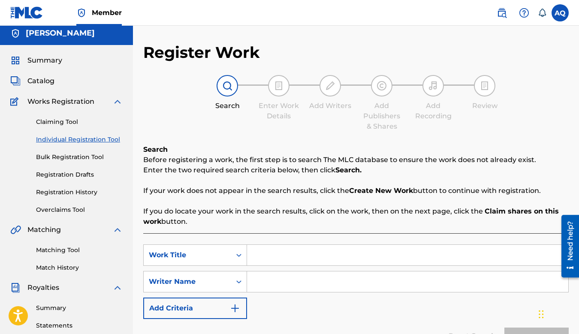
scroll to position [1, 0]
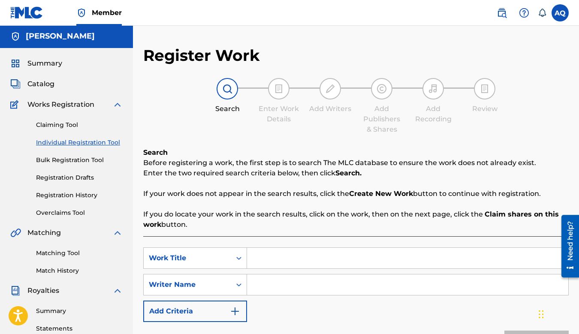
click at [210, 132] on div "Search Enter Work Details Add Writers Add Publishers & Shares Add Recording Rev…" at bounding box center [355, 106] width 425 height 57
click at [67, 128] on link "Claiming Tool" at bounding box center [79, 124] width 87 height 9
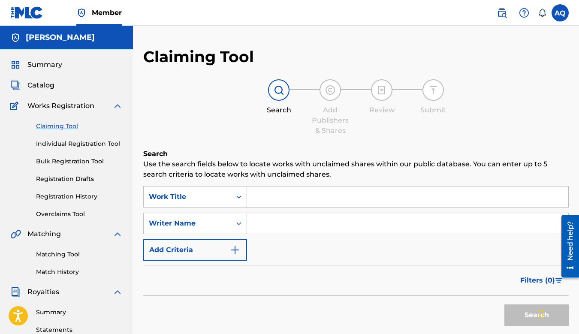
click at [71, 146] on link "Individual Registration Tool" at bounding box center [79, 143] width 87 height 9
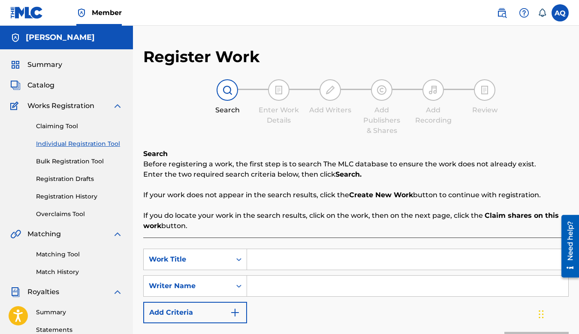
click at [268, 261] on input "Search Form" at bounding box center [407, 259] width 321 height 21
paste input "A N C E S T O R S"
drag, startPoint x: 337, startPoint y: 264, endPoint x: 226, endPoint y: 262, distance: 110.6
click at [226, 263] on div "SearchWithCriteriac14b4d42-78b7-4caf-8d60-0353279ce5e5 Work Title A N C E S T O…" at bounding box center [355, 259] width 425 height 21
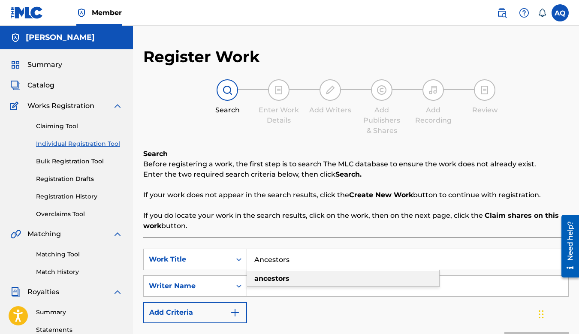
click at [302, 278] on div "ancestors" at bounding box center [343, 278] width 192 height 15
type input "ancestors"
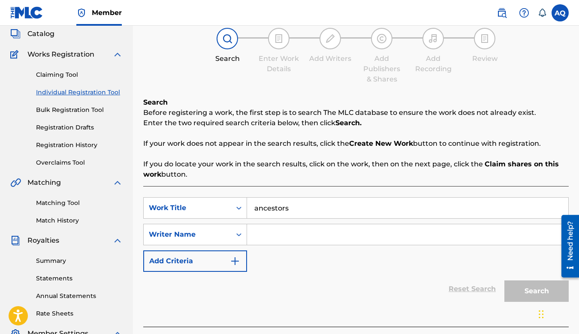
scroll to position [84, 0]
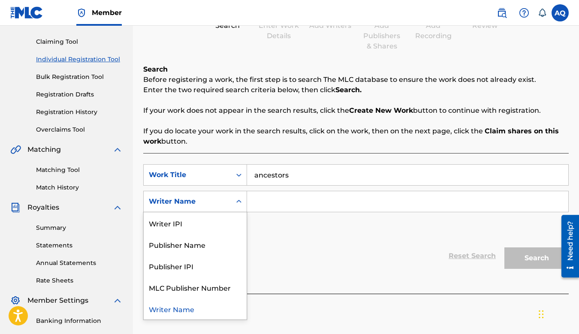
click at [208, 202] on div "Writer Name" at bounding box center [187, 201] width 77 height 10
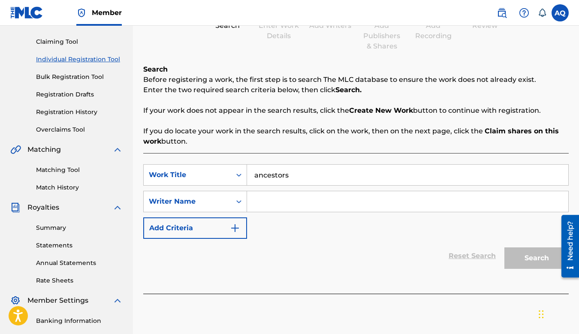
click at [271, 196] on input "Search Form" at bounding box center [407, 201] width 321 height 21
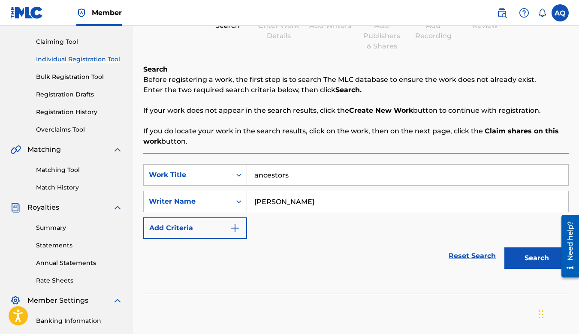
type input "ryan bather"
click at [504, 247] on button "Search" at bounding box center [536, 257] width 64 height 21
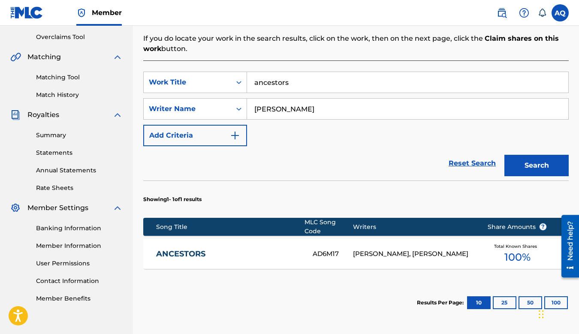
scroll to position [187, 0]
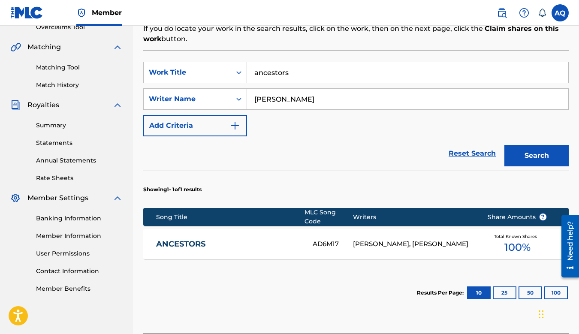
click at [187, 239] on link "ANCESTORS" at bounding box center [228, 244] width 145 height 10
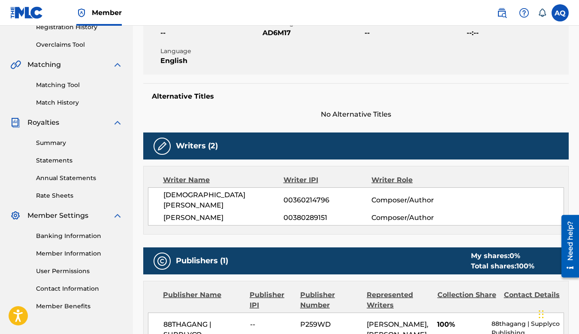
scroll to position [196, 0]
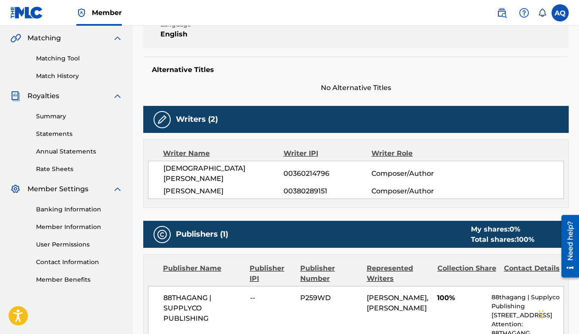
click at [221, 186] on span "[PERSON_NAME]" at bounding box center [223, 191] width 120 height 10
click at [267, 197] on div "Writer Name Writer IPI Writer Role AGUSTINO ALBERTO QUINTERO 00360214796 Compos…" at bounding box center [355, 173] width 425 height 69
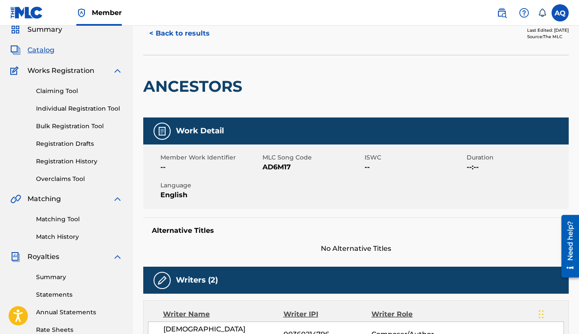
scroll to position [19, 0]
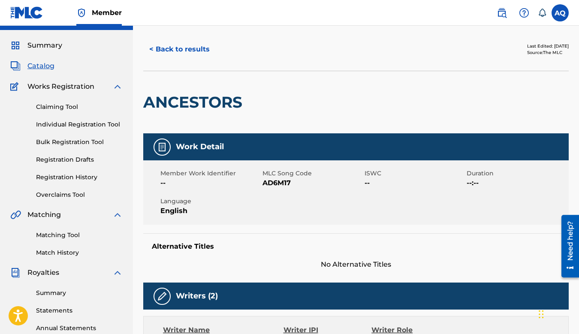
click at [91, 126] on link "Individual Registration Tool" at bounding box center [79, 124] width 87 height 9
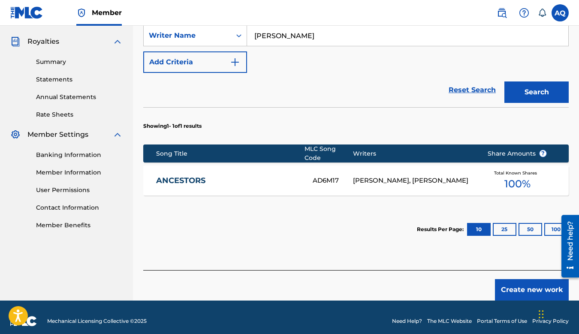
scroll to position [253, 0]
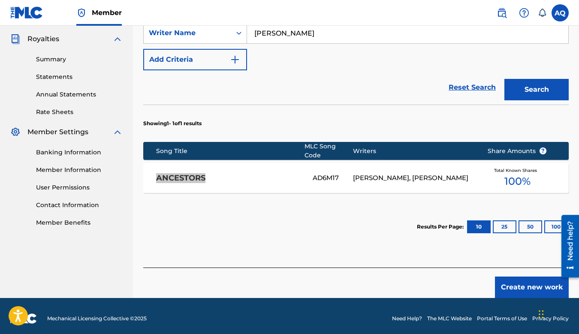
drag, startPoint x: 196, startPoint y: 173, endPoint x: 278, endPoint y: 2, distance: 189.8
click at [0, 0] on div "Member AQ AQ Agustino Quintero weirdo2two@gmail.com Notification Preferences Pr…" at bounding box center [289, 43] width 579 height 592
click at [310, 214] on section "Results Per Page: 10 25 50 100" at bounding box center [355, 227] width 425 height 40
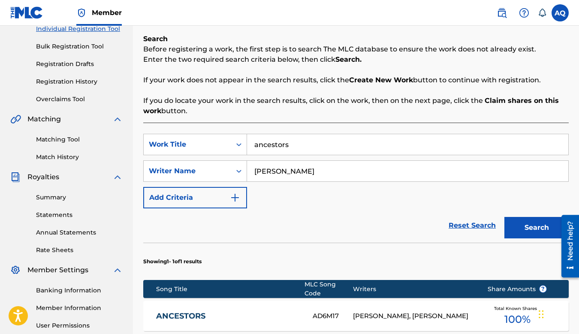
scroll to position [0, 0]
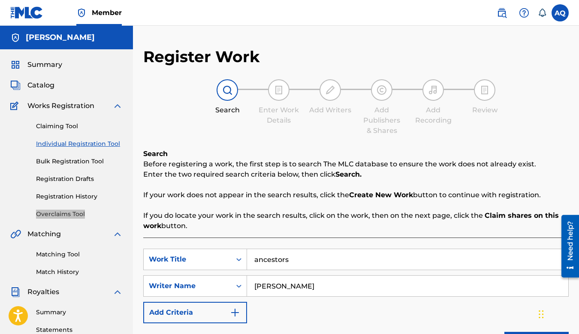
drag, startPoint x: 51, startPoint y: 213, endPoint x: 269, endPoint y: 0, distance: 304.7
click at [0, 0] on div "Member AQ AQ Agustino Quintero weirdo2two@gmail.com Notification Preferences Pr…" at bounding box center [289, 296] width 579 height 592
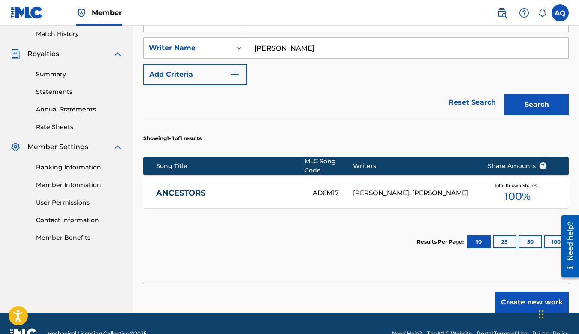
scroll to position [253, 0]
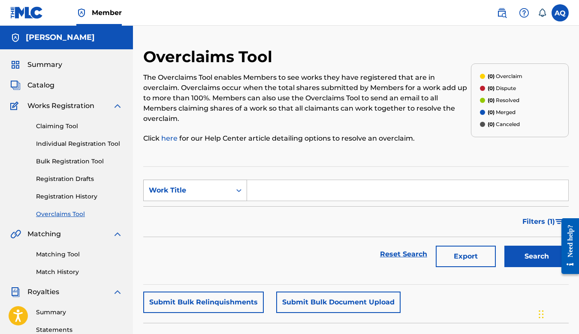
click at [238, 184] on div "Search Form" at bounding box center [238, 190] width 15 height 15
click at [262, 182] on input "Search Form" at bounding box center [407, 190] width 321 height 21
click at [504, 246] on button "Search" at bounding box center [536, 256] width 64 height 21
type input "3"
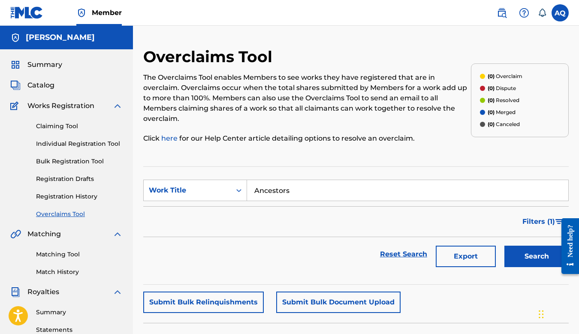
type input "Ancestors"
click at [504, 246] on button "Search" at bounding box center [536, 256] width 64 height 21
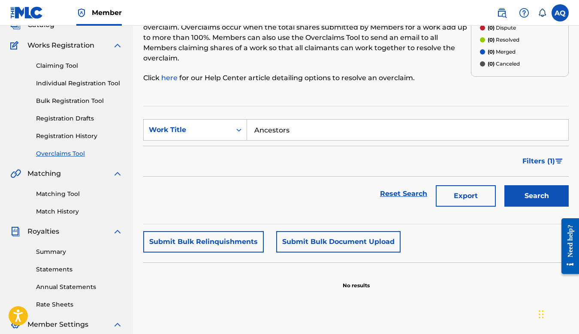
scroll to position [60, 0]
click at [200, 234] on button "Submit Bulk Relinquishments" at bounding box center [203, 242] width 120 height 21
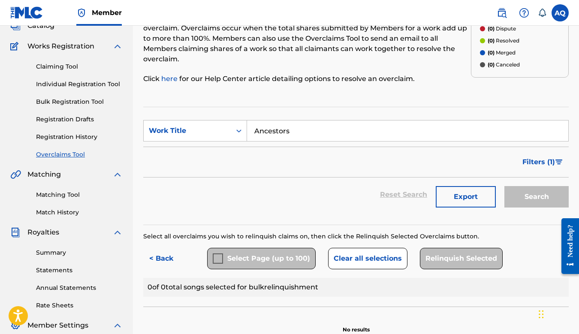
click at [368, 248] on button "Clear all selections" at bounding box center [367, 258] width 79 height 21
click at [165, 248] on button "< Back" at bounding box center [168, 258] width 51 height 21
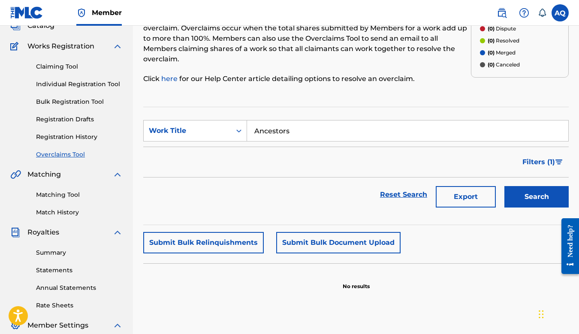
click at [332, 232] on button "Submit Bulk Document Upload" at bounding box center [338, 242] width 124 height 21
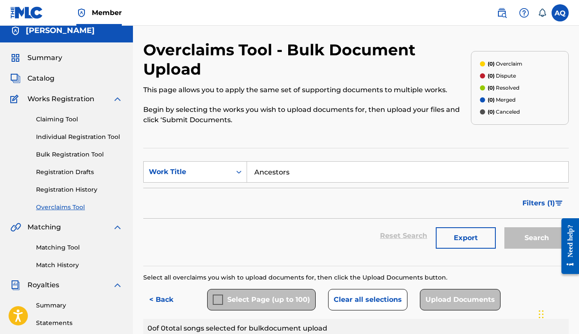
scroll to position [0, 0]
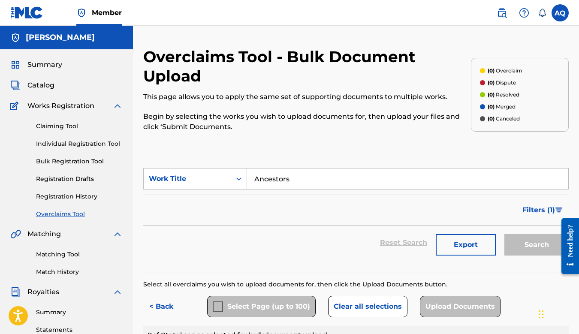
click at [51, 128] on link "Claiming Tool" at bounding box center [79, 126] width 87 height 9
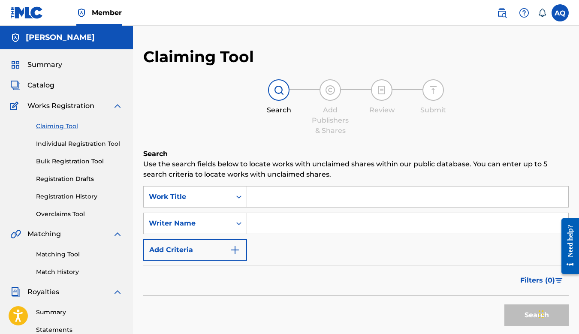
click at [80, 147] on link "Individual Registration Tool" at bounding box center [79, 143] width 87 height 9
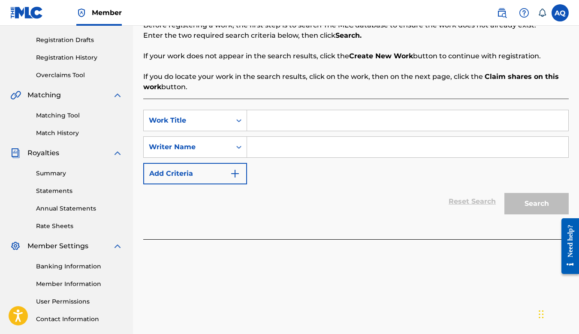
scroll to position [164, 0]
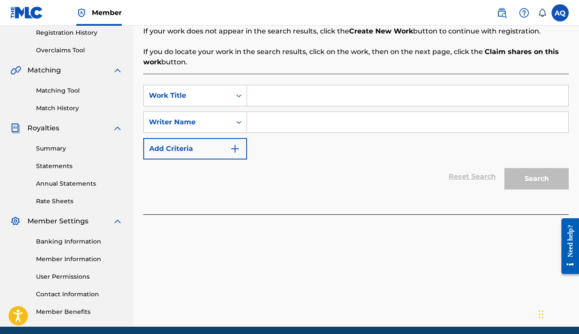
click at [293, 99] on input "Search Form" at bounding box center [407, 95] width 321 height 21
click at [280, 112] on span "stors" at bounding box center [279, 115] width 17 height 8
type input "ancestors"
click at [271, 118] on input "Search Form" at bounding box center [407, 122] width 321 height 21
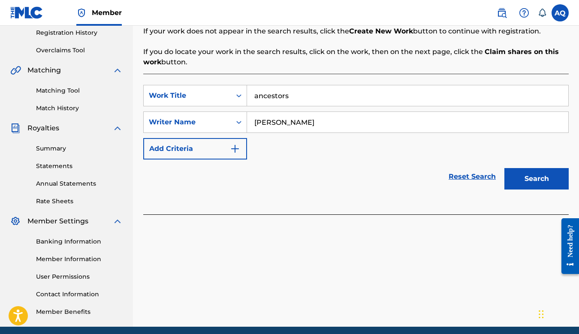
type input "ryan bather"
click at [504, 168] on button "Search" at bounding box center [536, 178] width 64 height 21
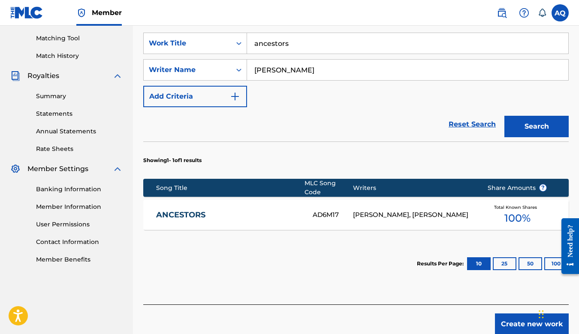
scroll to position [253, 0]
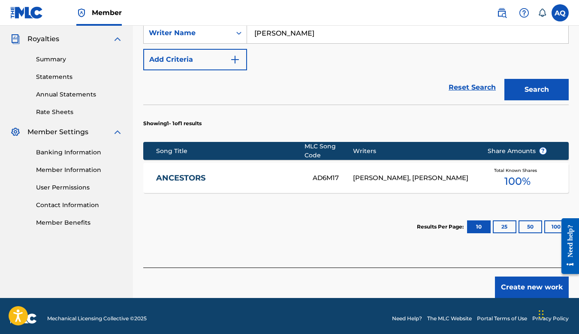
click at [196, 174] on link "ANCESTORS" at bounding box center [228, 178] width 145 height 10
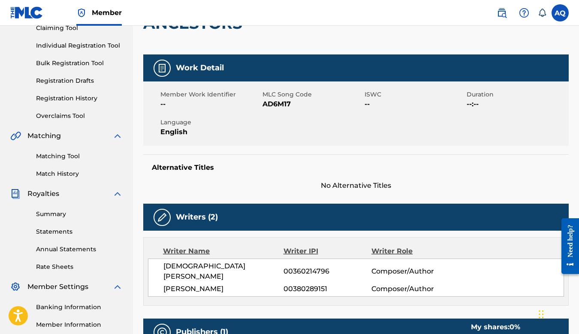
click at [195, 216] on h5 "Writers (2)" at bounding box center [197, 217] width 42 height 10
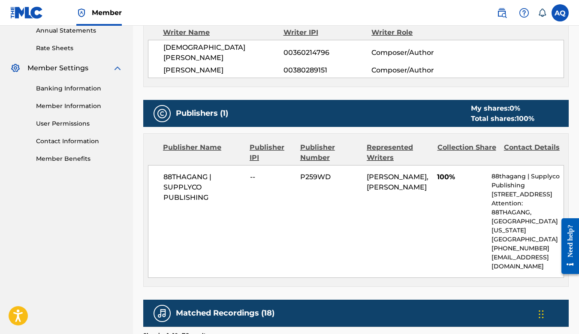
scroll to position [319, 0]
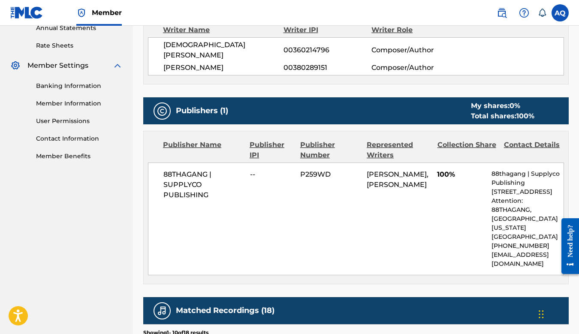
click at [179, 162] on div "88THAGANG | SUPPLYCO PUBLISHING -- P259WD AGUSTINO ALBERTO QUINTERO, RYAN MARQU…" at bounding box center [356, 218] width 416 height 113
click at [185, 174] on span "88THAGANG | SUPPLYCO PUBLISHING" at bounding box center [203, 184] width 80 height 31
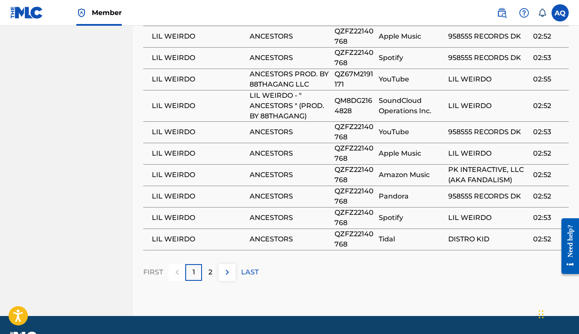
scroll to position [663, 0]
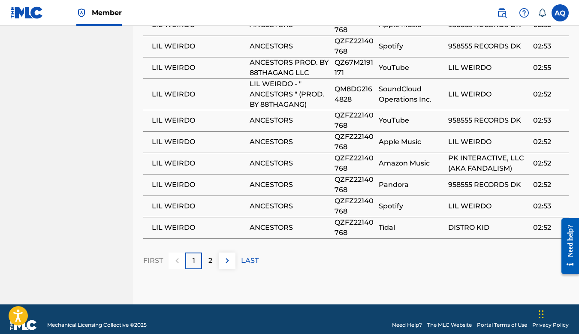
click at [212, 256] on p "2" at bounding box center [210, 261] width 4 height 10
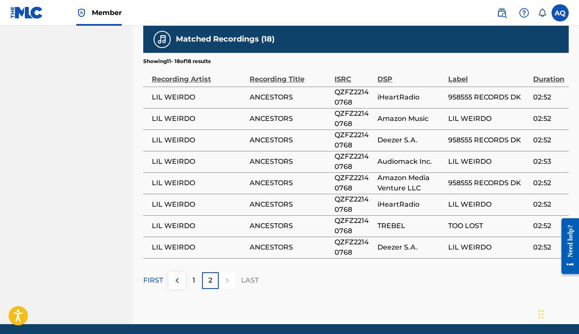
scroll to position [611, 0]
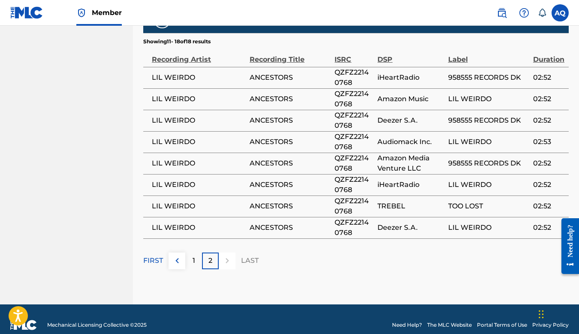
click at [213, 253] on div "2" at bounding box center [210, 261] width 17 height 17
click at [183, 253] on button at bounding box center [177, 261] width 17 height 17
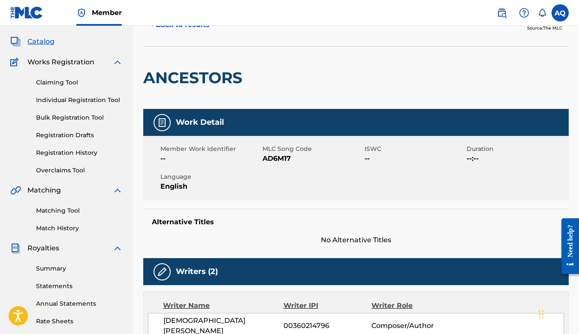
scroll to position [0, 0]
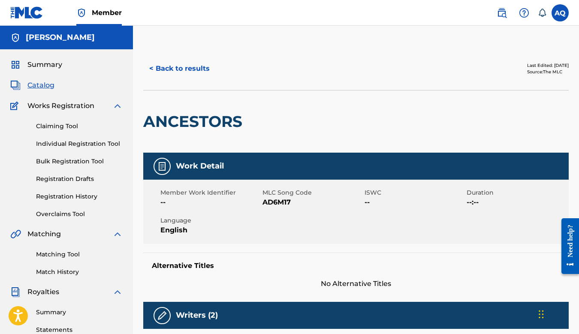
click at [168, 72] on button "< Back to results" at bounding box center [179, 68] width 72 height 21
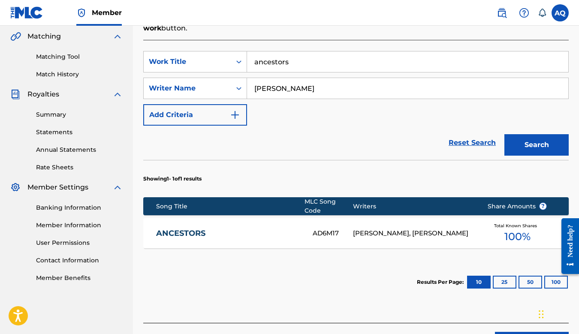
scroll to position [253, 0]
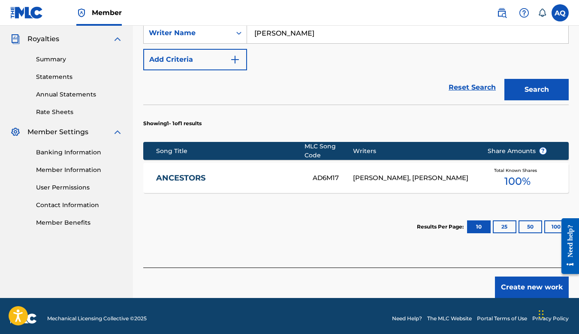
click at [511, 281] on button "Create new work" at bounding box center [532, 287] width 74 height 21
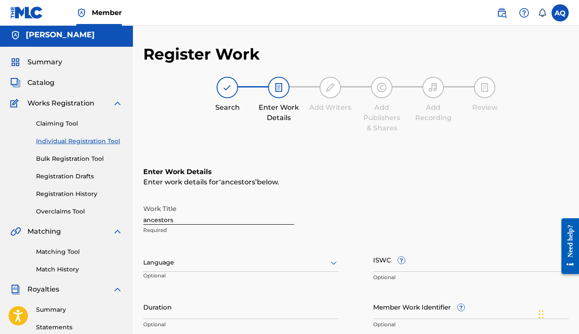
scroll to position [0, 0]
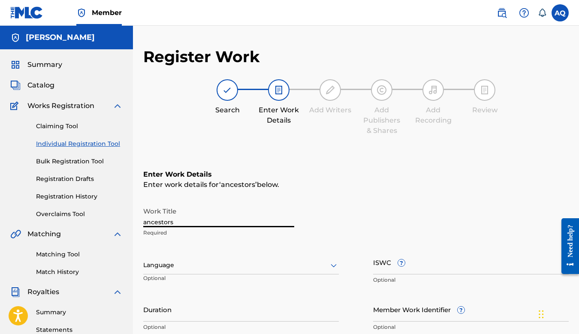
click at [181, 220] on input "ancestors" at bounding box center [218, 215] width 151 height 24
click at [194, 223] on input "ancestors" at bounding box center [218, 215] width 151 height 24
click at [146, 221] on input "ancestors" at bounding box center [218, 215] width 151 height 24
type input "Ancestors"
click at [194, 264] on div at bounding box center [241, 265] width 196 height 11
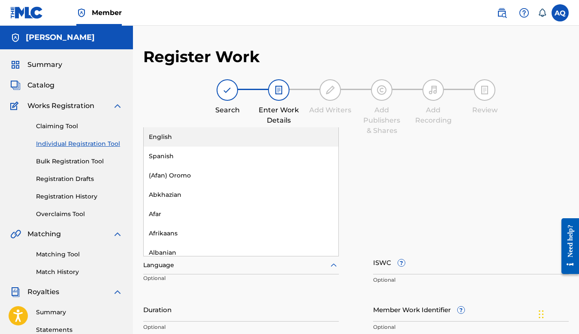
click at [195, 138] on div "English" at bounding box center [241, 136] width 195 height 19
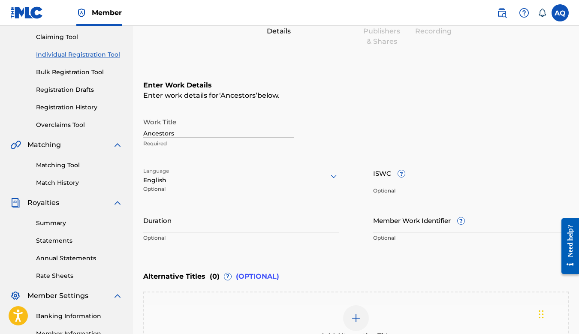
scroll to position [108, 0]
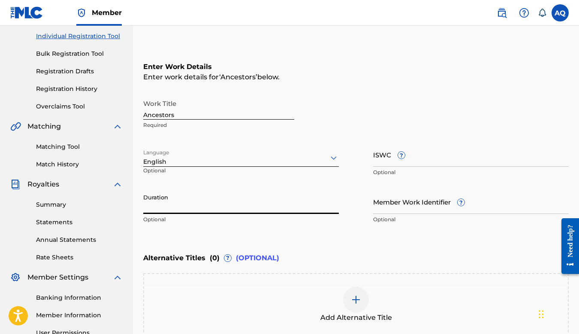
click at [215, 207] on input "Duration" at bounding box center [241, 202] width 196 height 24
paste input "02:52"
type input "02:52"
click at [378, 136] on div "Work Title Ancestors Required Language English Optional ISWC ? Optional Duratio…" at bounding box center [355, 161] width 425 height 133
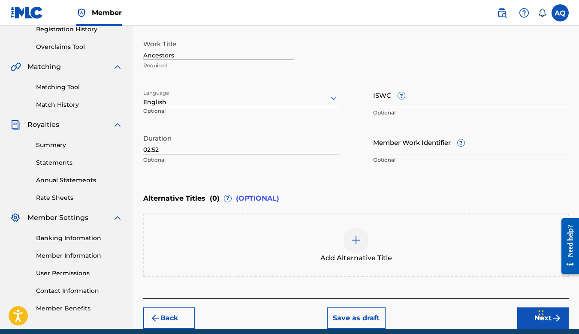
scroll to position [203, 0]
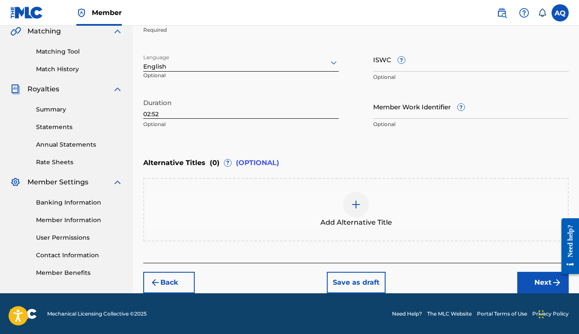
click at [352, 200] on img at bounding box center [356, 204] width 10 height 10
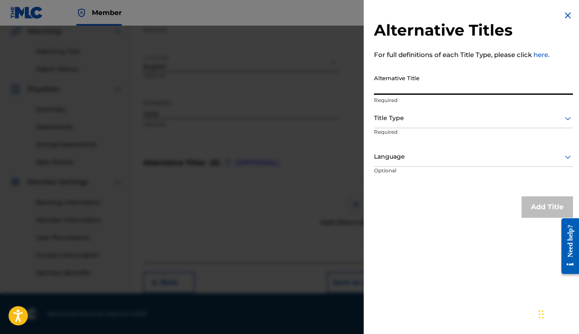
click at [404, 89] on input "Alternative Title" at bounding box center [473, 82] width 199 height 24
type input "ANCESTORS"
click at [416, 117] on div at bounding box center [473, 118] width 199 height 11
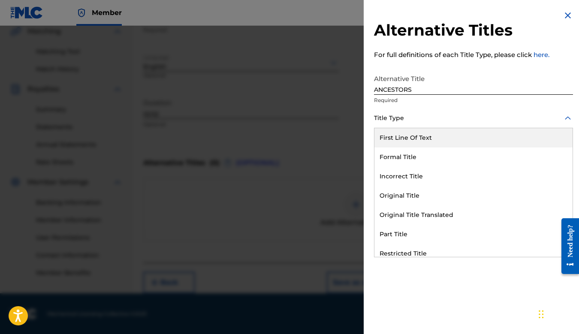
click at [416, 117] on div at bounding box center [473, 118] width 199 height 11
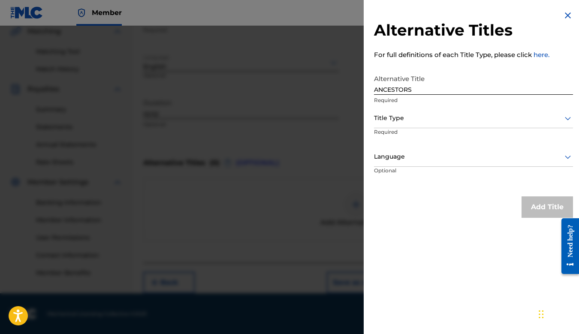
click at [563, 20] on img at bounding box center [568, 15] width 10 height 10
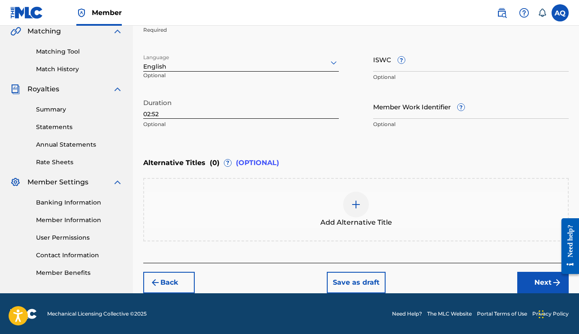
click at [545, 278] on button "Next" at bounding box center [542, 282] width 51 height 21
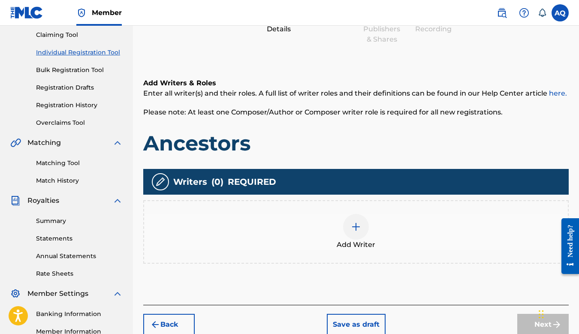
scroll to position [96, 0]
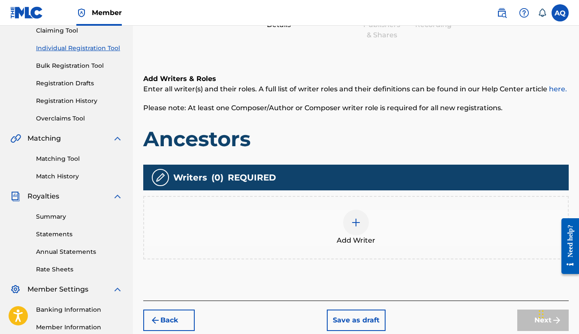
click at [361, 221] on div at bounding box center [356, 223] width 26 height 26
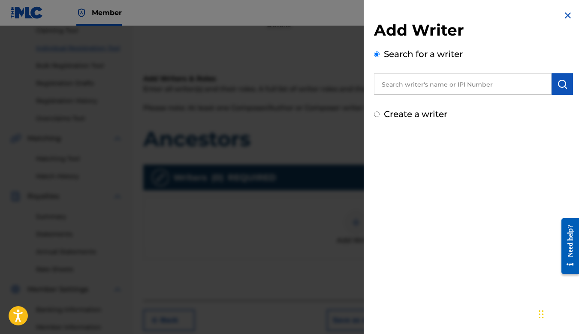
click at [437, 84] on input "text" at bounding box center [463, 83] width 178 height 21
click at [400, 93] on input "text" at bounding box center [463, 83] width 178 height 21
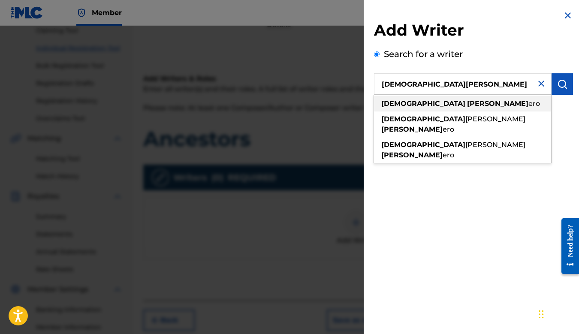
click at [419, 109] on div "agustino quint ero" at bounding box center [462, 103] width 177 height 15
type input "agustino quintero"
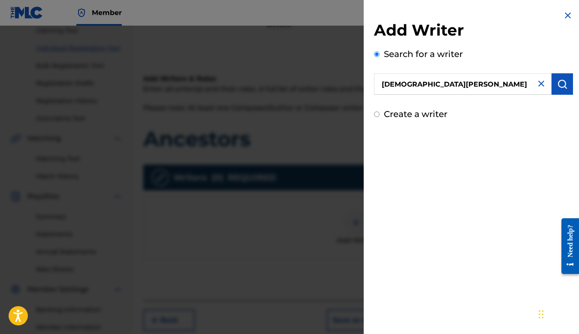
click at [557, 86] on img "submit" at bounding box center [562, 84] width 10 height 10
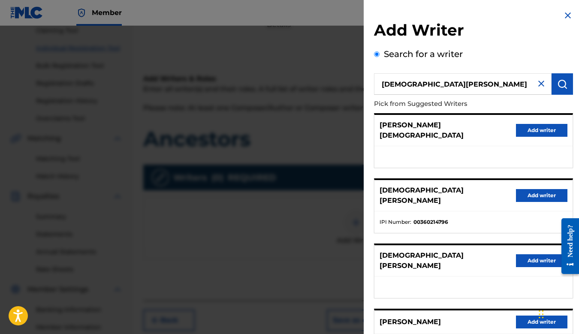
click at [529, 189] on button "Add writer" at bounding box center [541, 195] width 51 height 13
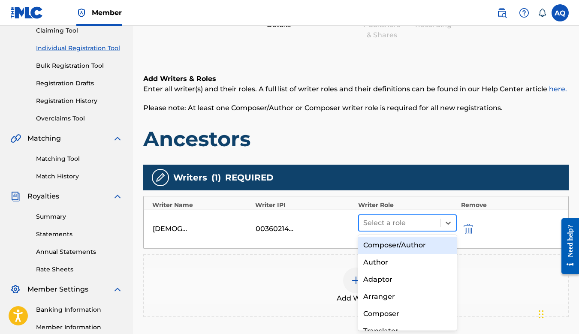
click at [424, 226] on div at bounding box center [399, 223] width 72 height 12
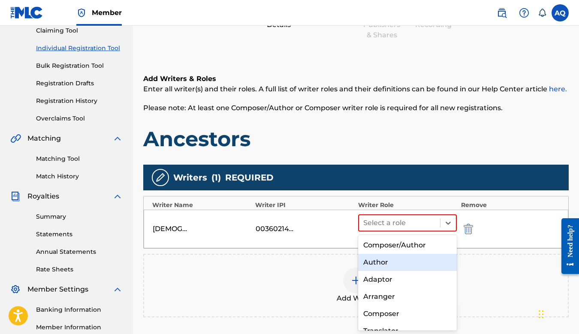
click at [382, 259] on div "Author" at bounding box center [407, 262] width 99 height 17
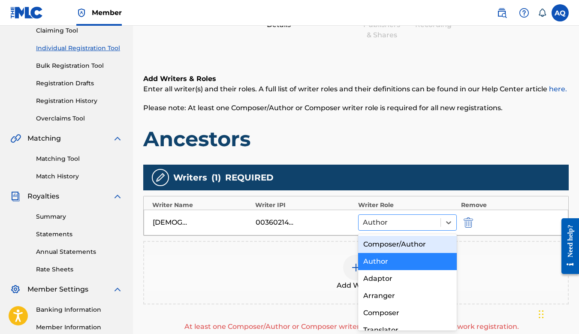
click at [388, 223] on div at bounding box center [399, 223] width 73 height 12
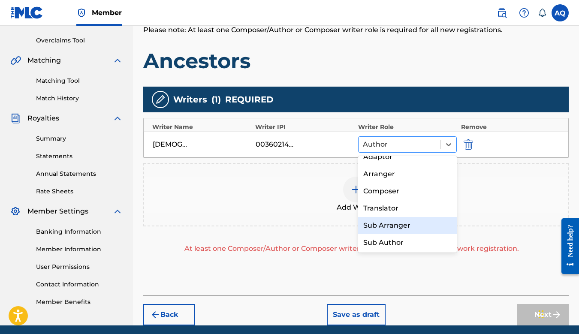
scroll to position [0, 0]
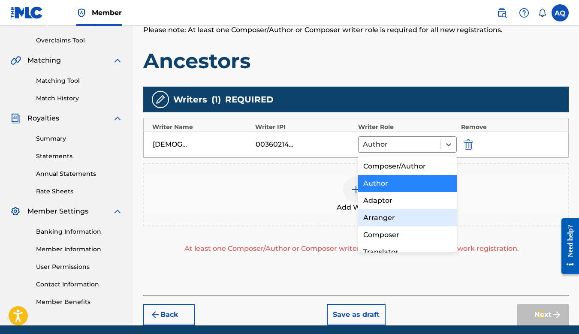
click at [308, 185] on div "Add Writer" at bounding box center [356, 195] width 424 height 36
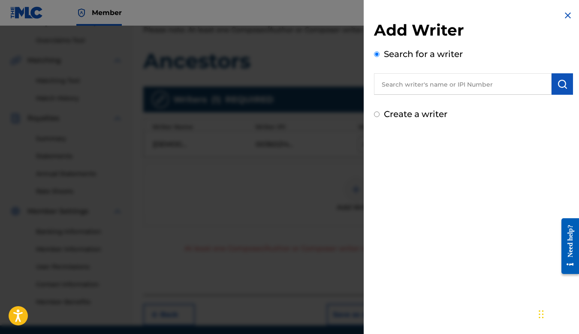
click at [272, 175] on div at bounding box center [289, 193] width 579 height 334
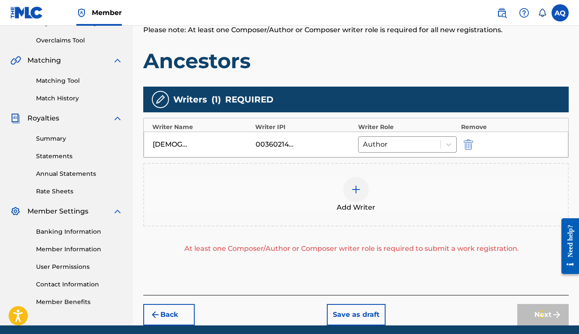
click at [340, 184] on div "Add Writer" at bounding box center [356, 195] width 424 height 36
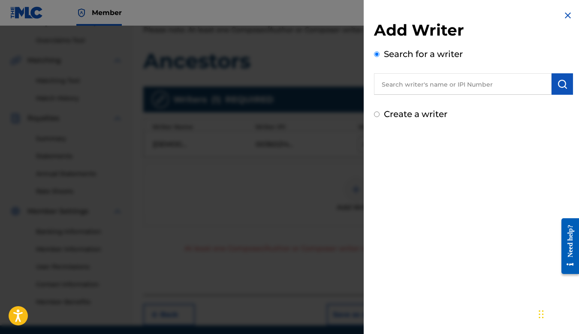
click at [423, 87] on input "text" at bounding box center [463, 83] width 178 height 21
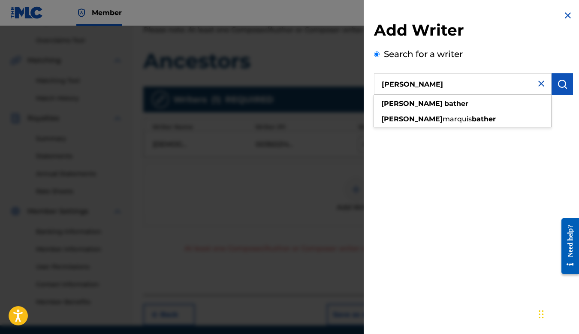
type input "ryan bather"
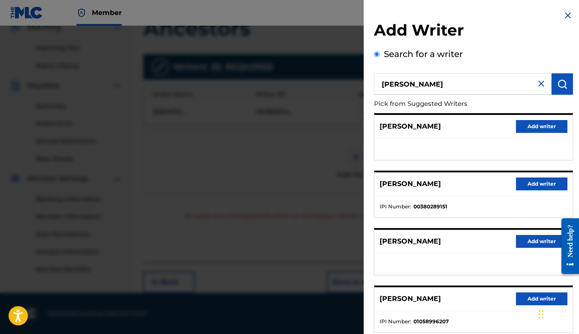
click at [529, 184] on button "Add writer" at bounding box center [541, 184] width 51 height 13
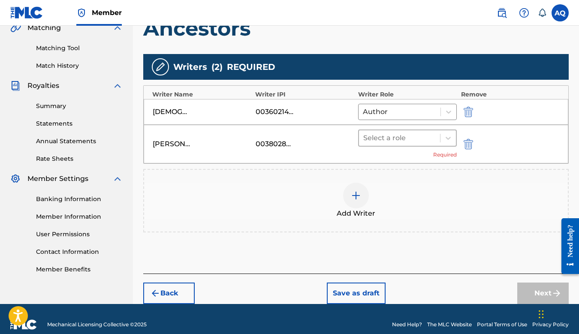
click at [397, 135] on div at bounding box center [399, 138] width 72 height 12
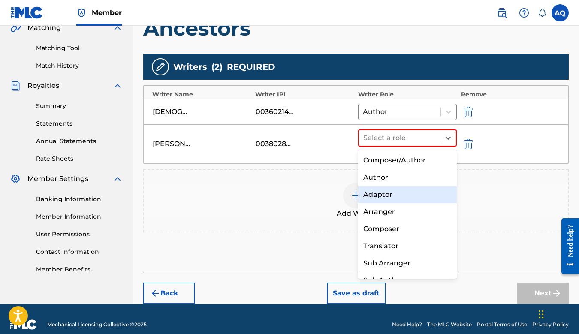
scroll to position [12, 0]
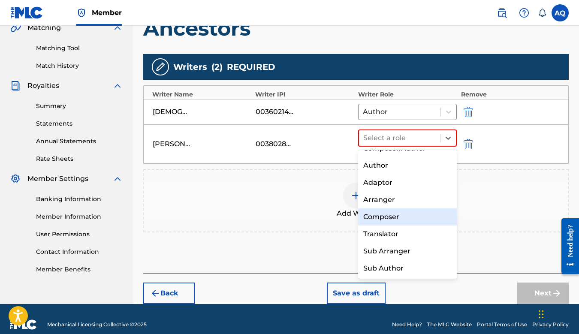
click at [384, 215] on div "Composer" at bounding box center [407, 216] width 99 height 17
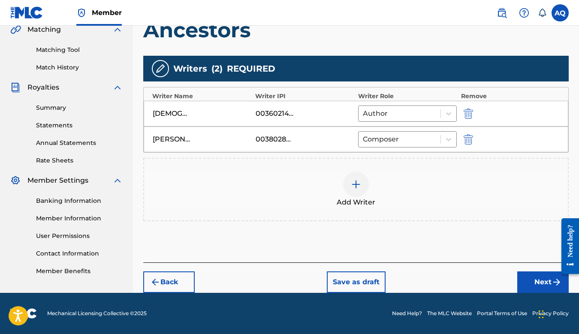
click at [528, 276] on button "Next" at bounding box center [542, 281] width 51 height 21
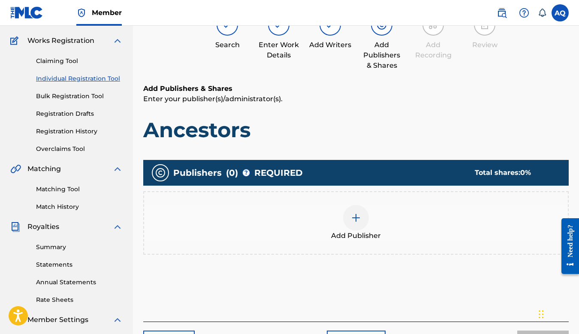
scroll to position [39, 0]
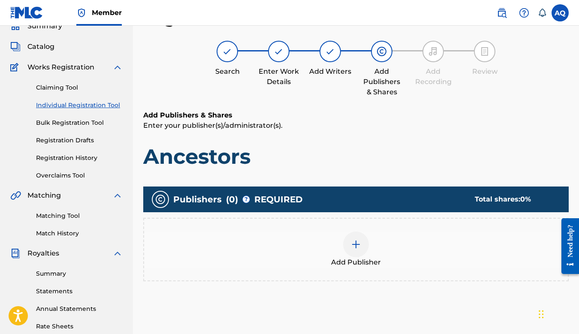
click at [358, 248] on img at bounding box center [356, 244] width 10 height 10
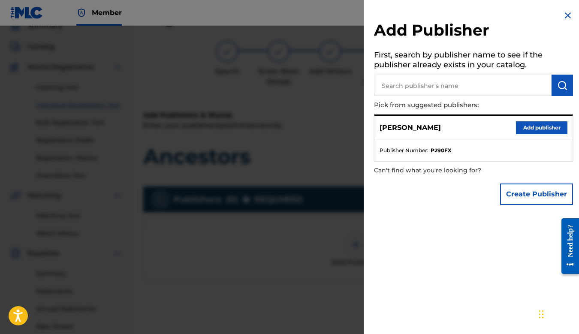
click at [531, 127] on button "Add publisher" at bounding box center [541, 127] width 51 height 13
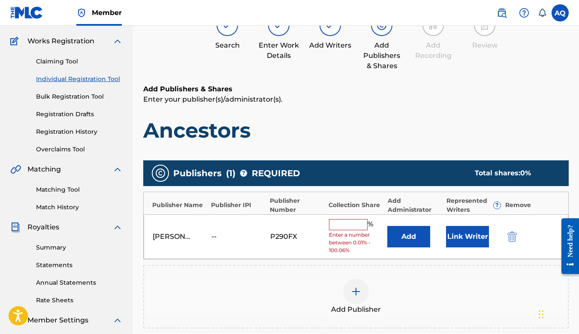
scroll to position [136, 0]
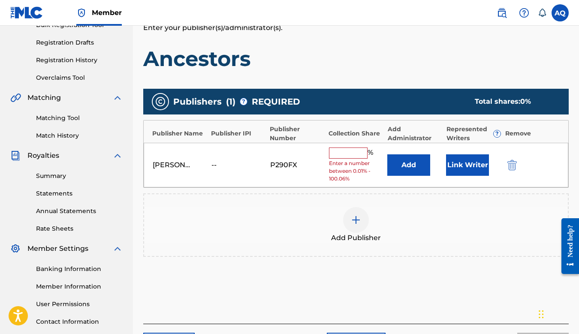
click at [346, 150] on input "text" at bounding box center [348, 152] width 39 height 11
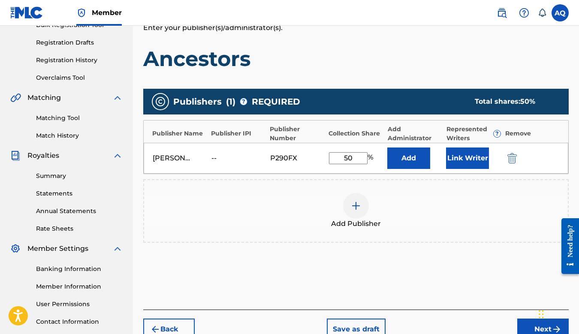
type input "50"
click at [298, 196] on div "Add Publisher" at bounding box center [356, 211] width 424 height 36
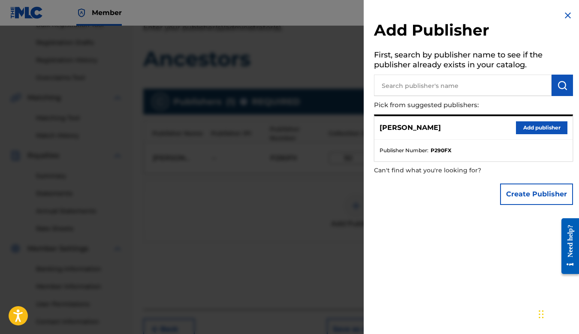
click at [438, 85] on input "text" at bounding box center [463, 85] width 178 height 21
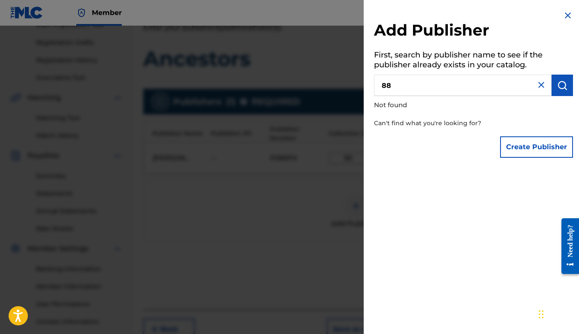
type input "8"
click at [530, 150] on button "Create Publisher" at bounding box center [536, 146] width 73 height 21
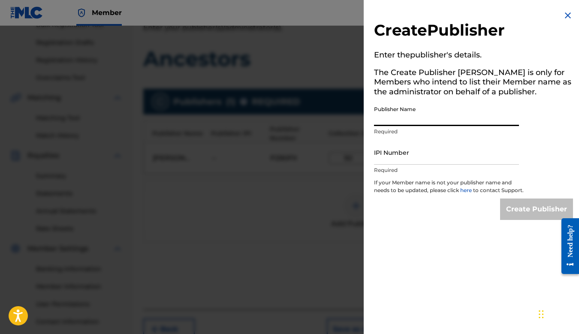
click at [433, 117] on input "Publisher Name" at bounding box center [446, 114] width 145 height 24
paste input "88THAGANG SUPPLY CO PUBLISHING"
type input "88THAGANG SUPPLY CO PUBLISHING"
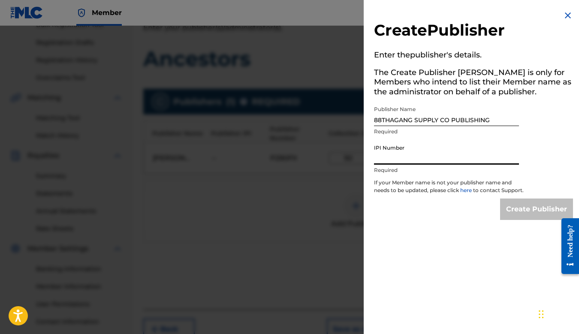
click at [404, 158] on input "IPI Number" at bounding box center [446, 152] width 145 height 24
paste input "1204383685"
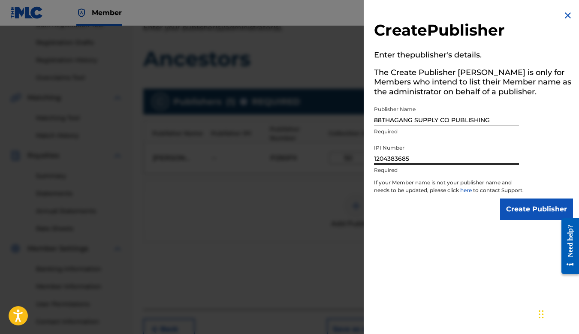
type input "1204383685"
click at [536, 220] on input "Create Publisher" at bounding box center [536, 209] width 73 height 21
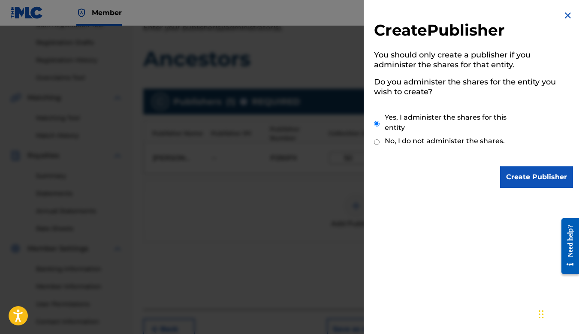
click at [377, 141] on input "No, I do not administer the shares." at bounding box center [377, 142] width 6 height 8
radio input "true"
click at [527, 177] on input "Create Publisher" at bounding box center [536, 176] width 73 height 21
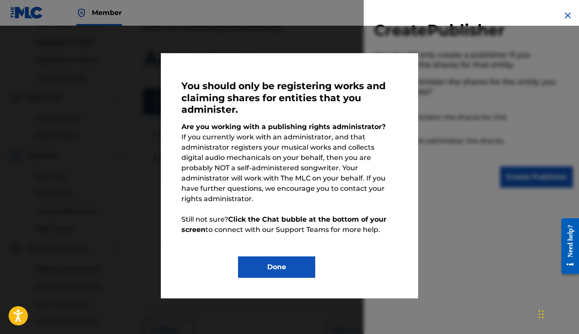
click at [281, 256] on button "Done" at bounding box center [276, 266] width 77 height 21
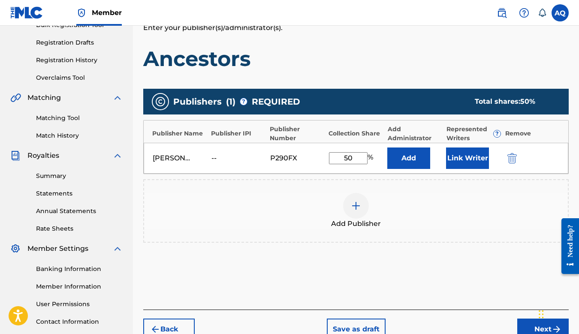
click at [358, 205] on img at bounding box center [356, 206] width 10 height 10
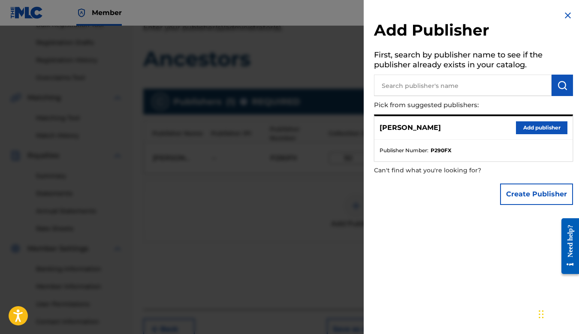
click at [422, 89] on input "text" at bounding box center [463, 85] width 178 height 21
click at [563, 16] on img at bounding box center [568, 15] width 10 height 10
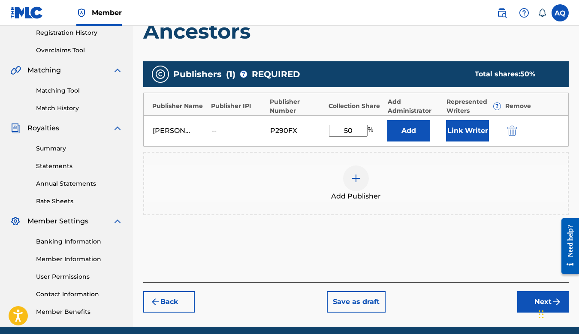
scroll to position [198, 0]
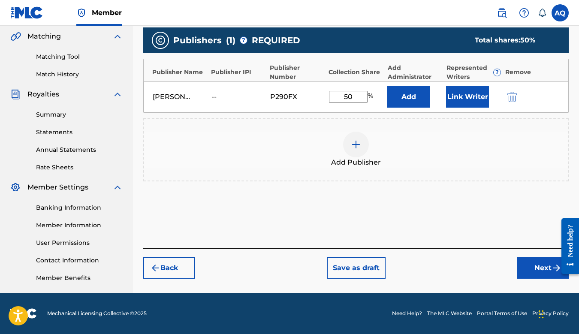
click at [531, 269] on button "Next" at bounding box center [542, 267] width 51 height 21
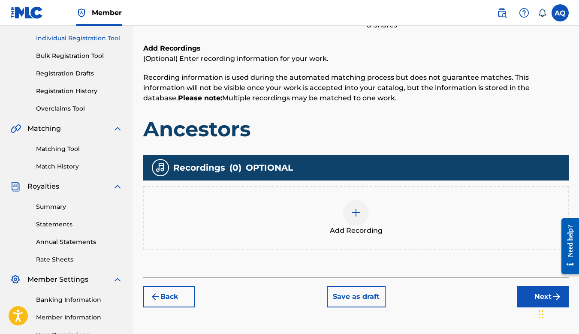
scroll to position [124, 0]
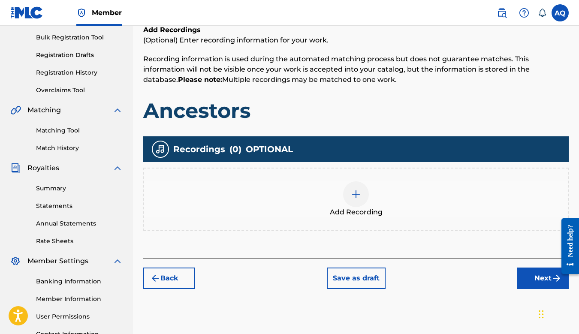
click at [351, 192] on img at bounding box center [356, 194] width 10 height 10
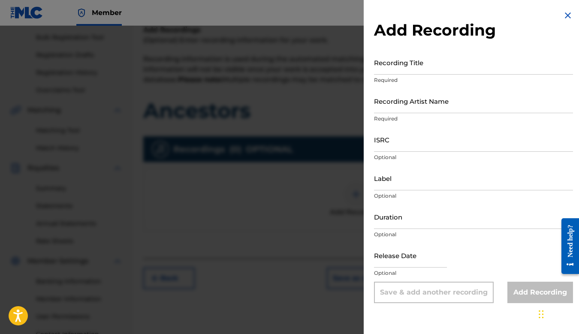
click at [406, 68] on input "Recording Title" at bounding box center [473, 62] width 199 height 24
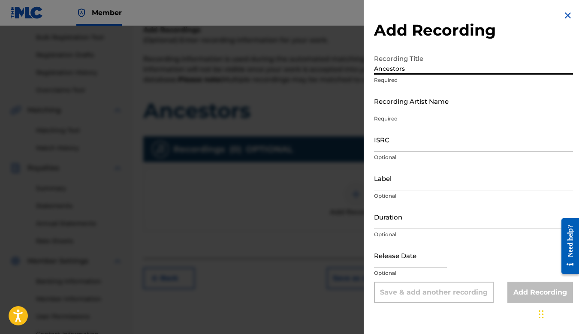
type input "Ancestors"
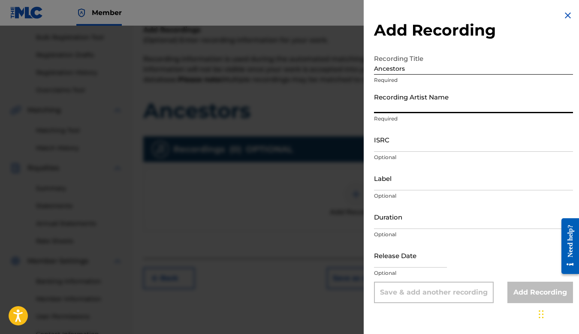
click at [427, 106] on input "Recording Artist Name" at bounding box center [473, 101] width 199 height 24
paste input "Lil Weirdo"
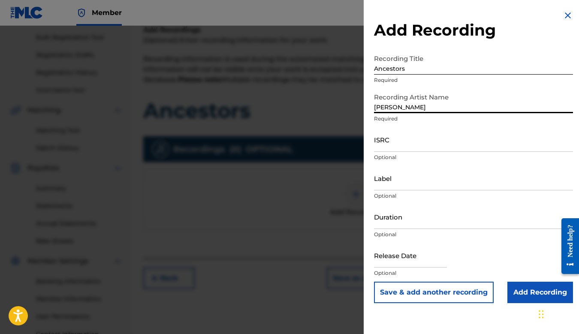
type input "Lil Weirdo"
click at [403, 143] on input "ISRC" at bounding box center [473, 139] width 199 height 24
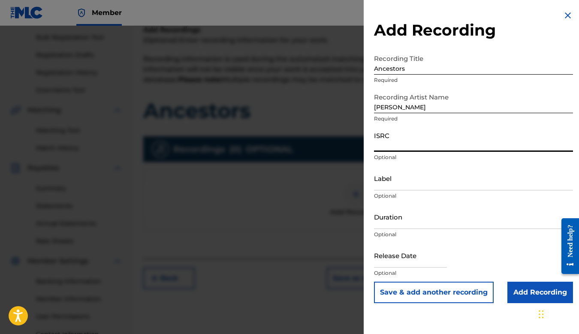
paste input "QZFZ22140768"
type input "QZFZ22140768"
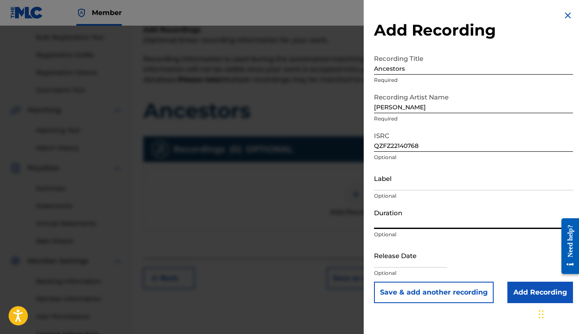
click at [400, 223] on input "Duration" at bounding box center [473, 217] width 199 height 24
paste input "02:52"
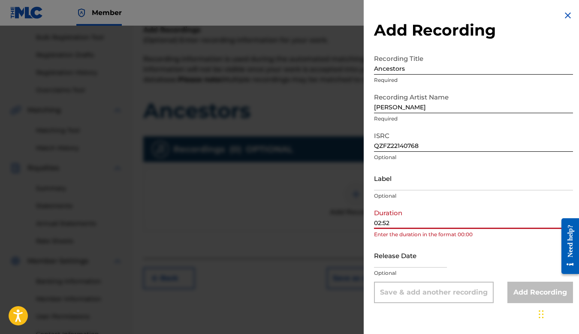
type input "02:52"
click at [393, 257] on input "text" at bounding box center [410, 255] width 73 height 24
select select "7"
select select "2025"
click at [374, 223] on input "02:52" at bounding box center [473, 217] width 199 height 24
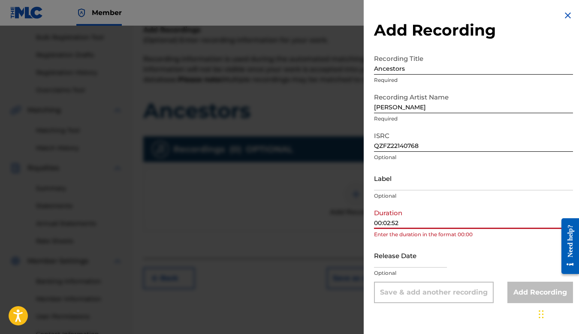
type input "00:02:52"
select select "7"
select select "2025"
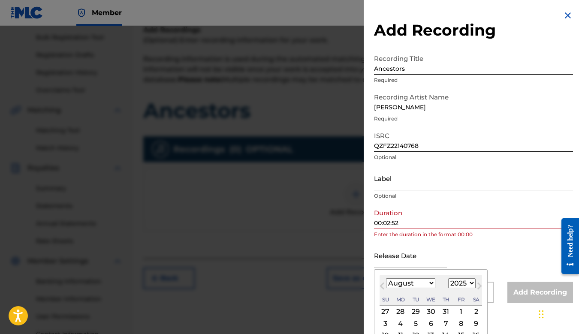
click at [398, 252] on input "text" at bounding box center [410, 255] width 73 height 24
click at [416, 217] on input "00:02:52" at bounding box center [473, 217] width 199 height 24
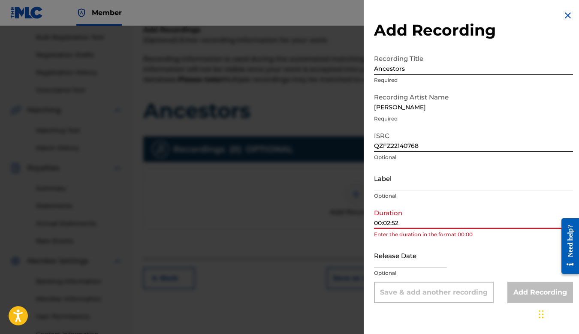
drag, startPoint x: 385, startPoint y: 221, endPoint x: 358, endPoint y: 221, distance: 27.0
click at [358, 221] on div "Add Recording Recording Title Ancestors Required Recording Artist Name Lil Weir…" at bounding box center [289, 180] width 579 height 308
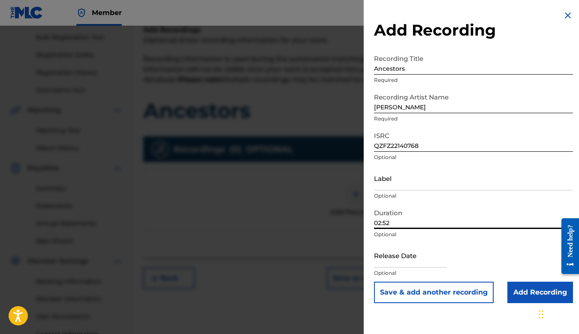
type input "02:52"
select select "7"
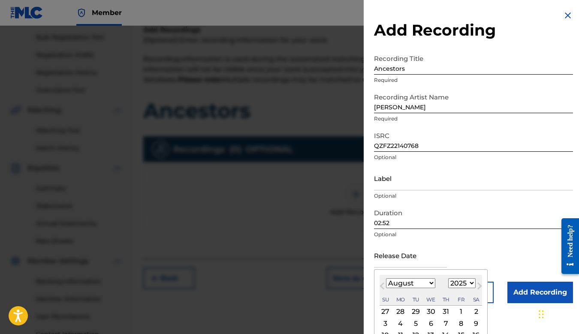
click at [378, 264] on input "text" at bounding box center [410, 255] width 73 height 24
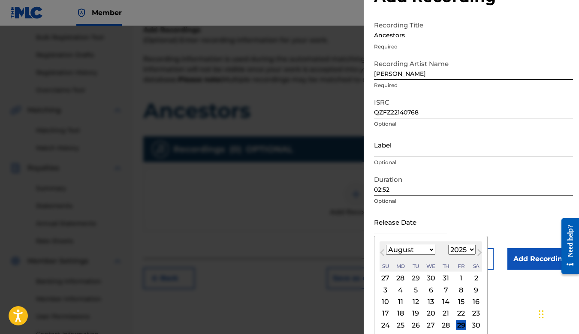
scroll to position [36, 0]
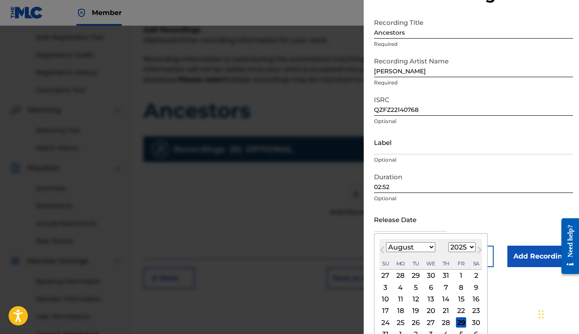
click at [468, 249] on select "1899 1900 1901 1902 1903 1904 1905 1906 1907 1908 1909 1910 1911 1912 1913 1914…" at bounding box center [461, 247] width 27 height 10
select select "2021"
click at [448, 242] on select "1899 1900 1901 1902 1903 1904 1905 1906 1907 1908 1909 1910 1911 1912 1913 1914…" at bounding box center [461, 247] width 27 height 10
click at [409, 247] on select "January February March April May June July August September October November De…" at bounding box center [410, 247] width 49 height 10
select select "0"
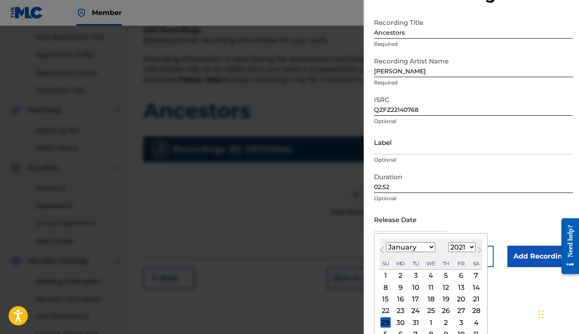
click at [386, 242] on select "January February March April May June July August September October November De…" at bounding box center [410, 247] width 49 height 10
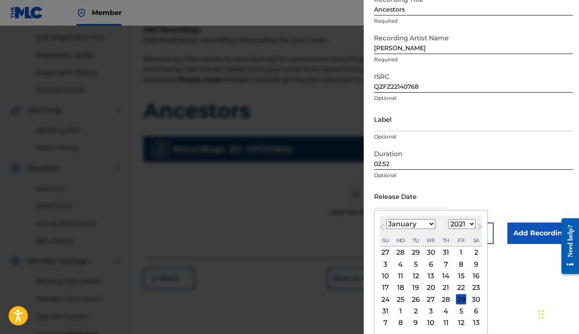
click at [433, 287] on div "20" at bounding box center [431, 288] width 10 height 10
type input "January 20 2021"
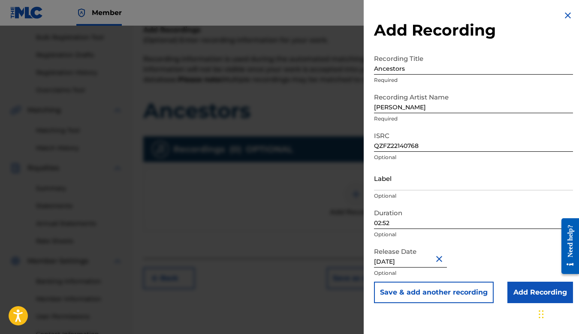
scroll to position [0, 0]
click at [536, 293] on iframe "Chat Widget" at bounding box center [557, 313] width 43 height 41
click at [516, 290] on input "Add Recording" at bounding box center [540, 292] width 66 height 21
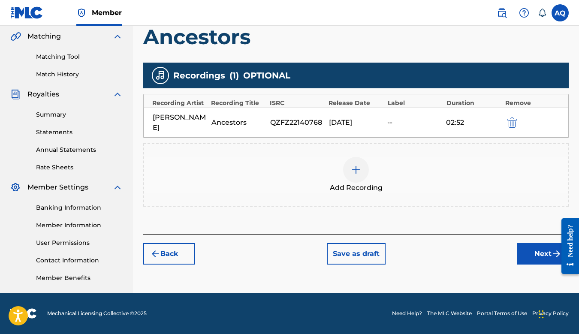
click at [531, 243] on button "Next" at bounding box center [542, 253] width 51 height 21
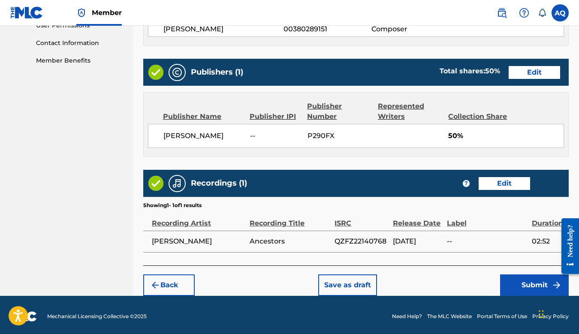
scroll to position [417, 0]
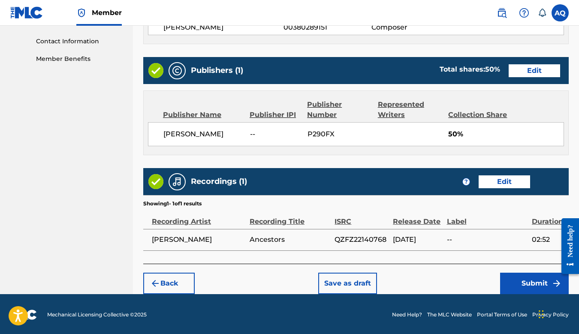
click at [531, 278] on button "Submit" at bounding box center [534, 283] width 69 height 21
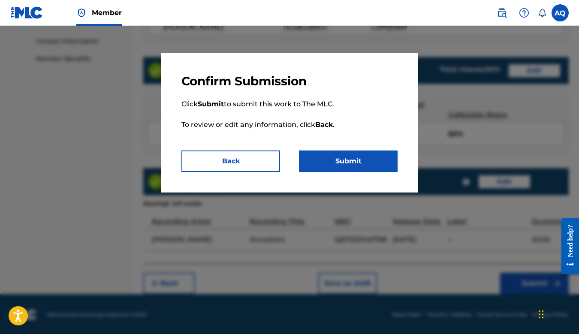
click at [332, 159] on button "Submit" at bounding box center [348, 160] width 99 height 21
